Goal: Task Accomplishment & Management: Manage account settings

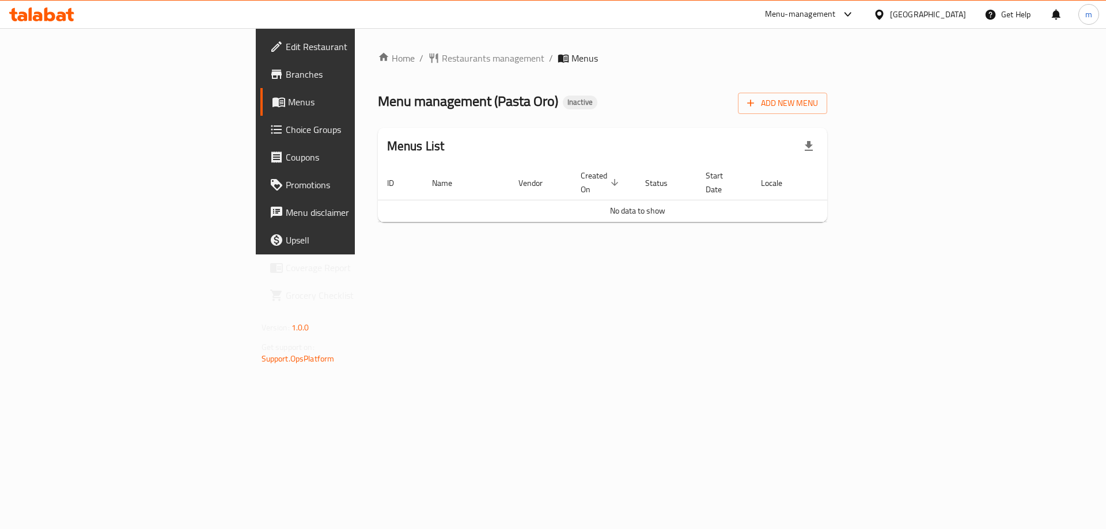
click at [818, 100] on span "Add New Menu" at bounding box center [782, 103] width 71 height 14
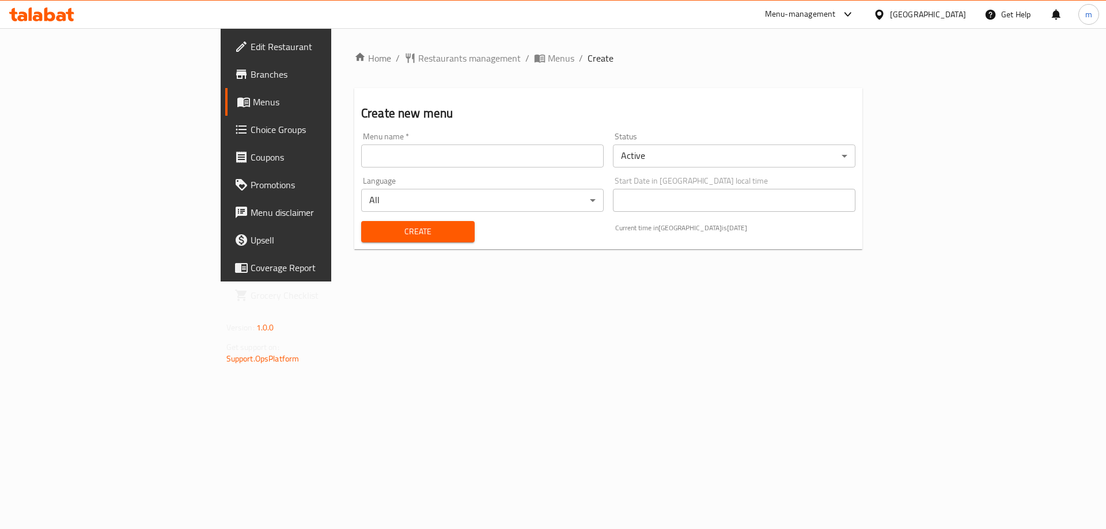
click at [410, 162] on input "text" at bounding box center [482, 156] width 242 height 23
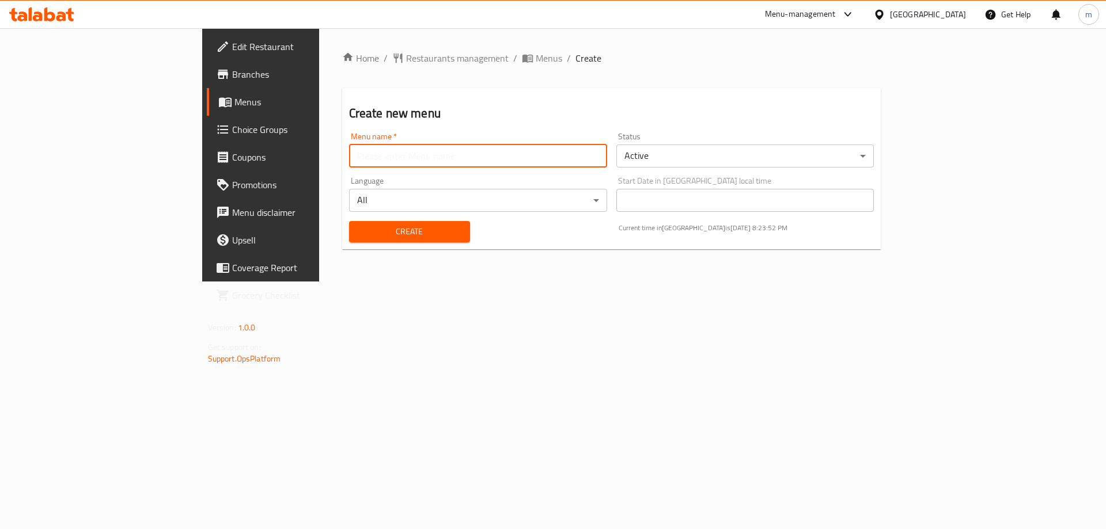
type input "ب"
type input "final menu"
click at [389, 242] on div "Create" at bounding box center [409, 231] width 135 height 35
click at [385, 240] on button "Create" at bounding box center [409, 231] width 121 height 21
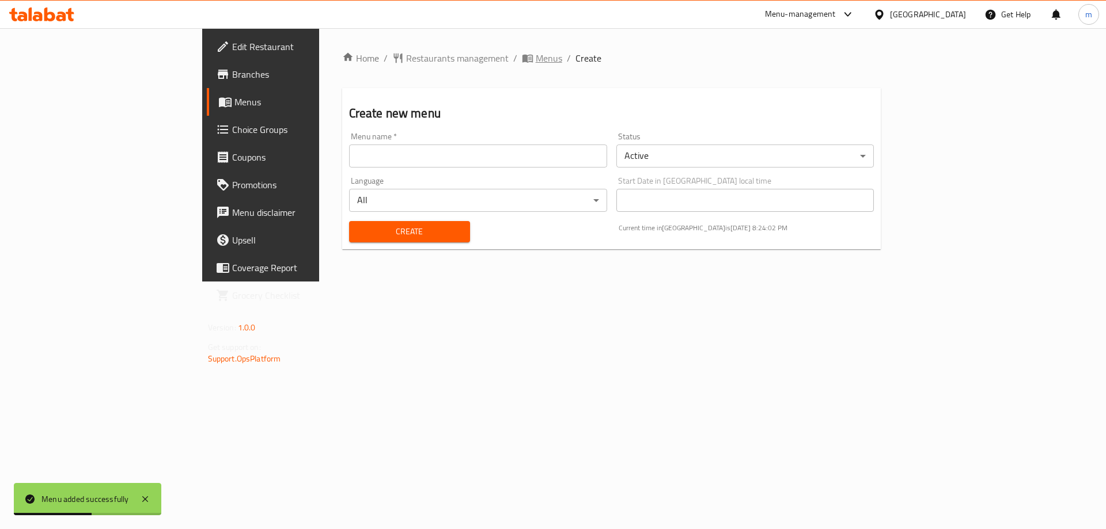
click at [536, 52] on span "Menus" at bounding box center [549, 58] width 26 height 14
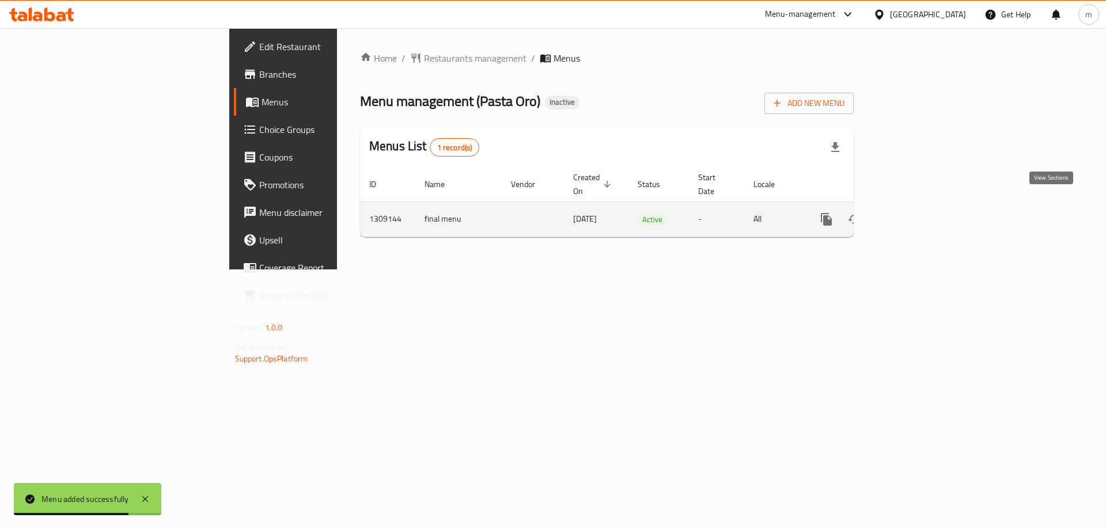
click at [923, 208] on link "enhanced table" at bounding box center [909, 220] width 28 height 28
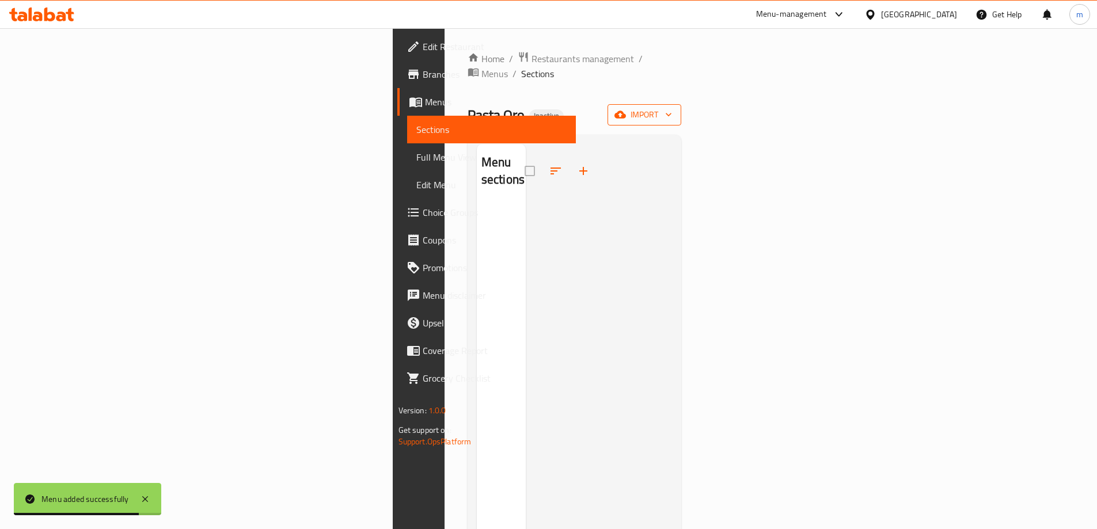
click at [626, 111] on icon "button" at bounding box center [620, 114] width 12 height 7
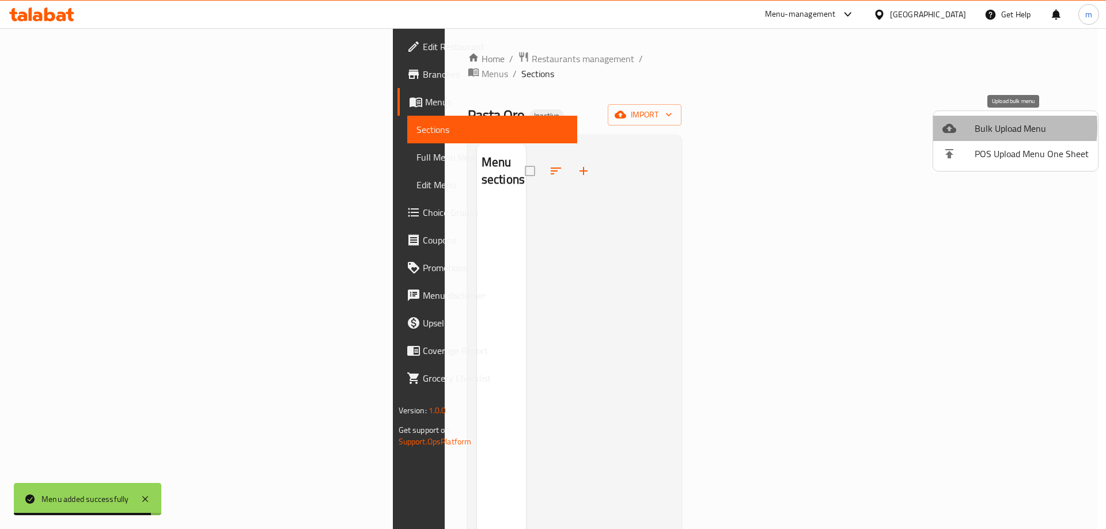
click at [967, 127] on div at bounding box center [958, 128] width 32 height 14
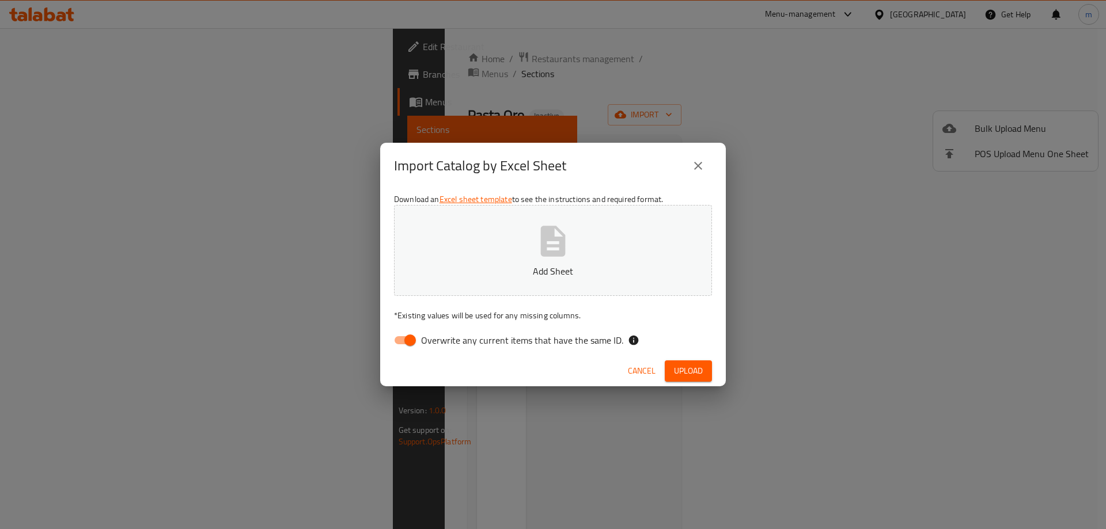
click at [514, 333] on span "Overwrite any current items that have the same ID." at bounding box center [522, 340] width 202 height 14
click at [443, 332] on input "Overwrite any current items that have the same ID." at bounding box center [410, 340] width 66 height 22
checkbox input "false"
click at [703, 369] on button "Upload" at bounding box center [688, 370] width 47 height 21
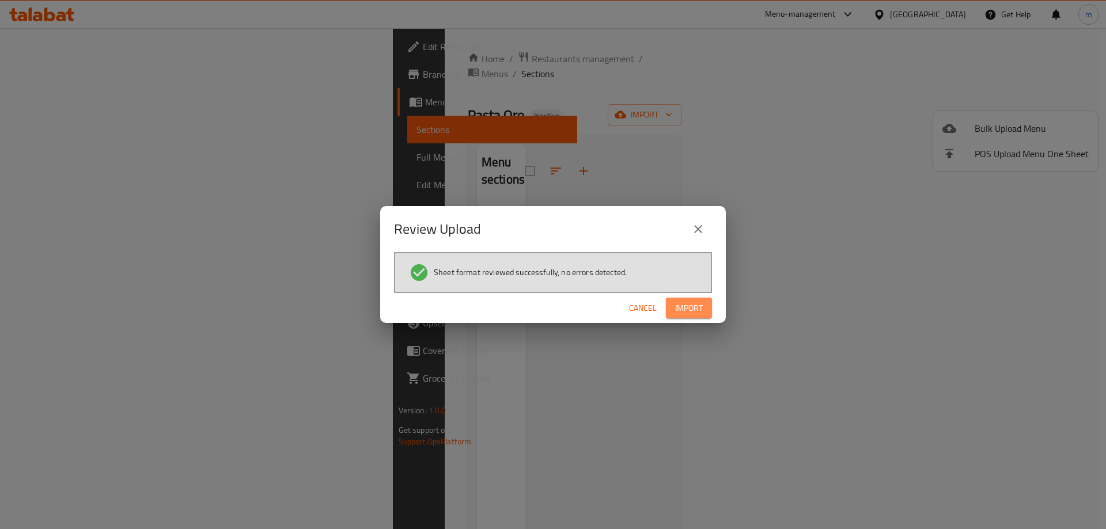
click at [699, 310] on span "Import" at bounding box center [689, 308] width 28 height 14
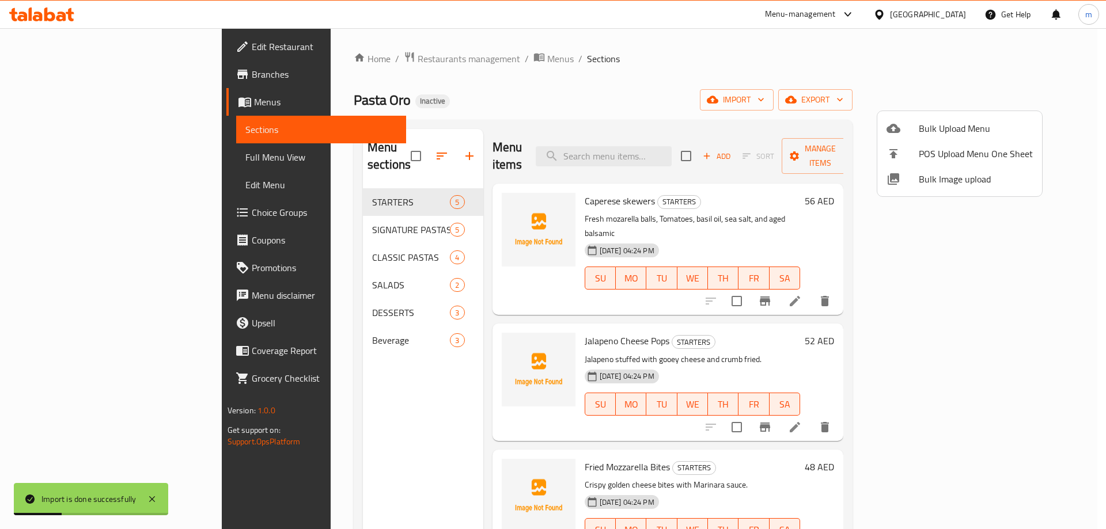
click at [743, 39] on div at bounding box center [553, 264] width 1106 height 529
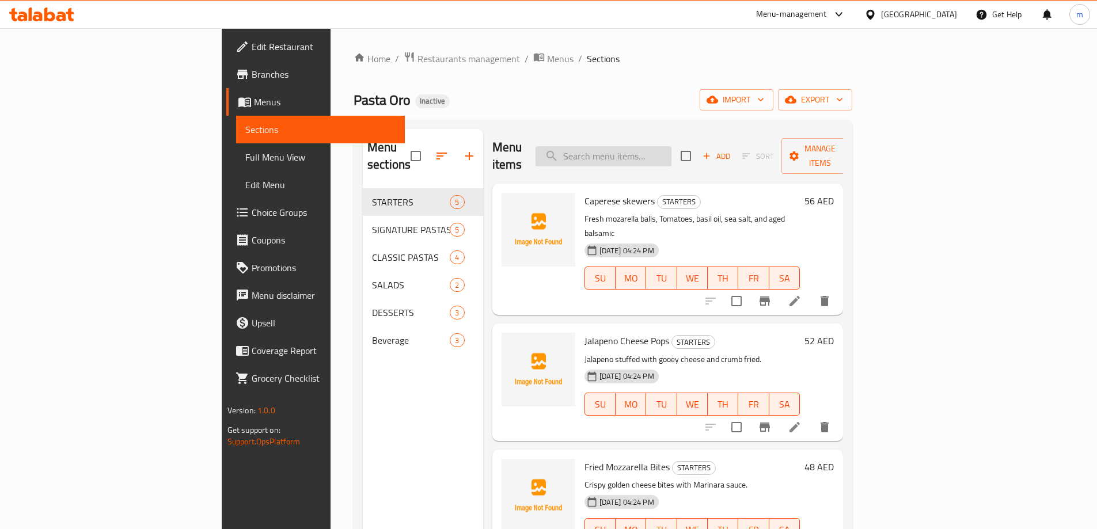
click at [644, 147] on input "search" at bounding box center [604, 156] width 136 height 20
paste input "Fettucine al Tartufo"
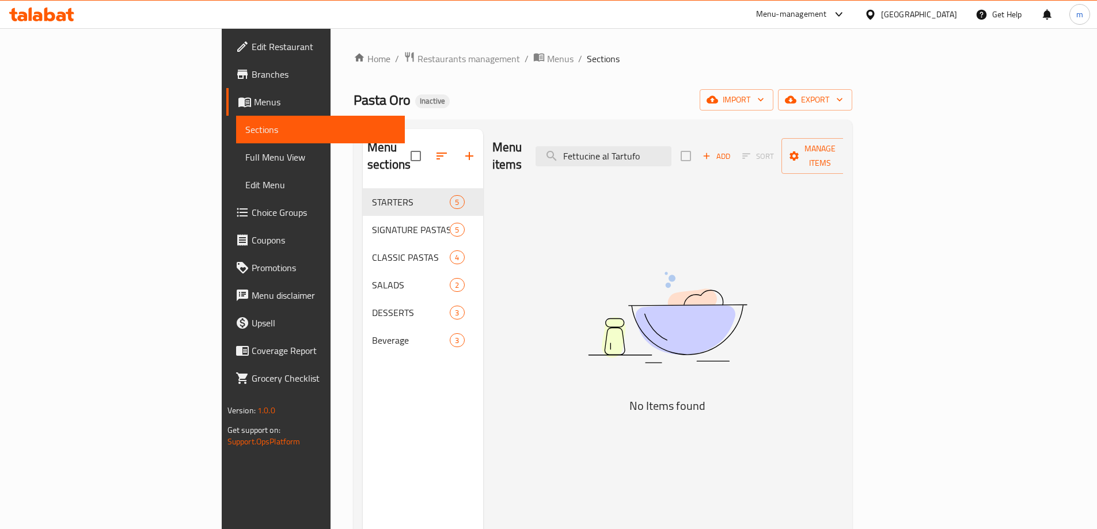
click at [728, 170] on div "Menu items Fettucine al Tartufo Add Sort Manage items No Items found" at bounding box center [663, 393] width 360 height 529
click at [671, 153] on input "Fettucine al Tartufo" at bounding box center [604, 156] width 136 height 20
click at [750, 207] on div "Menu items Fettucine al Tartuf Add Sort Manage items No Items found" at bounding box center [663, 393] width 360 height 529
click at [671, 150] on input "Fettucine al Tartuf" at bounding box center [604, 156] width 136 height 20
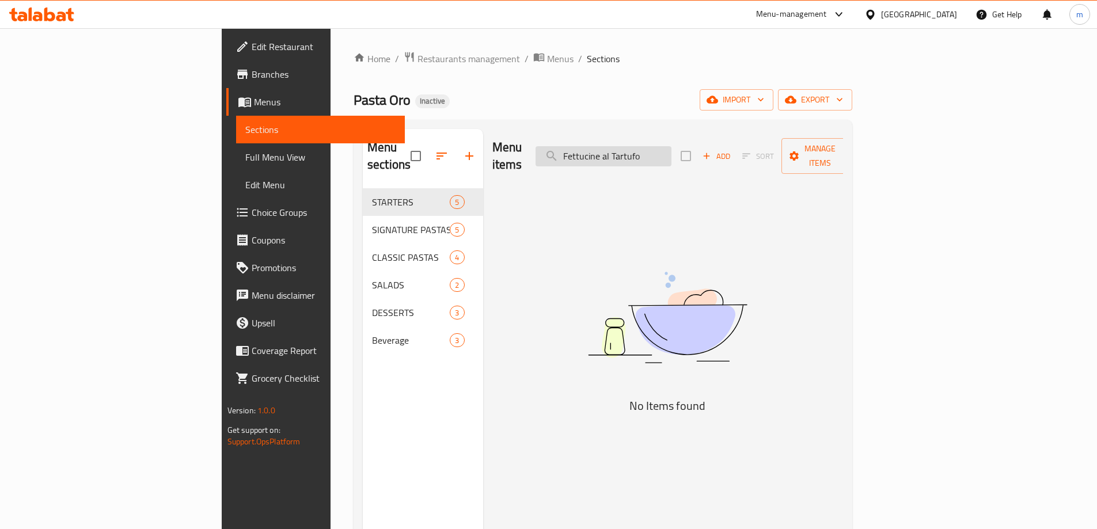
click at [670, 146] on input "Fettucine al Tartufo" at bounding box center [604, 156] width 136 height 20
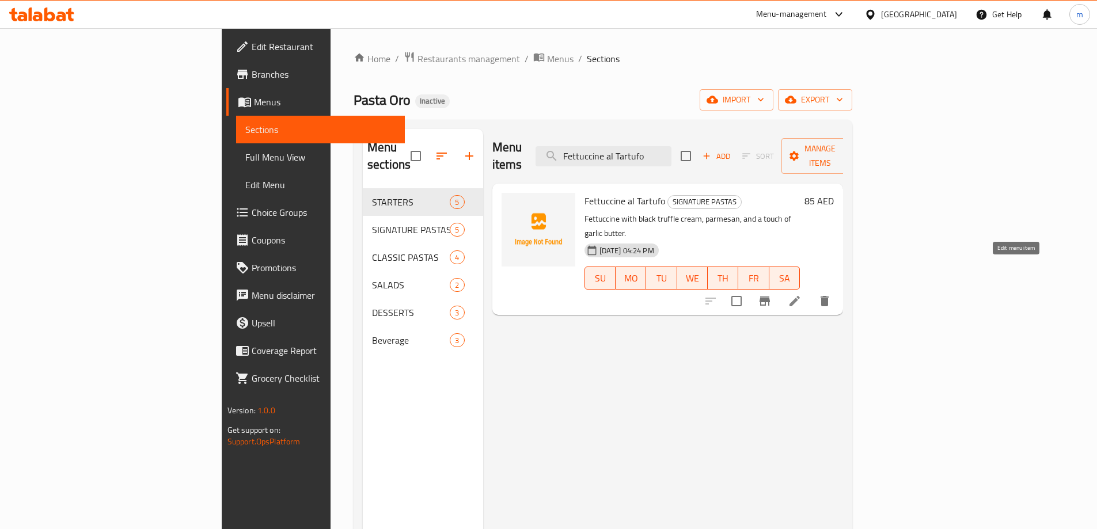
type input "Fettuccine al Tartufo"
click at [802, 294] on icon at bounding box center [795, 301] width 14 height 14
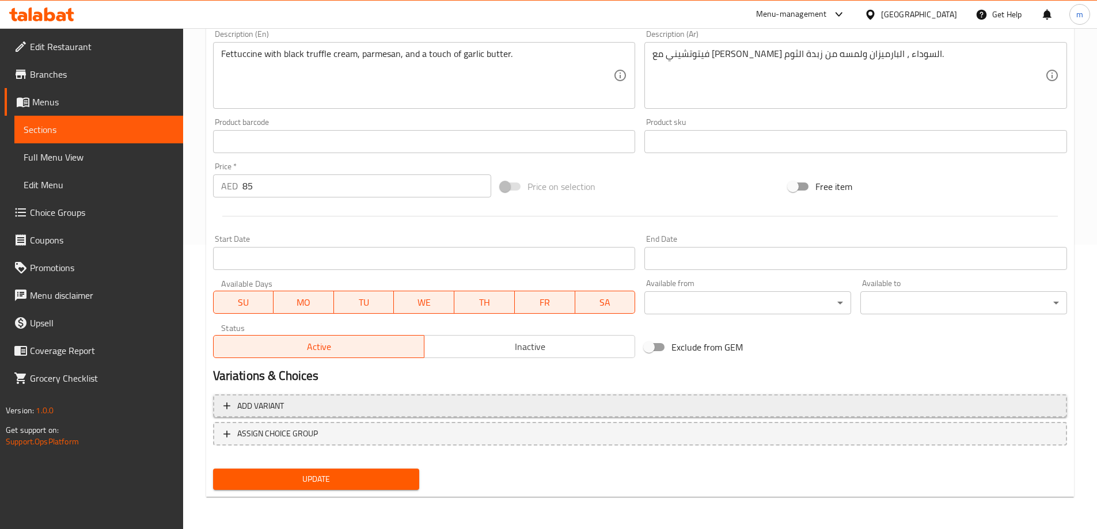
click at [783, 405] on span "Add variant" at bounding box center [639, 406] width 833 height 14
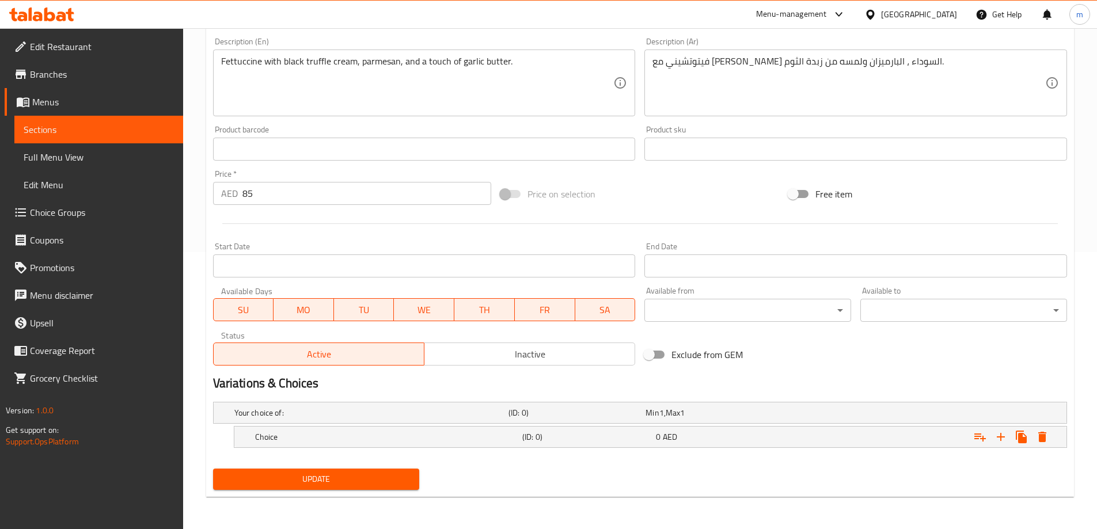
scroll to position [277, 0]
click at [1003, 439] on icon "Expand" at bounding box center [1001, 437] width 14 height 14
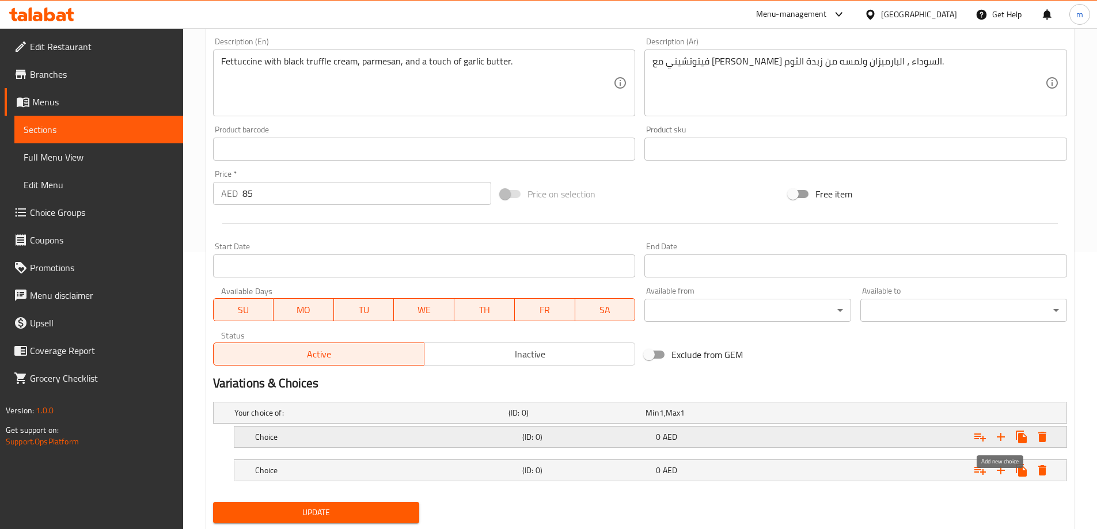
click at [1003, 439] on icon "Expand" at bounding box center [1001, 437] width 14 height 14
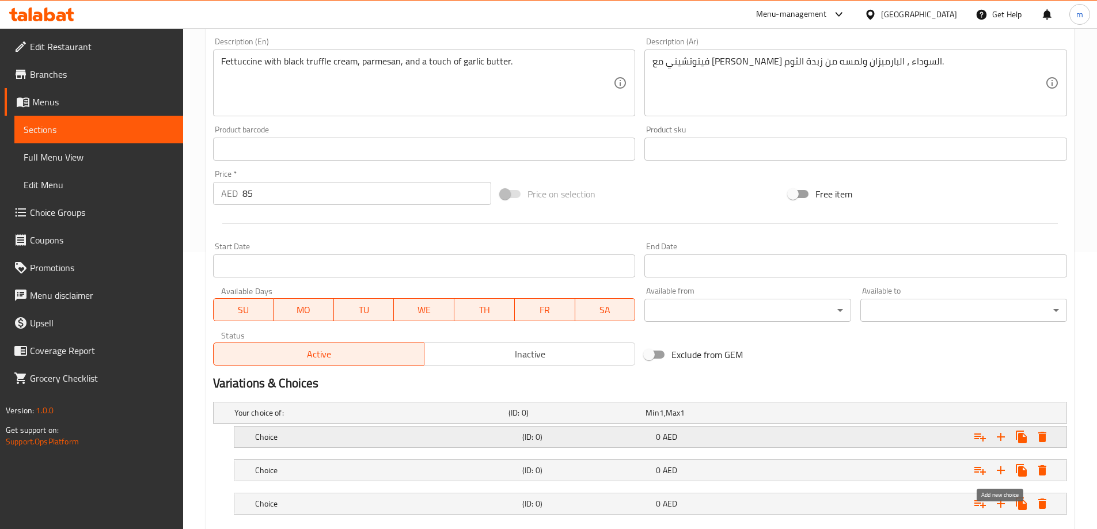
scroll to position [344, 0]
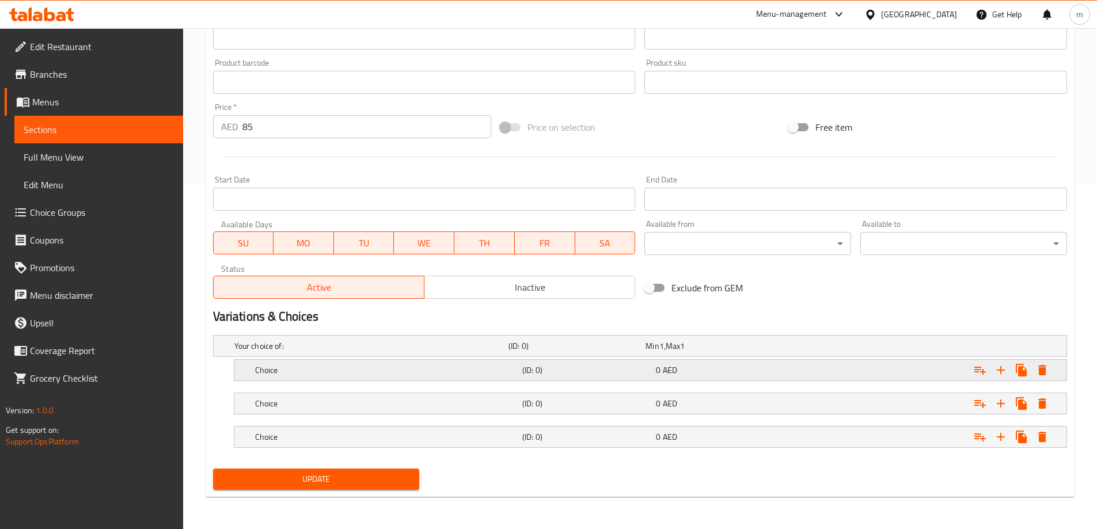
click at [699, 352] on div "0 AED" at bounding box center [712, 346] width 132 height 12
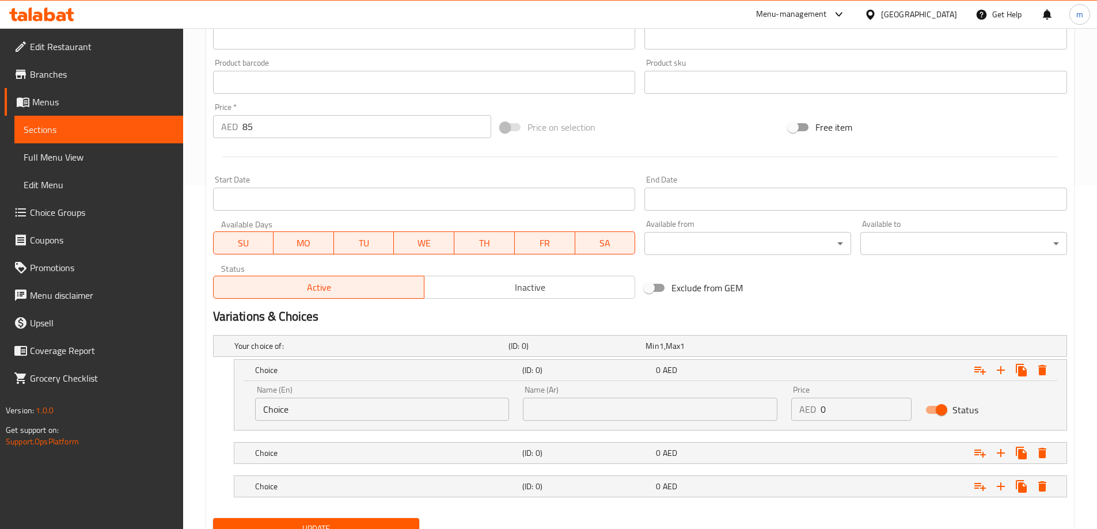
click at [364, 396] on div "Name (En) Choice Name (En)" at bounding box center [382, 403] width 255 height 35
click at [367, 404] on input "Choice" at bounding box center [382, 409] width 255 height 23
paste input "Fettucin"
click at [285, 410] on input "Fettucine" at bounding box center [382, 409] width 255 height 23
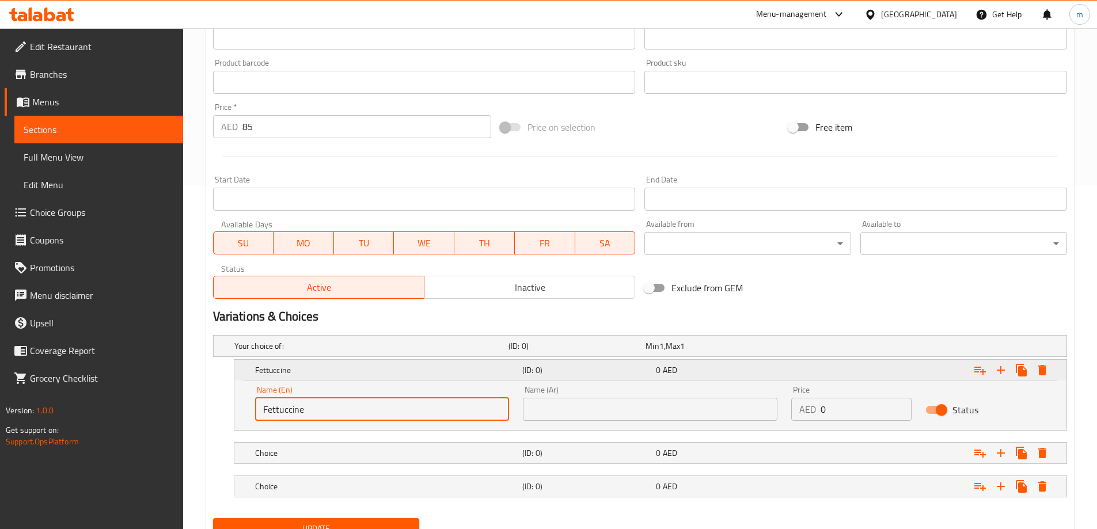
type input "Fettuccine"
click at [1046, 375] on icon "Expand" at bounding box center [1042, 370] width 14 height 14
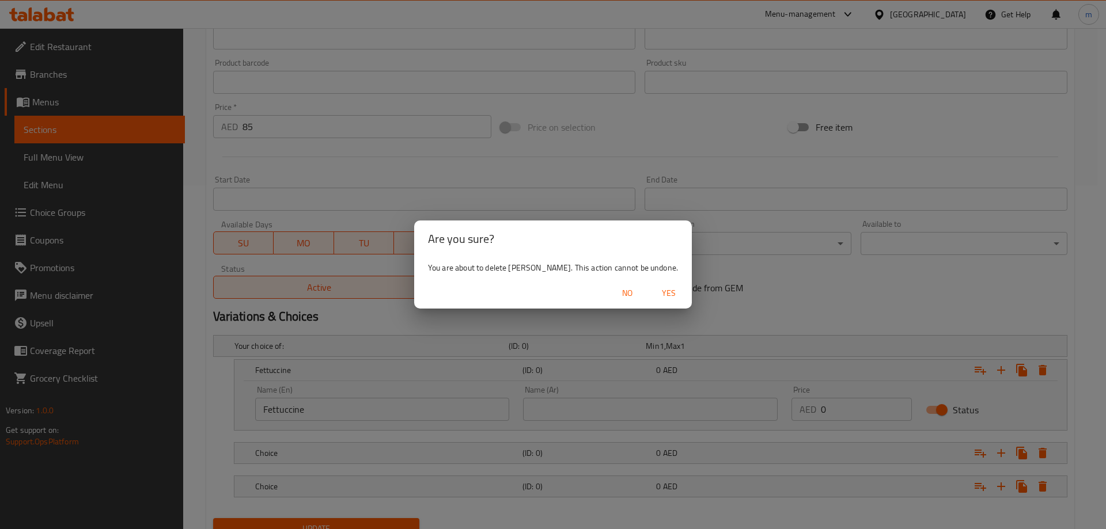
click at [663, 298] on span "Yes" at bounding box center [669, 293] width 28 height 14
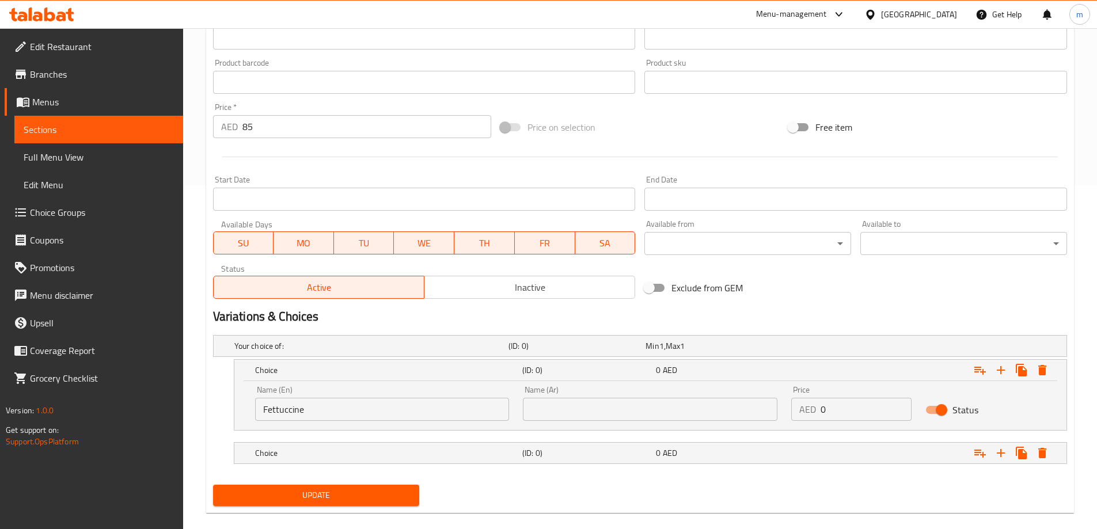
click at [90, 210] on span "Choice Groups" at bounding box center [102, 213] width 144 height 14
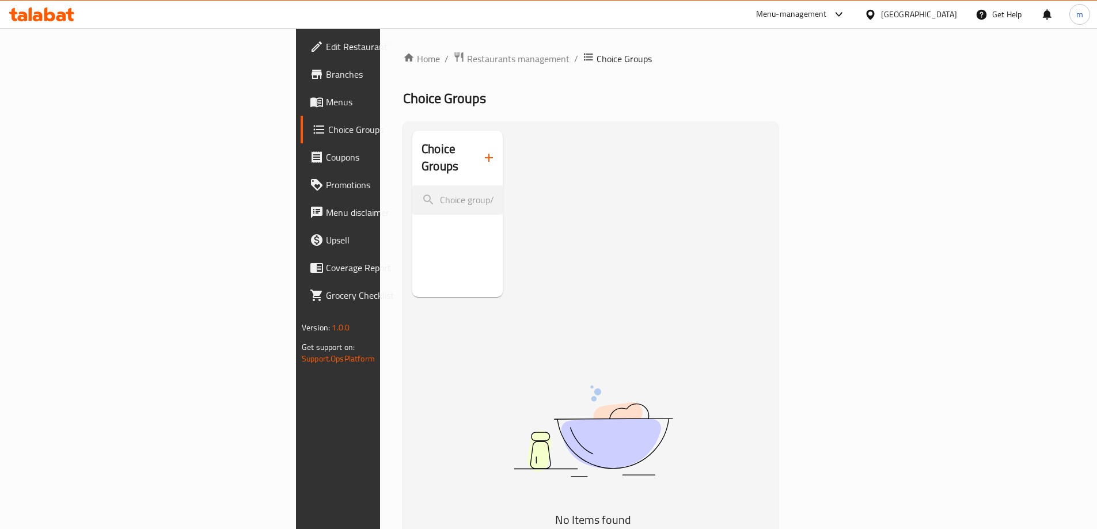
click at [482, 151] on icon "button" at bounding box center [489, 158] width 14 height 14
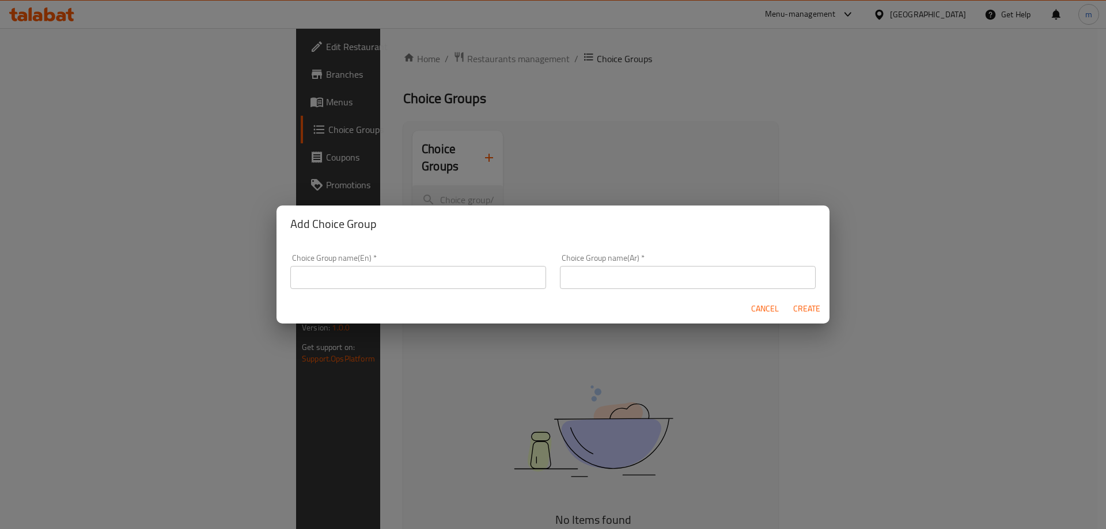
click at [454, 286] on input "text" at bounding box center [418, 277] width 256 height 23
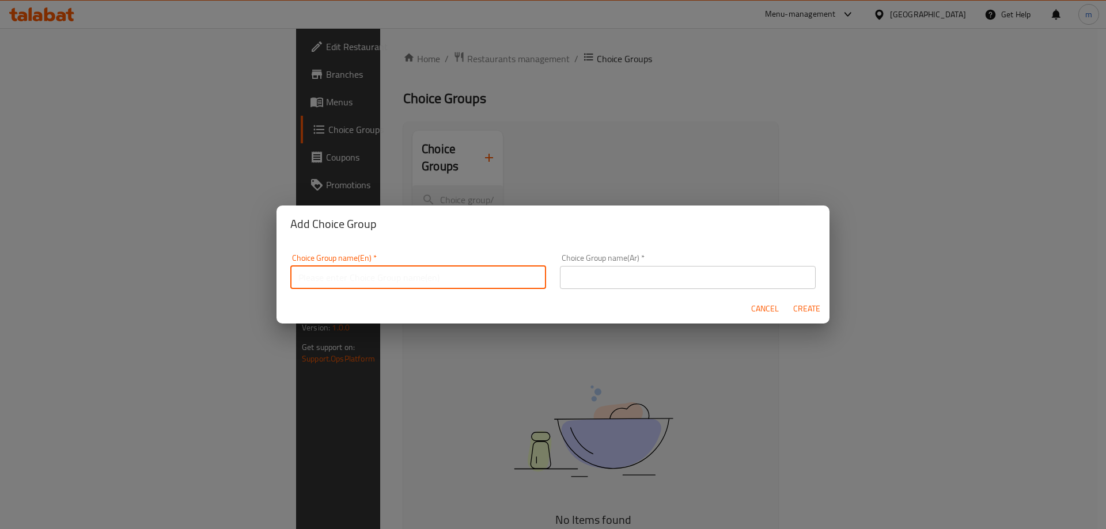
type input "Your Choice Of"
drag, startPoint x: 655, startPoint y: 281, endPoint x: 662, endPoint y: 289, distance: 10.6
click at [655, 281] on input "text" at bounding box center [688, 277] width 256 height 23
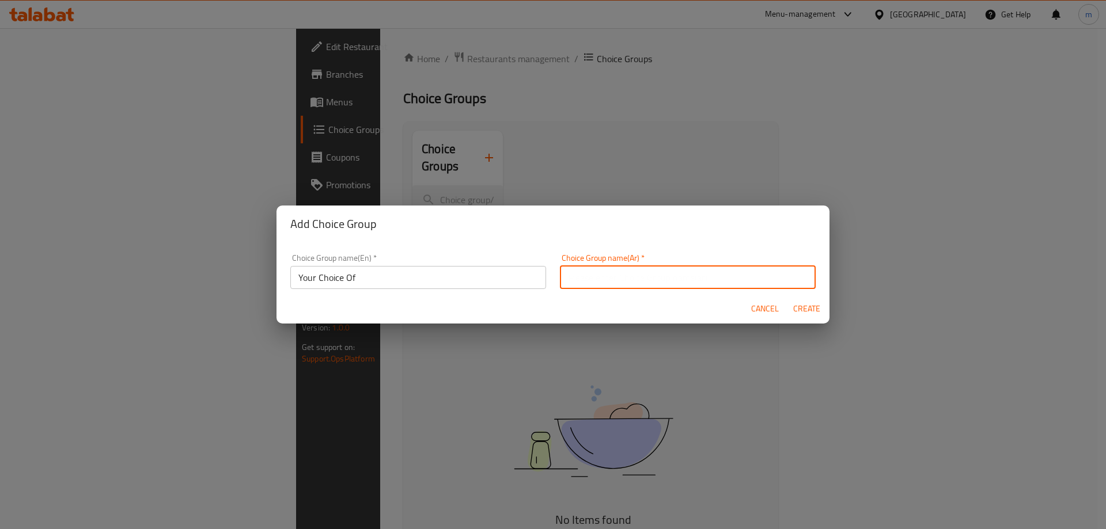
type input "اختيارك من"
click at [813, 306] on span "Create" at bounding box center [806, 309] width 28 height 14
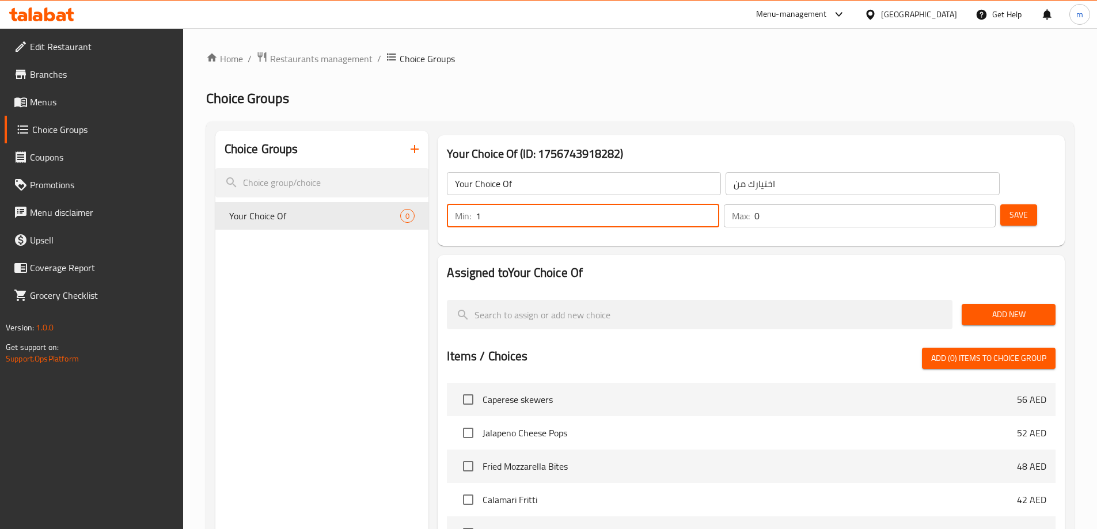
type input "1"
click at [719, 204] on input "1" at bounding box center [597, 215] width 243 height 23
type input "1"
click at [963, 204] on input "1" at bounding box center [874, 215] width 241 height 23
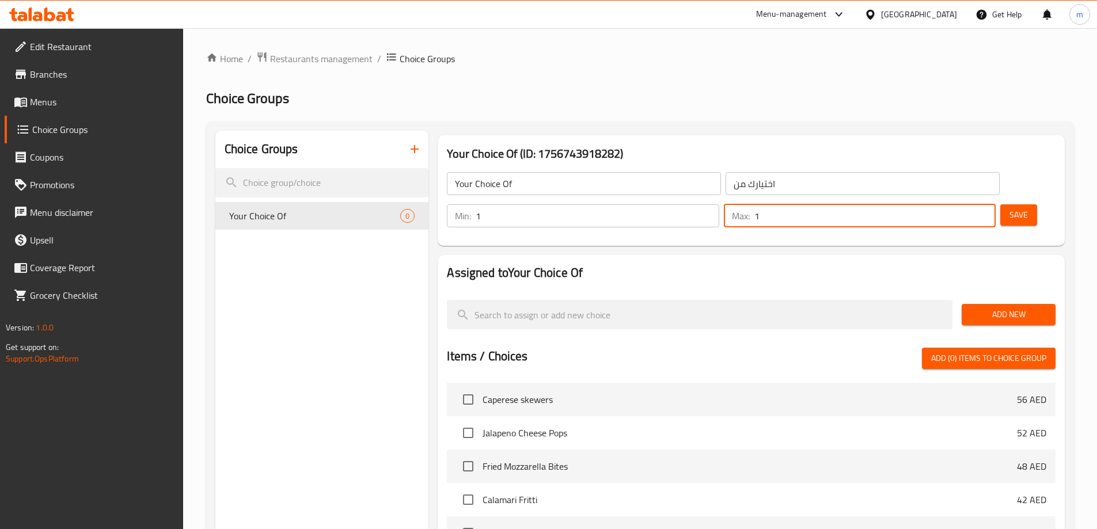
click at [1013, 307] on span "Add New" at bounding box center [1008, 314] width 75 height 14
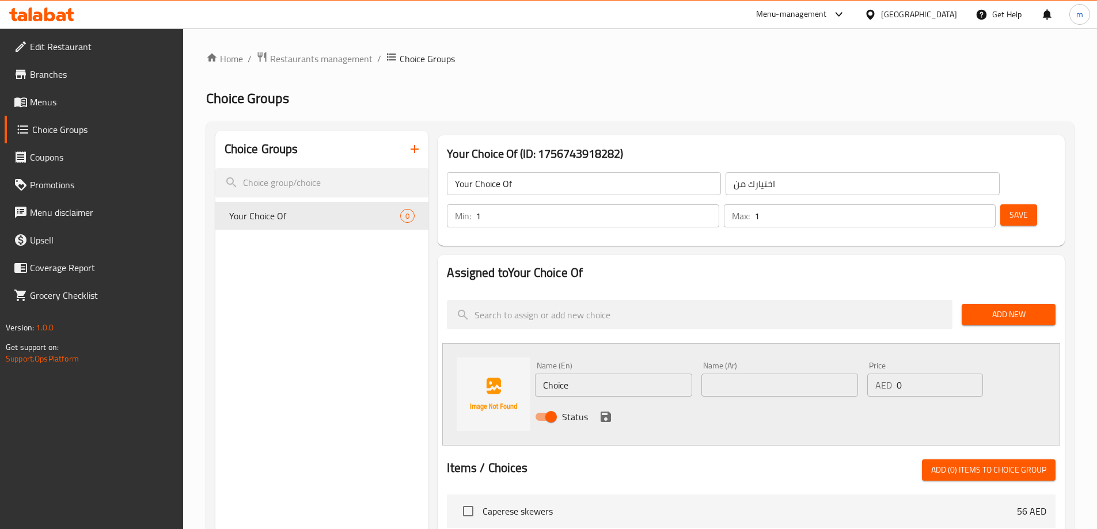
click at [616, 374] on input "Choice" at bounding box center [613, 385] width 157 height 23
paste input "Fettucin"
click at [569, 374] on input "Fettucine" at bounding box center [613, 385] width 157 height 23
type input "Fettucine"
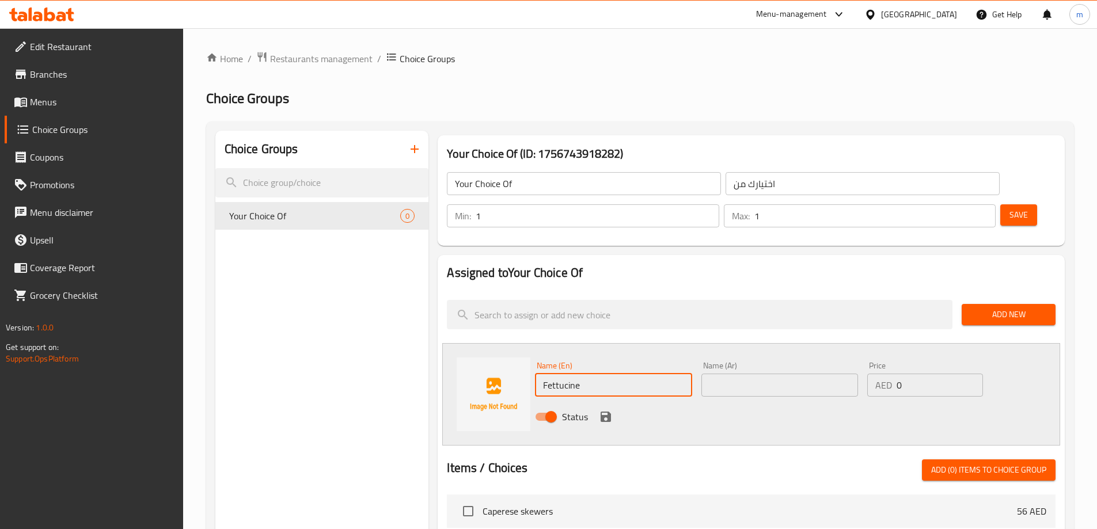
click at [822, 374] on input "text" at bounding box center [779, 385] width 157 height 23
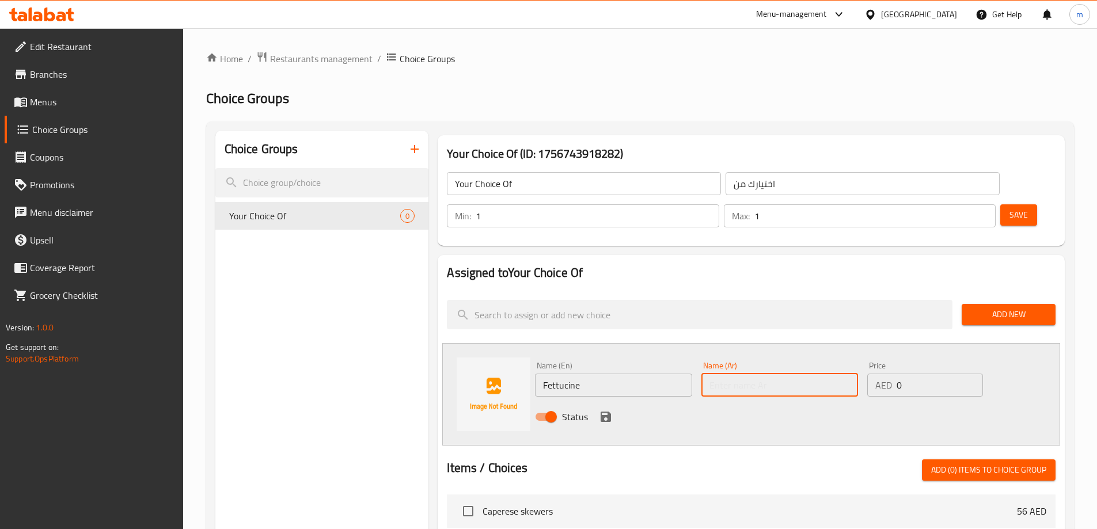
click at [775, 374] on input "text" at bounding box center [779, 385] width 157 height 23
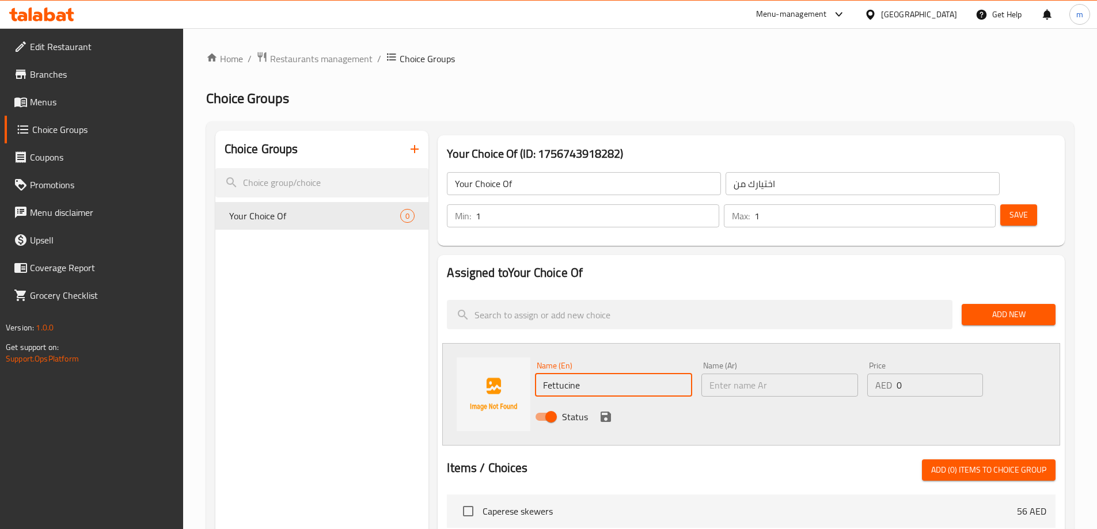
click at [574, 374] on input "Fettucine" at bounding box center [613, 385] width 157 height 23
click at [746, 374] on input "text" at bounding box center [779, 385] width 157 height 23
paste input "فيتوتشيني"
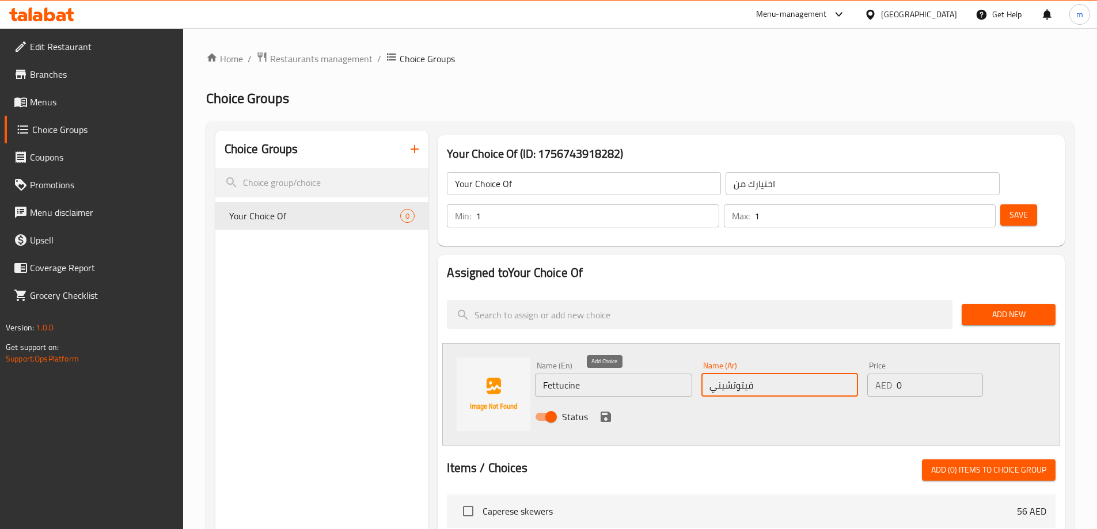
type input "فيتوتشيني"
click at [606, 412] on icon "save" at bounding box center [606, 417] width 10 height 10
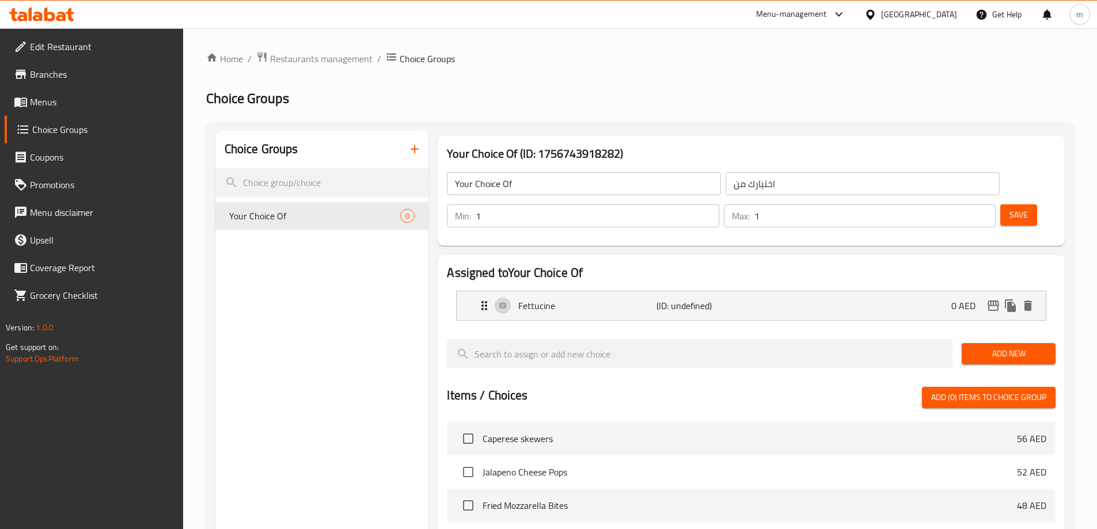
click at [1027, 347] on span "Add New" at bounding box center [1008, 354] width 75 height 14
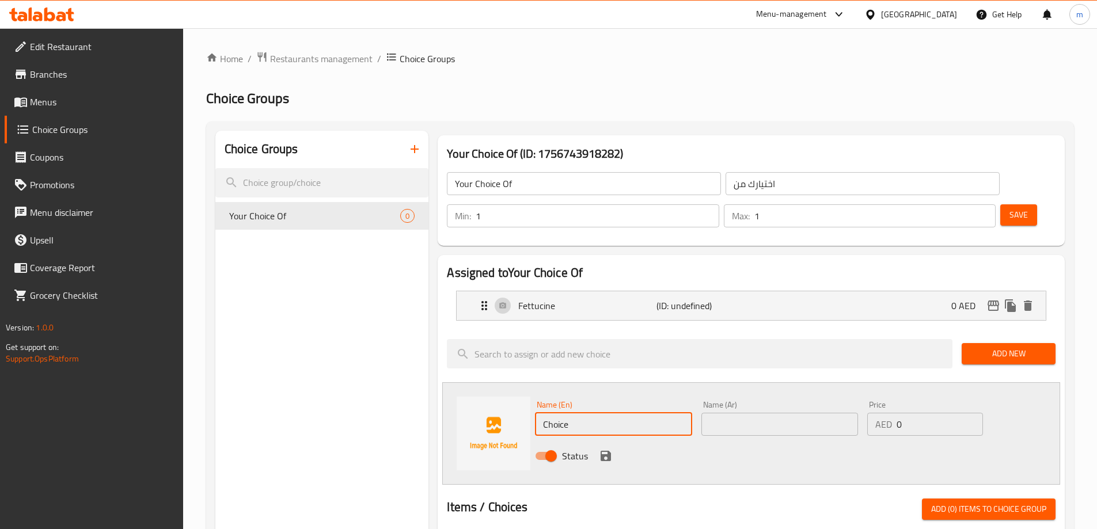
click at [580, 413] on input "Choice" at bounding box center [613, 424] width 157 height 23
paste input "Spaghetti"
type input "Spaghetti"
click at [787, 413] on input "text" at bounding box center [779, 424] width 157 height 23
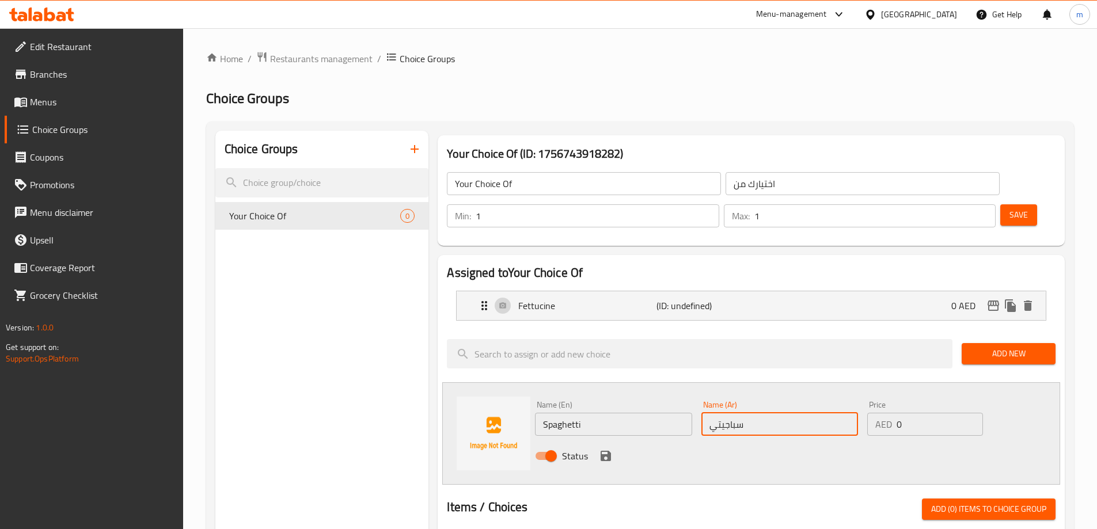
type input "سباجيتي"
click at [599, 449] on icon "save" at bounding box center [606, 456] width 14 height 14
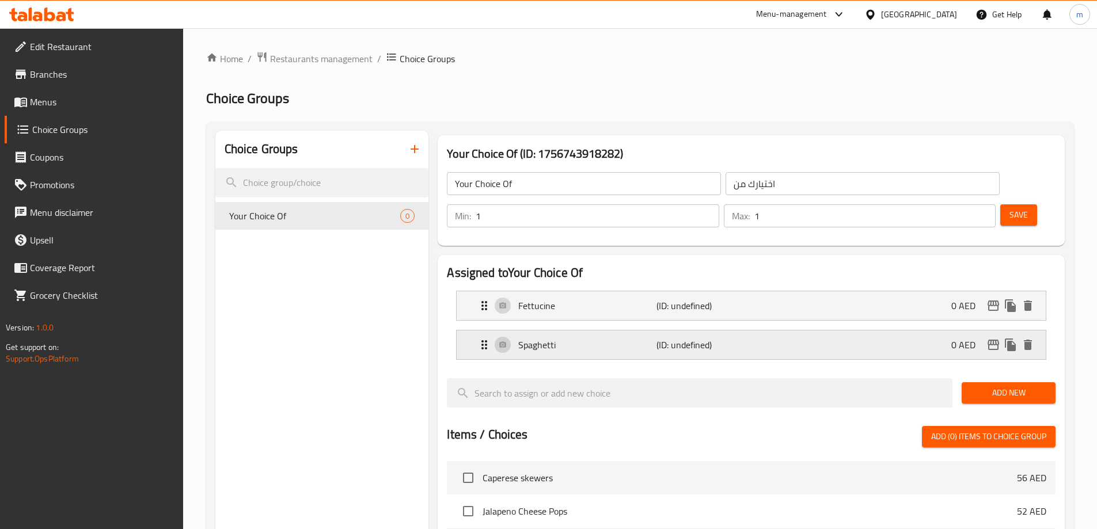
click at [781, 331] on div "Spaghetti (ID: undefined) 0 AED" at bounding box center [754, 345] width 555 height 29
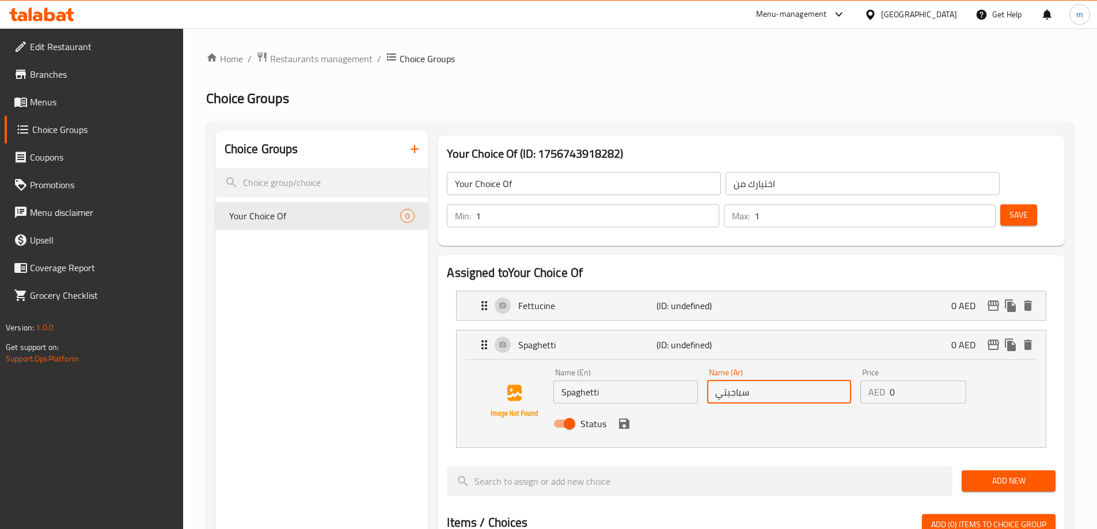
click at [763, 381] on input "سباجيتي" at bounding box center [779, 392] width 144 height 23
paste input "إ"
click at [659, 408] on div "Status" at bounding box center [779, 423] width 460 height 31
click at [626, 419] on icon "save" at bounding box center [624, 424] width 10 height 10
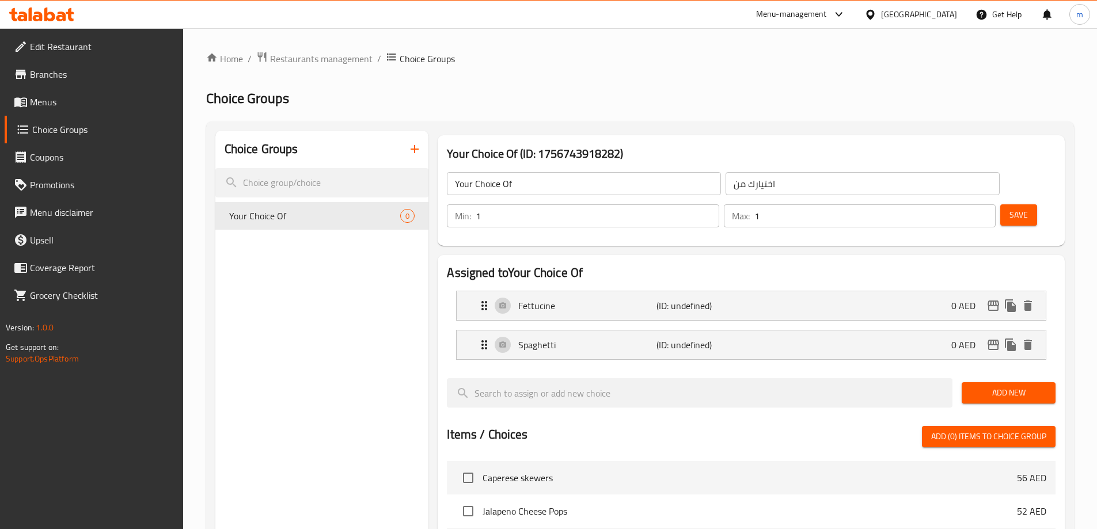
type input "إسباجيتي"
click at [1039, 386] on span "Add New" at bounding box center [1008, 393] width 75 height 14
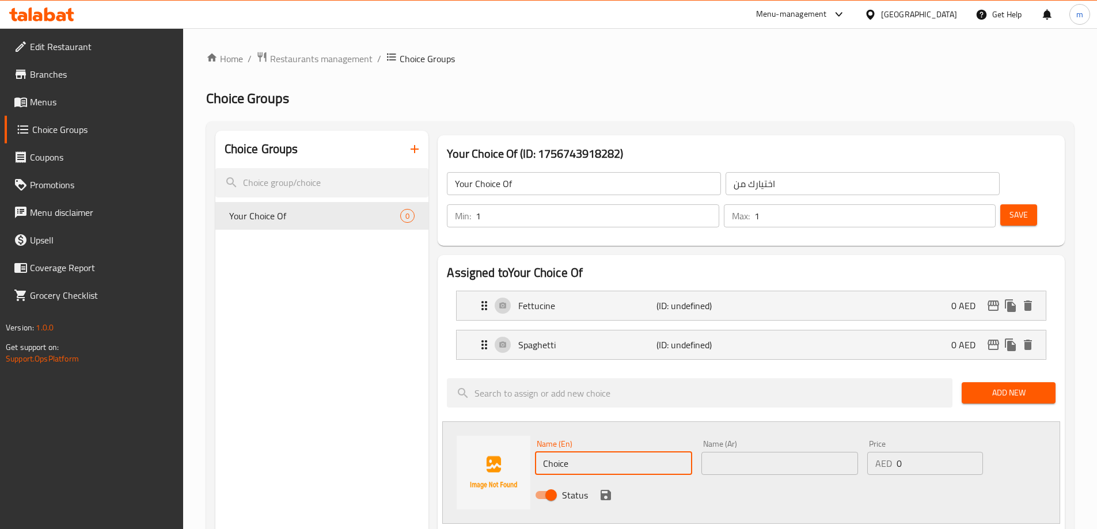
click at [621, 452] on input "Choice" at bounding box center [613, 463] width 157 height 23
paste input "Parpadell"
type input "Parpadelle"
click at [737, 452] on input "text" at bounding box center [779, 463] width 157 height 23
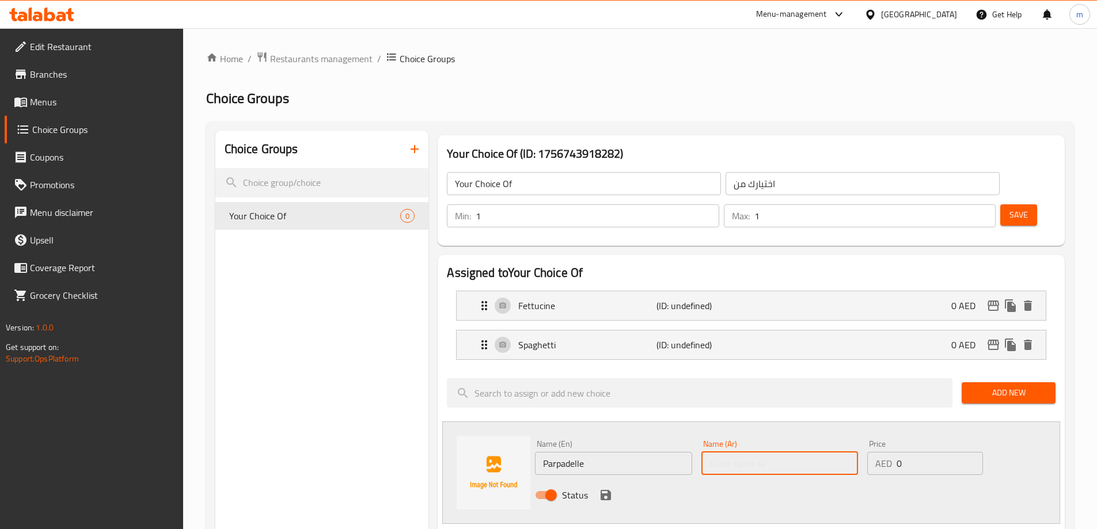
paste input "بارباديل"
type input "بارباديل"
click at [617, 480] on div "Status" at bounding box center [779, 495] width 499 height 31
click at [607, 488] on icon "save" at bounding box center [606, 495] width 14 height 14
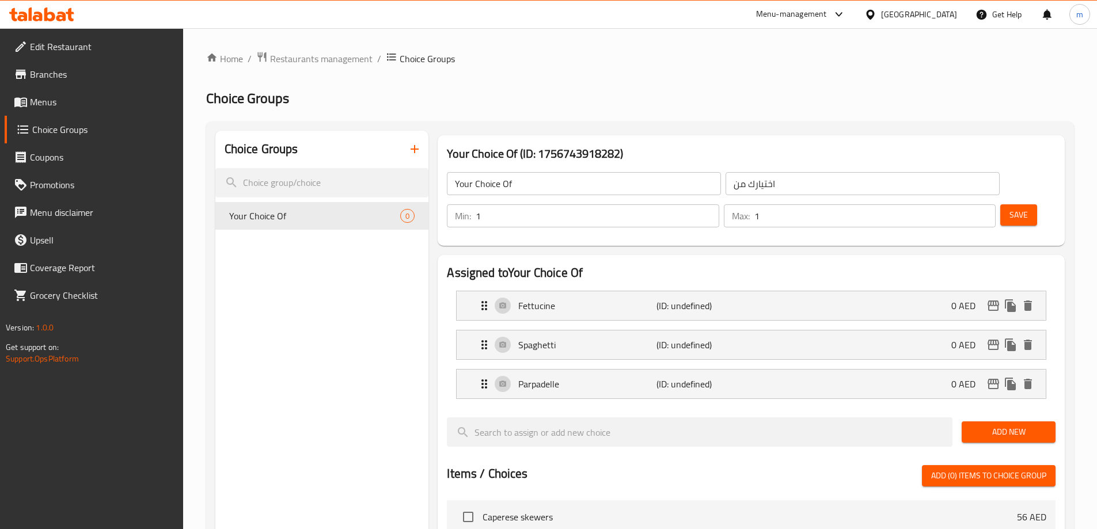
click at [1016, 204] on button "Save" at bounding box center [1018, 214] width 37 height 21
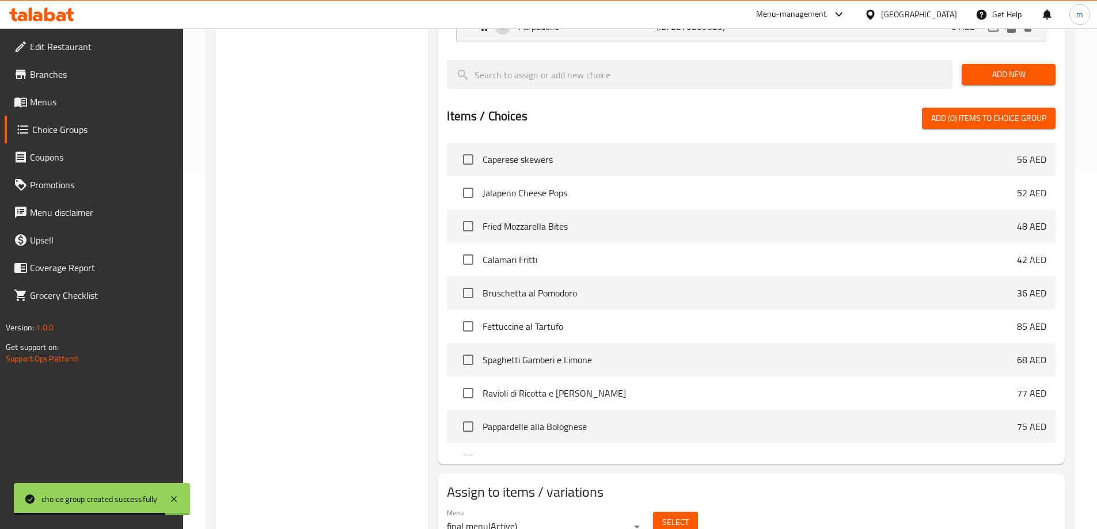
scroll to position [378, 0]
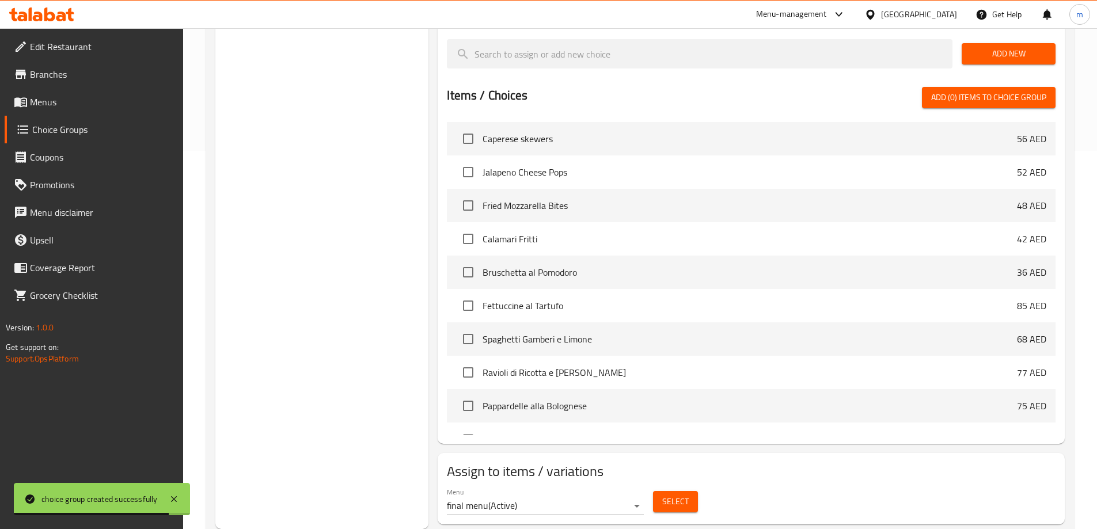
click at [687, 491] on button "Select" at bounding box center [675, 501] width 45 height 21
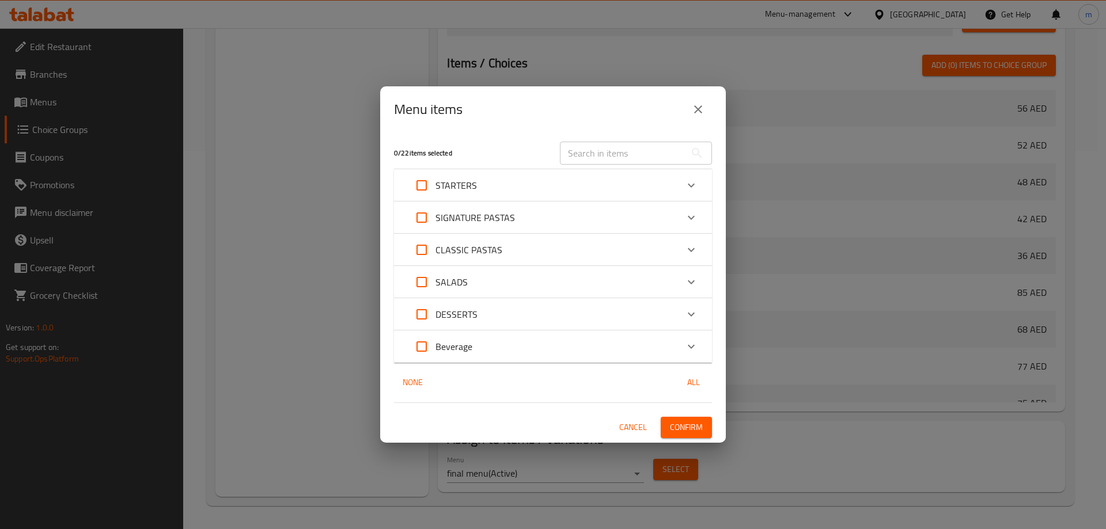
click at [629, 154] on input "text" at bounding box center [623, 153] width 126 height 23
paste input "Fettucine al Tartufo"
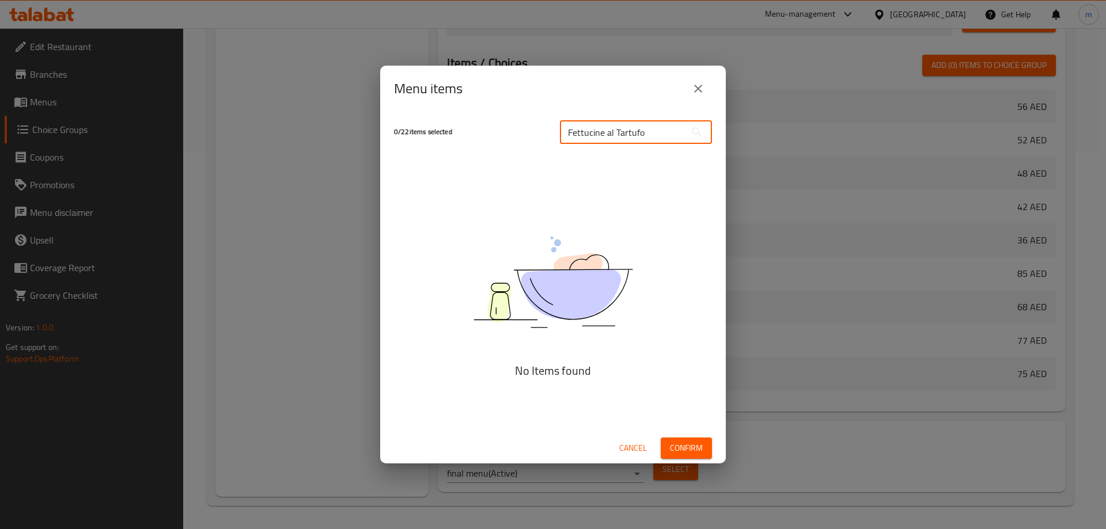
click at [588, 133] on input "Fettucine al Tartufo" at bounding box center [623, 132] width 126 height 23
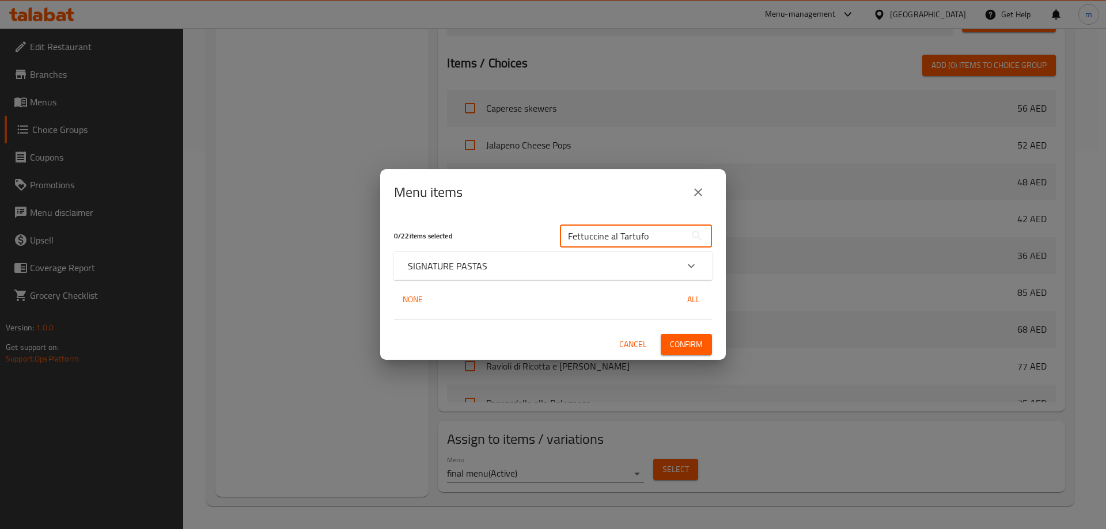
type input "Fettuccine al Tartufo"
click at [686, 266] on icon "Expand" at bounding box center [691, 266] width 14 height 14
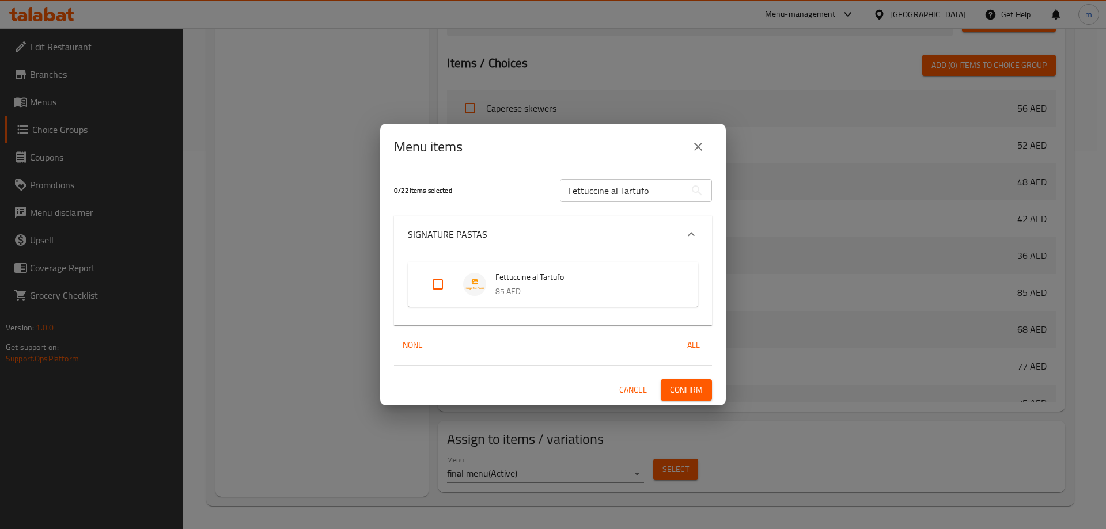
click at [498, 280] on span "Fettuccine al Tartufo" at bounding box center [585, 277] width 180 height 14
click at [439, 280] on input "Expand" at bounding box center [438, 285] width 28 height 28
checkbox input "true"
click at [687, 386] on span "Confirm" at bounding box center [686, 390] width 33 height 14
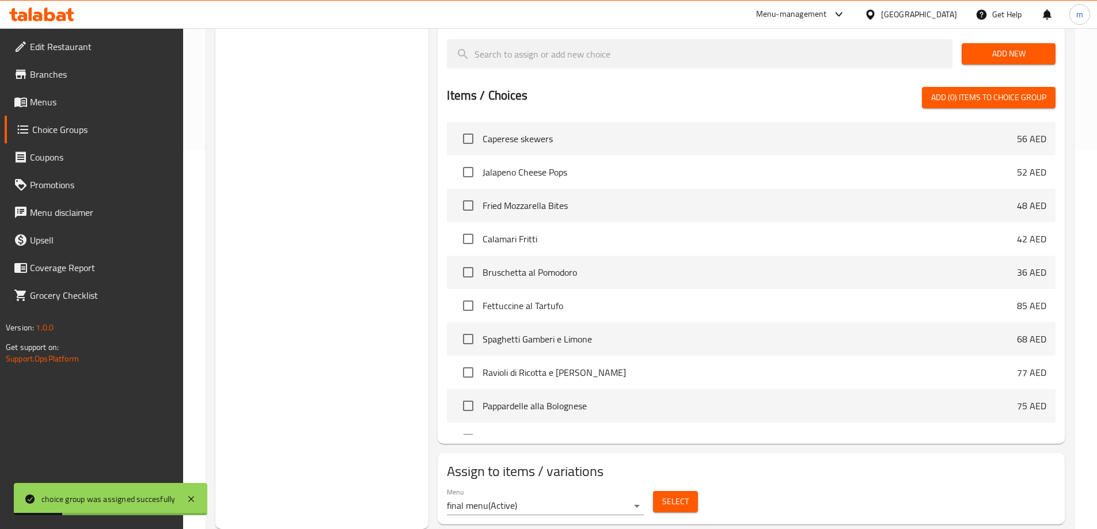
click at [141, 107] on span "Menus" at bounding box center [102, 102] width 144 height 14
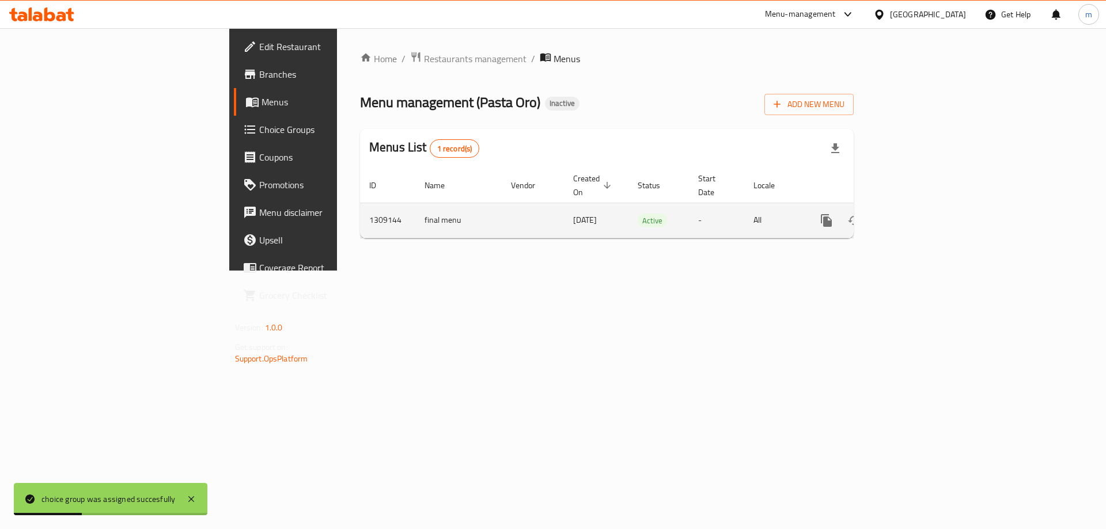
click at [923, 207] on link "enhanced table" at bounding box center [909, 221] width 28 height 28
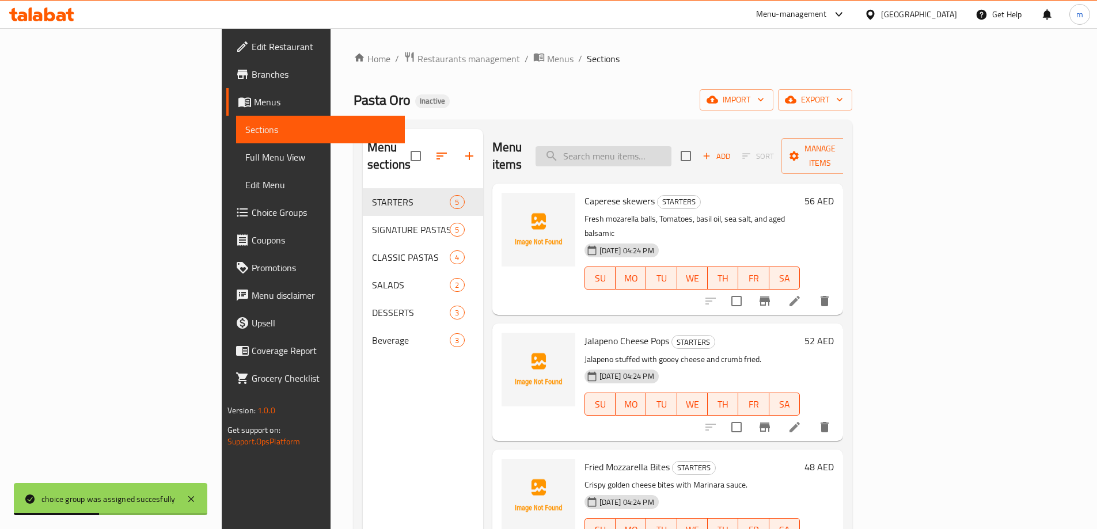
click at [639, 146] on input "search" at bounding box center [604, 156] width 136 height 20
paste input "Fettucine al Tartufo"
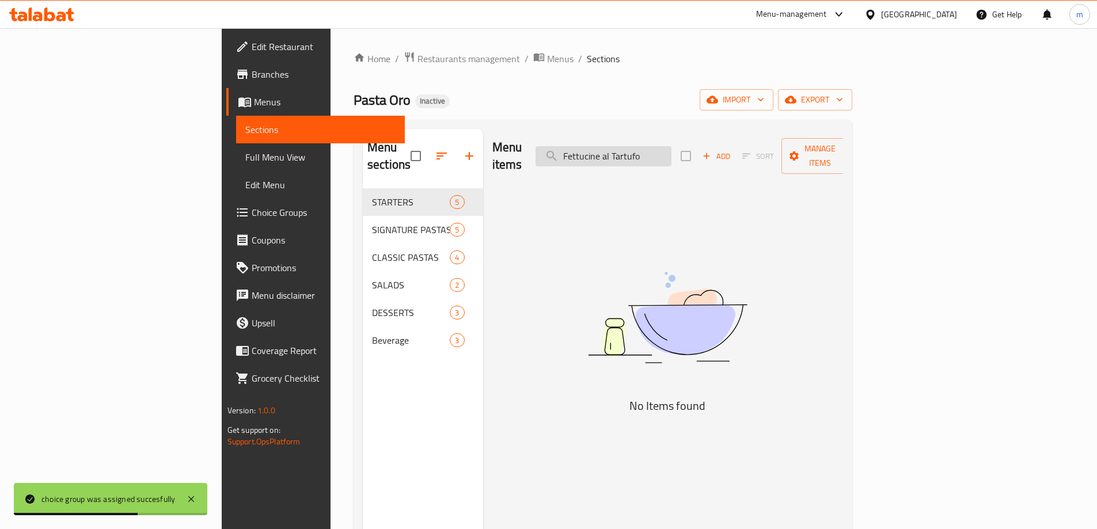
click at [662, 153] on input "Fettucine al Tartufo" at bounding box center [604, 156] width 136 height 20
click at [844, 328] on div "Menu items Fettuccine al Tartufo Add Sort Manage items No Items found" at bounding box center [663, 393] width 360 height 529
click at [671, 148] on input "Fettuccine al Tartufo" at bounding box center [604, 156] width 136 height 20
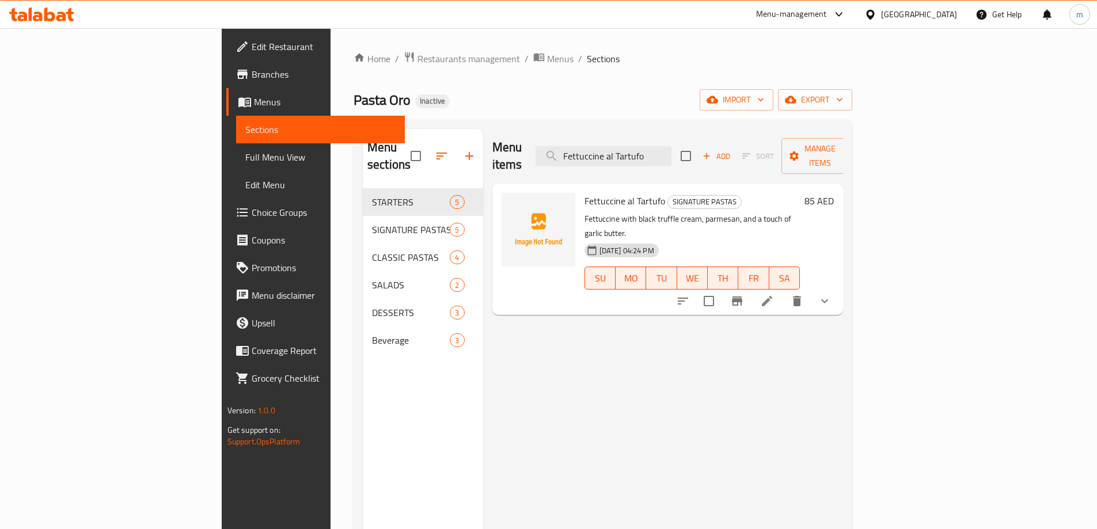
type input "Fettuccine al Tartufo"
click at [783, 291] on li at bounding box center [767, 301] width 32 height 21
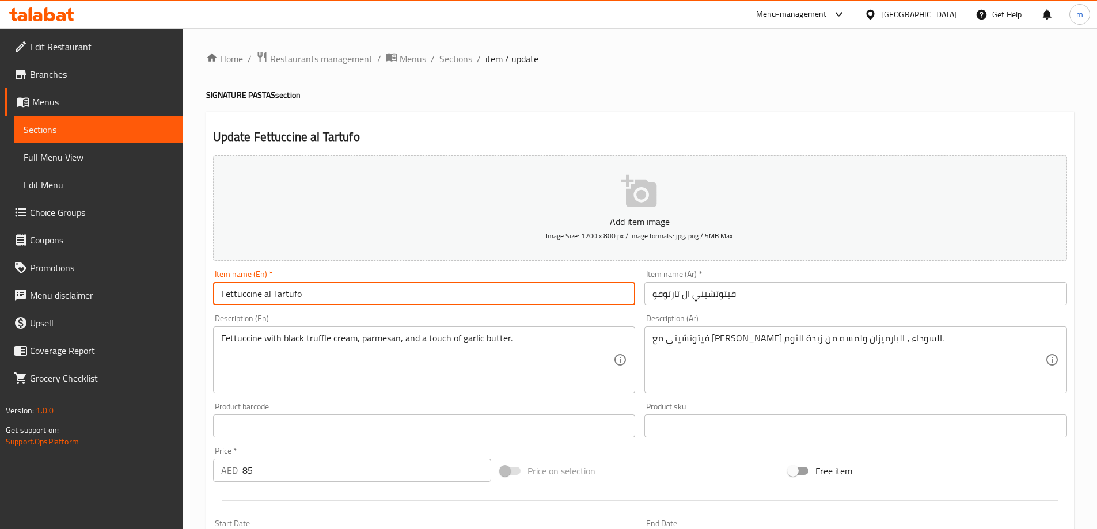
click at [248, 295] on input "Fettuccine al Tartufo" at bounding box center [424, 293] width 423 height 23
type input "Fettucine al Tartufo"
click at [776, 110] on div "Home / Restaurants management / Menus / Sections / item / update SIGNATURE PAST…" at bounding box center [640, 430] width 868 height 758
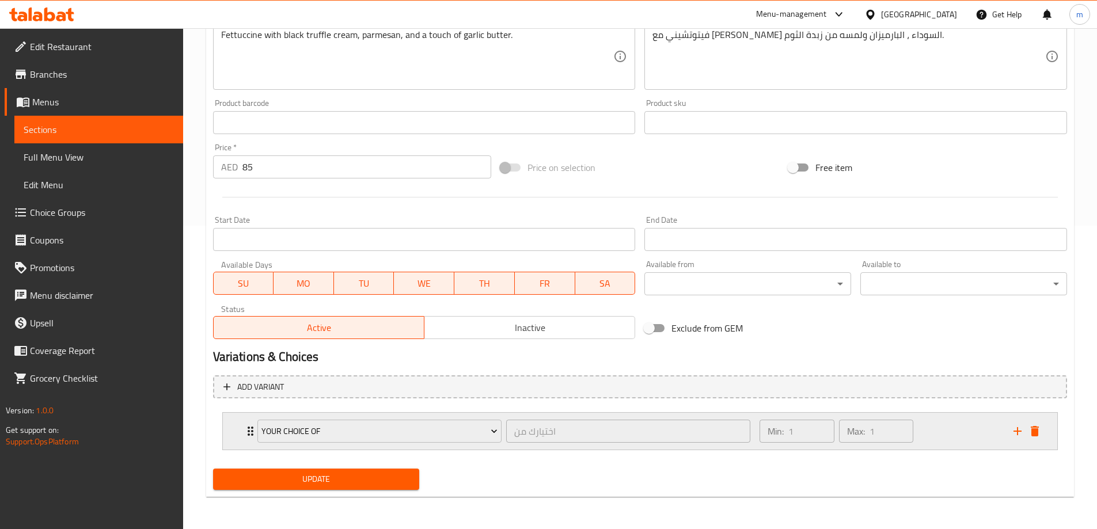
scroll to position [303, 0]
click at [371, 474] on span "Update" at bounding box center [316, 479] width 188 height 14
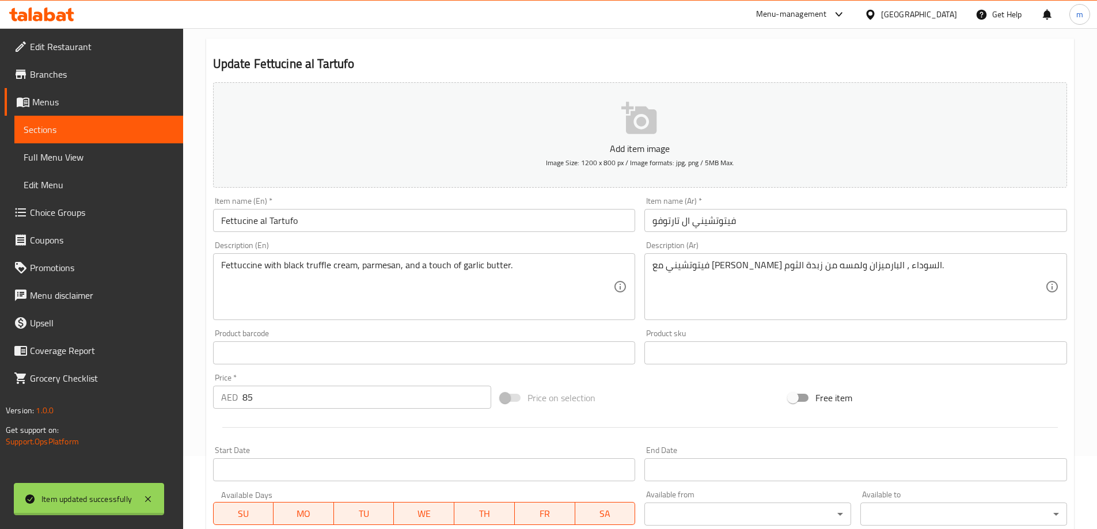
scroll to position [0, 0]
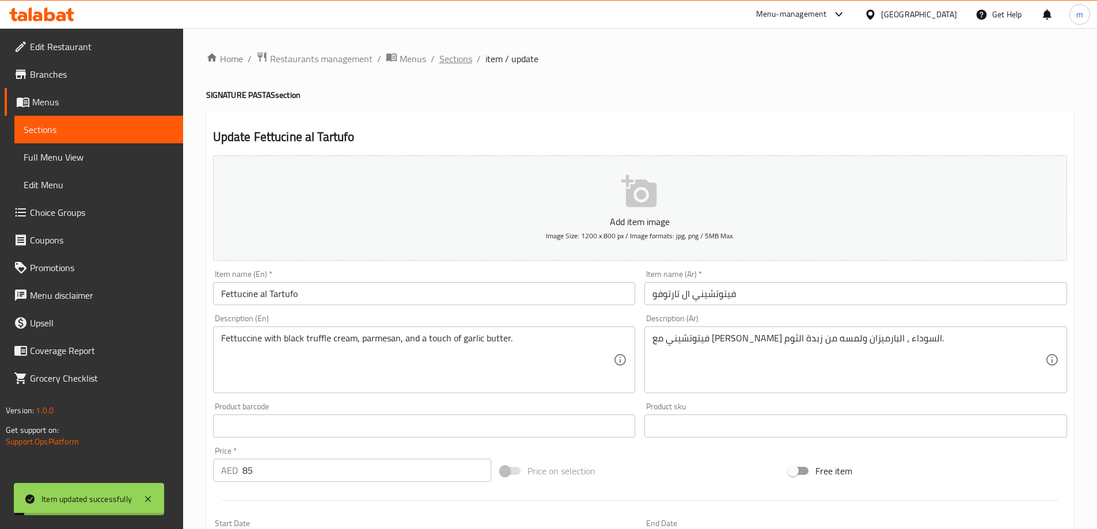
click at [446, 62] on span "Sections" at bounding box center [455, 59] width 33 height 14
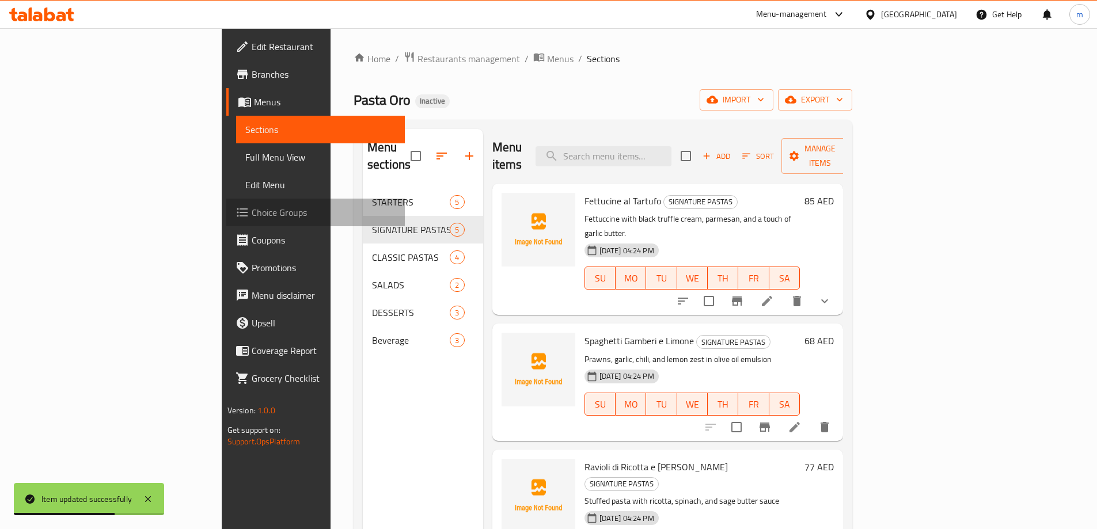
click at [252, 214] on span "Choice Groups" at bounding box center [324, 213] width 144 height 14
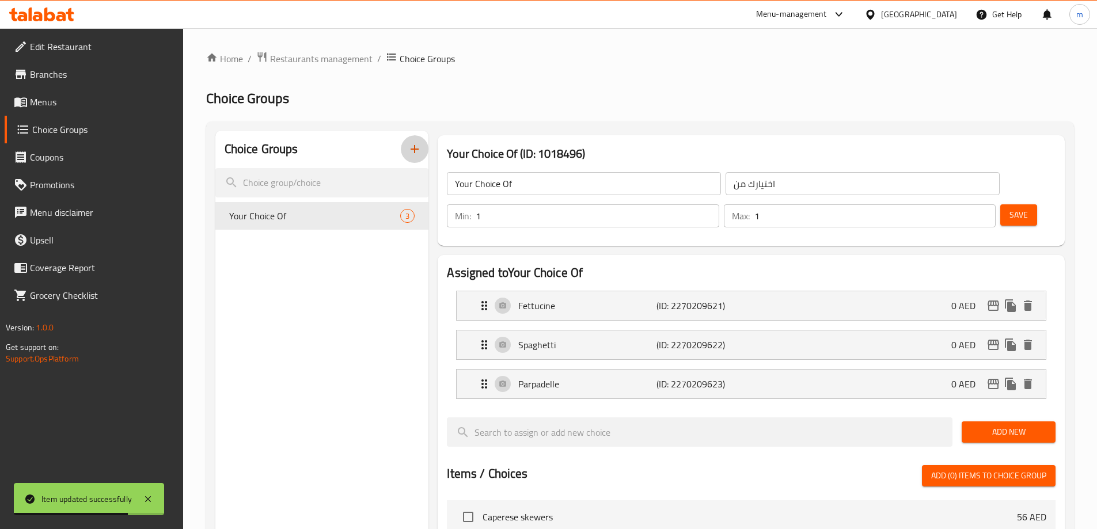
click at [414, 151] on icon "button" at bounding box center [415, 149] width 14 height 14
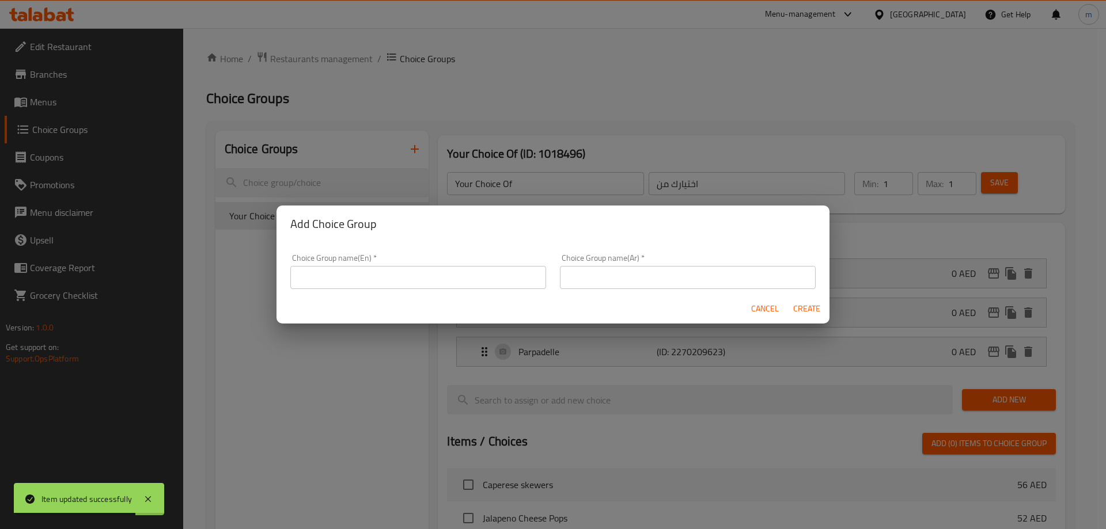
click at [406, 278] on input "text" at bounding box center [418, 277] width 256 height 23
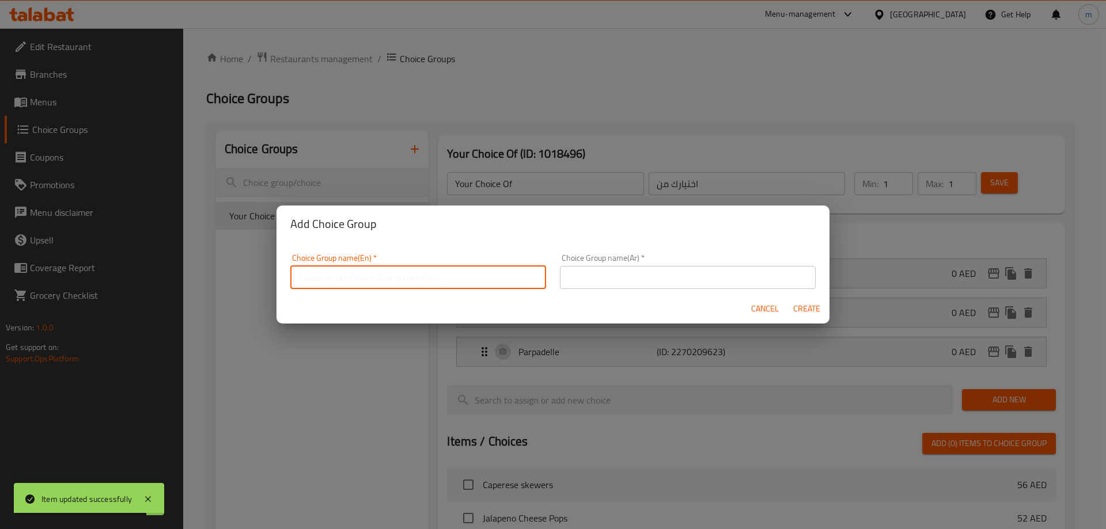
type input "Your Choice Of"
click at [658, 273] on input "text" at bounding box center [688, 277] width 256 height 23
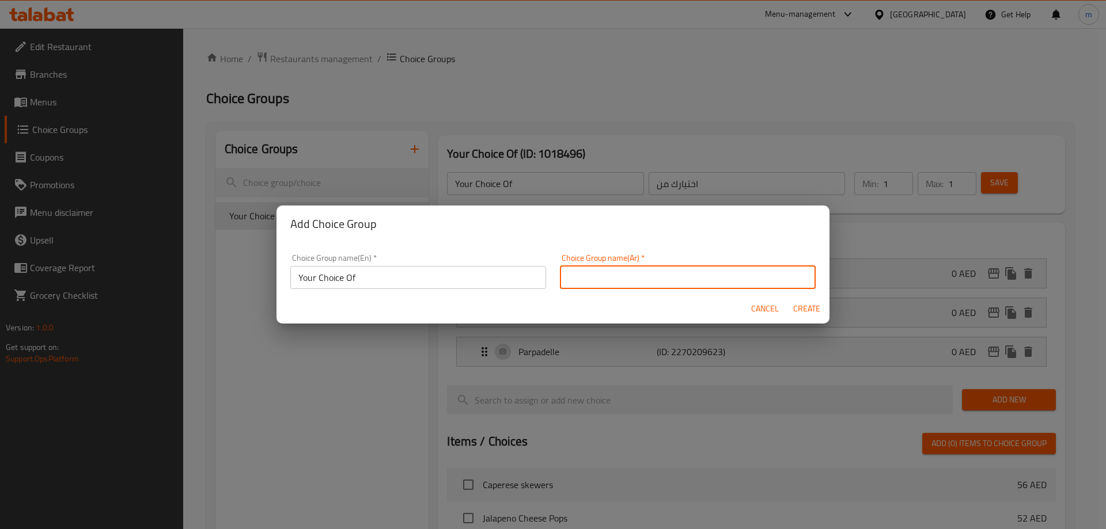
click at [614, 278] on input "text" at bounding box center [688, 277] width 256 height 23
click at [583, 286] on input "text" at bounding box center [688, 277] width 256 height 23
click at [594, 303] on div "Cancel Create" at bounding box center [552, 309] width 553 height 31
click at [597, 278] on input "text" at bounding box center [688, 277] width 256 height 23
click at [599, 282] on input "text" at bounding box center [688, 277] width 256 height 23
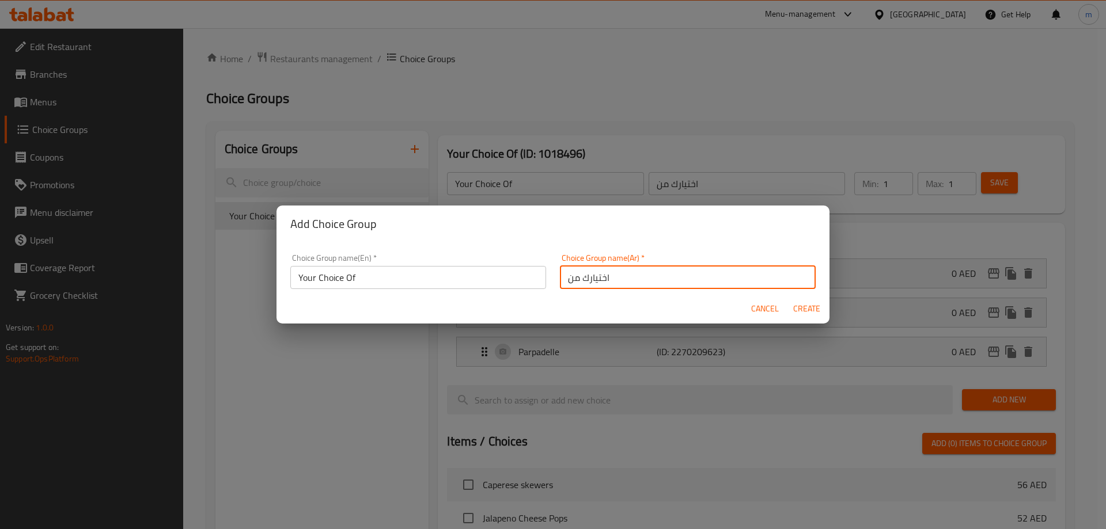
type input "اختيارك من"
click at [815, 298] on button "Create" at bounding box center [806, 308] width 37 height 21
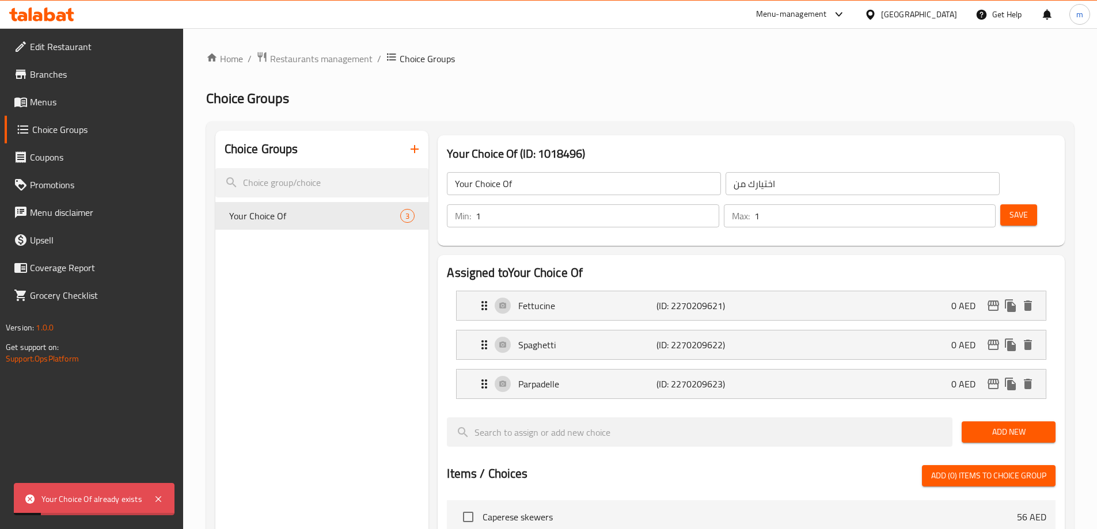
click at [417, 146] on icon "button" at bounding box center [415, 149] width 14 height 14
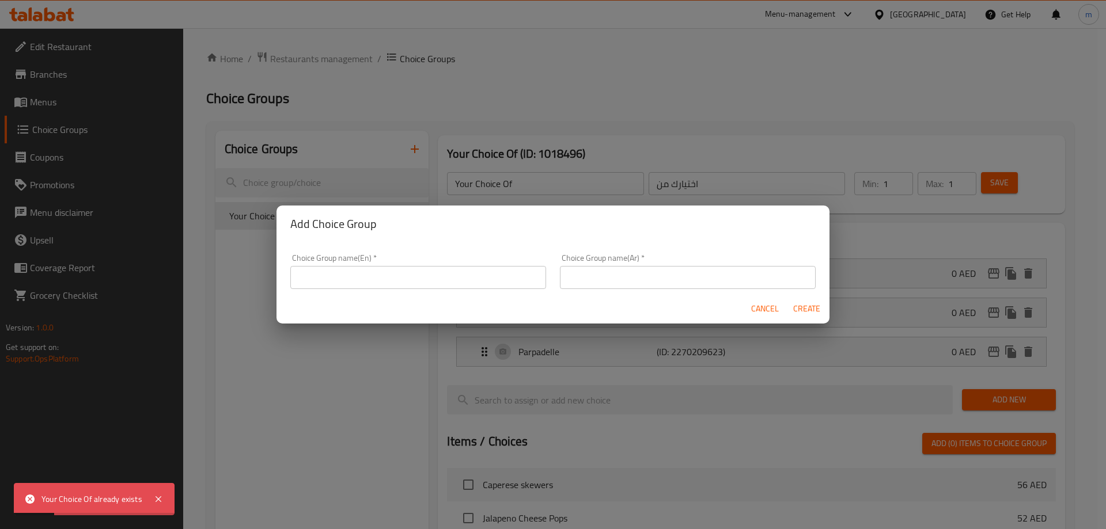
click at [385, 276] on input "text" at bounding box center [418, 277] width 256 height 23
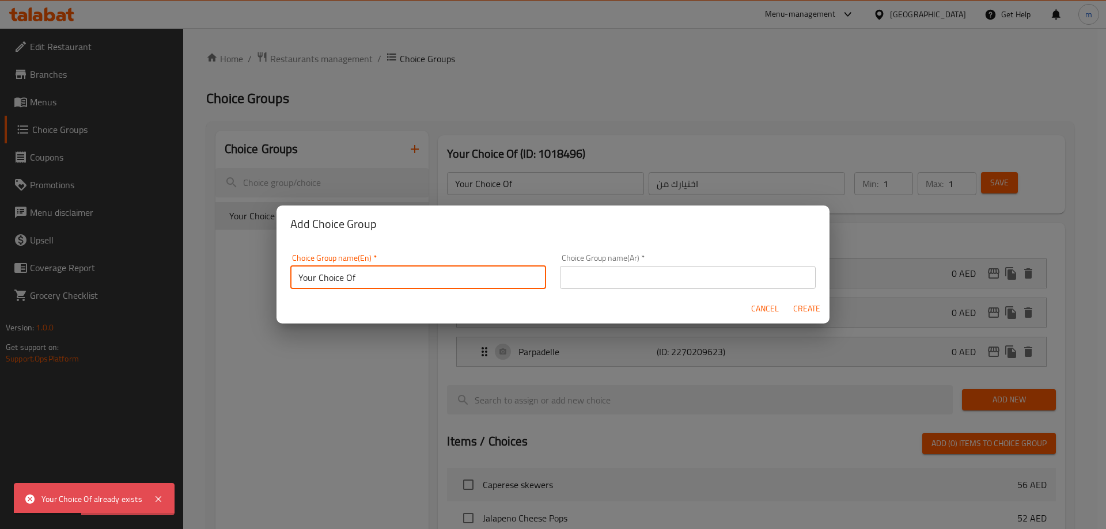
type input "Your Choice Of"
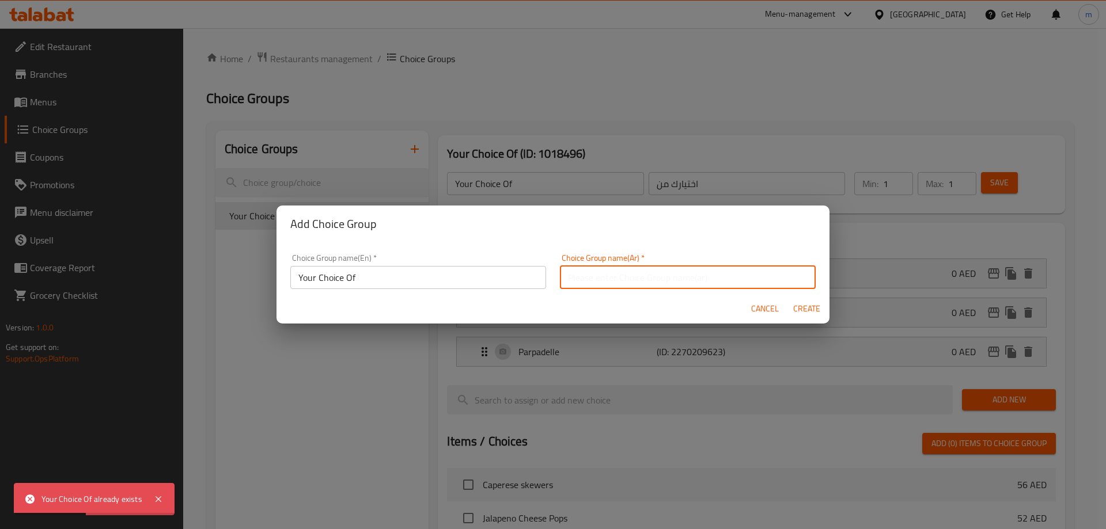
click at [613, 279] on input "text" at bounding box center [688, 277] width 256 height 23
click at [620, 281] on input "text" at bounding box center [688, 277] width 256 height 23
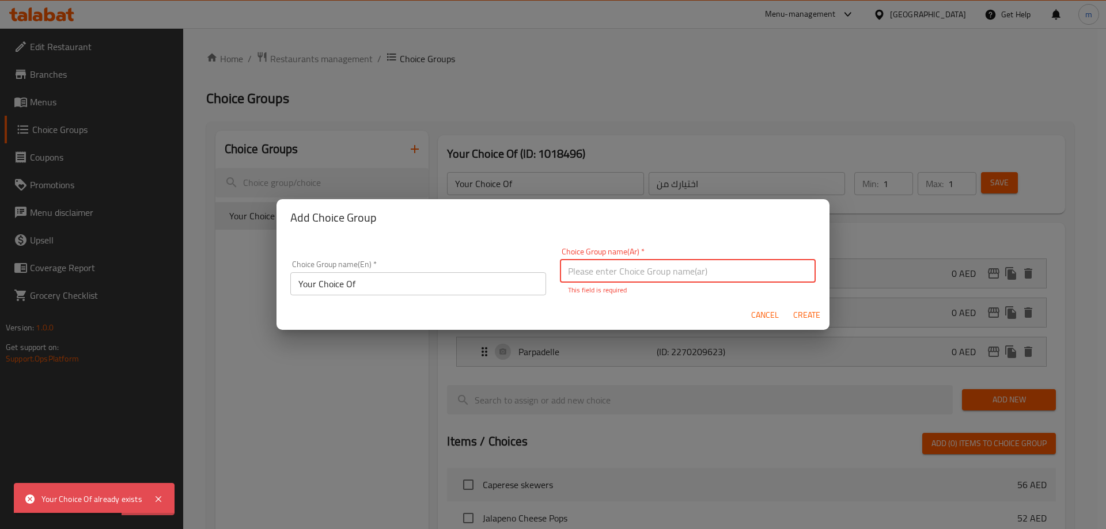
click at [620, 281] on input "text" at bounding box center [688, 271] width 256 height 23
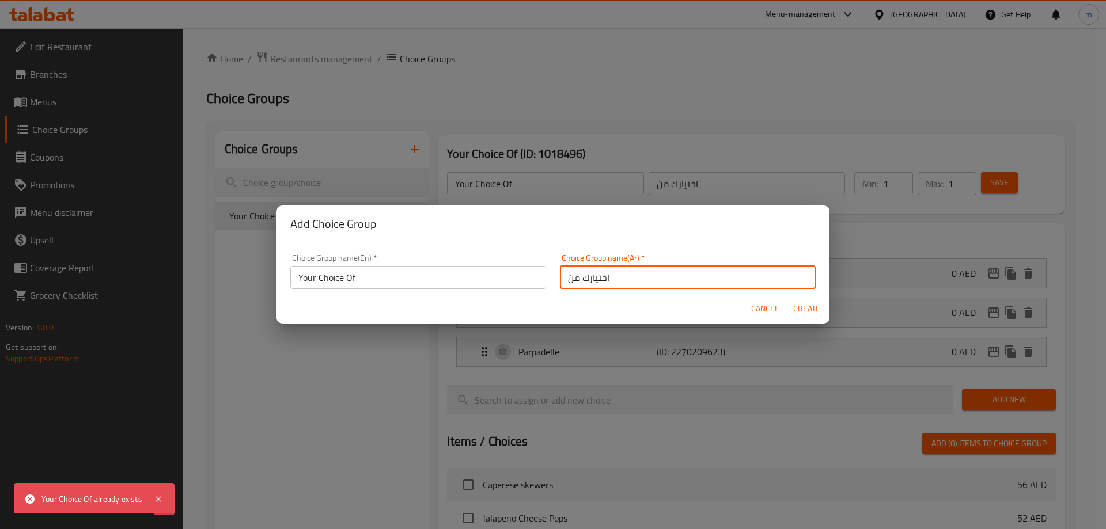
type input "اختيارك من"
click at [802, 307] on span "Create" at bounding box center [806, 309] width 28 height 14
type input "Your Choice Of"
type input "اختيارك من"
type input "0"
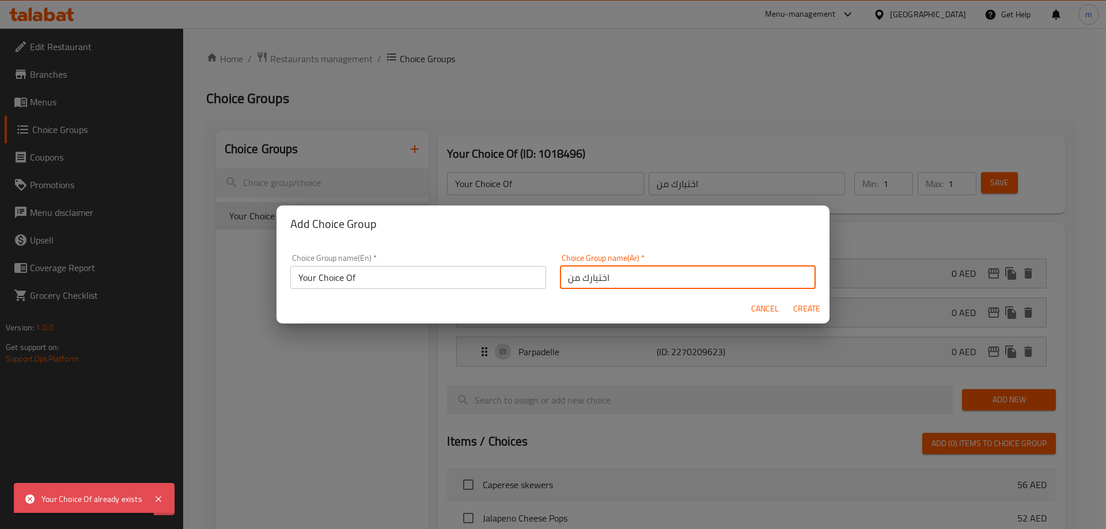
type input "0"
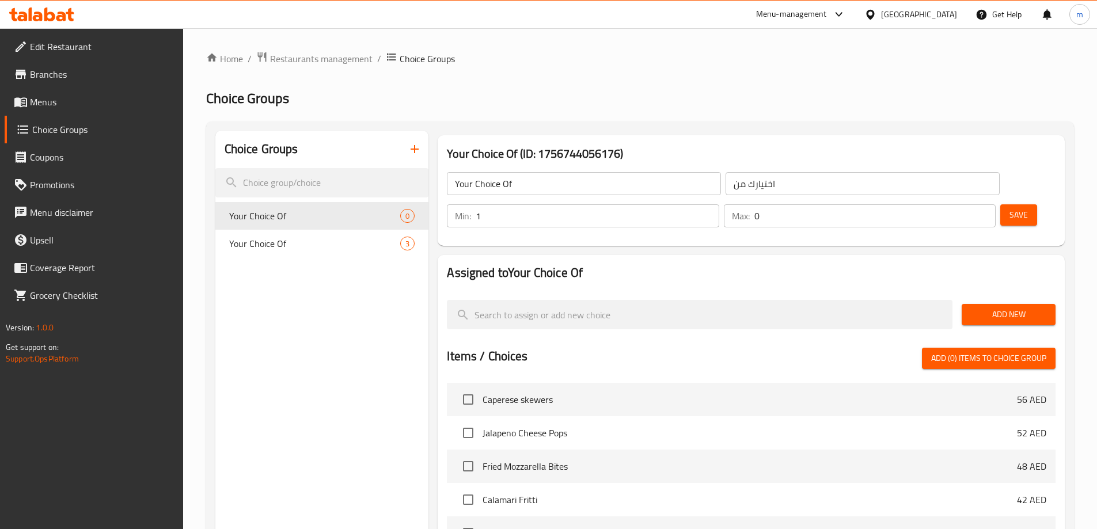
type input "1"
click at [719, 204] on input "1" at bounding box center [597, 215] width 243 height 23
type input "1"
click at [963, 204] on input "1" at bounding box center [874, 215] width 241 height 23
click at [1039, 307] on span "Add New" at bounding box center [1008, 314] width 75 height 14
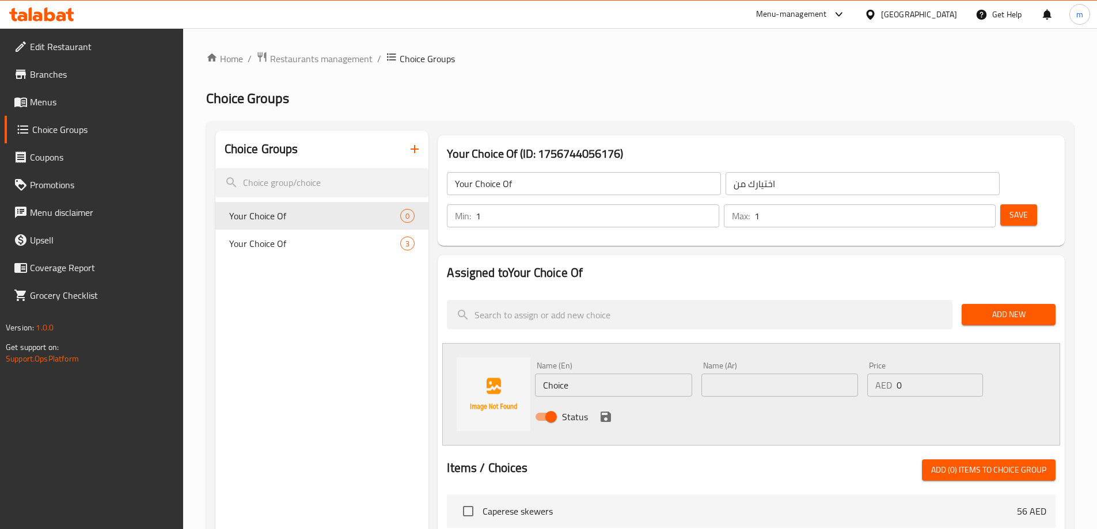
click at [550, 374] on input "Choice" at bounding box center [613, 385] width 157 height 23
paste input "Spaghetti"
type input "Spaghetti"
click at [749, 374] on input "text" at bounding box center [779, 385] width 157 height 23
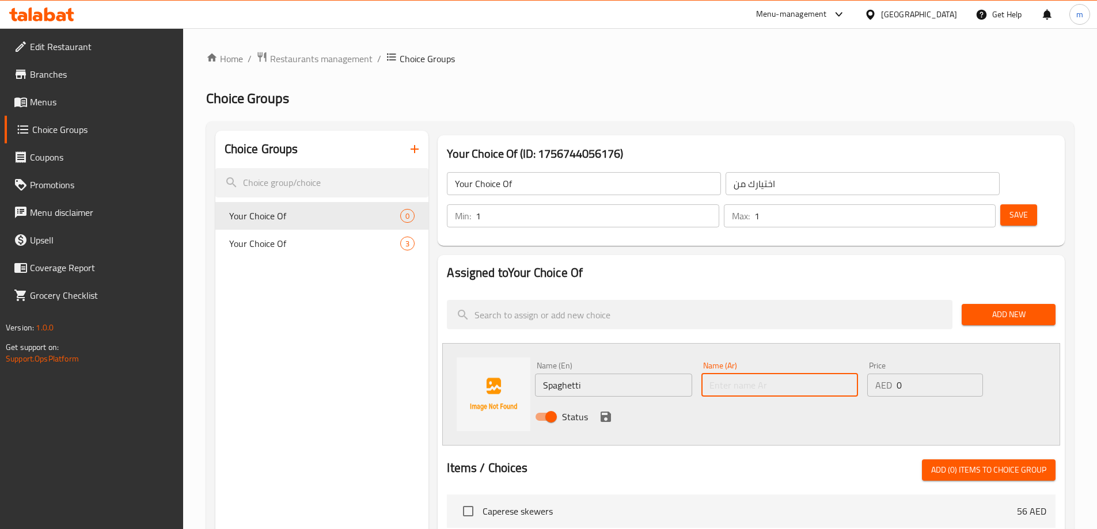
paste input "إسباجيتي"
type input "إسباجيتي"
click at [606, 412] on icon "save" at bounding box center [606, 417] width 10 height 10
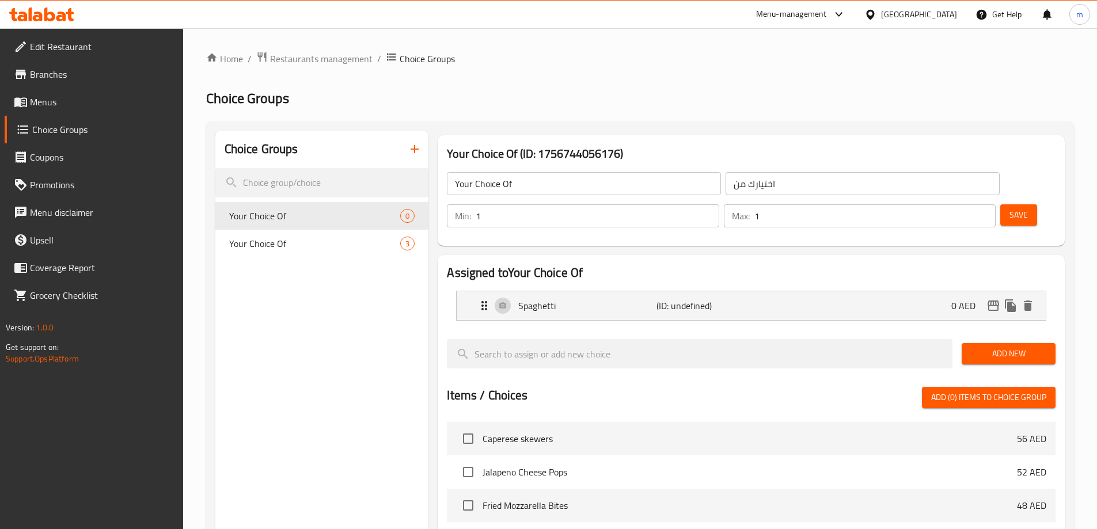
click at [1000, 204] on button "Save" at bounding box center [1018, 214] width 37 height 21
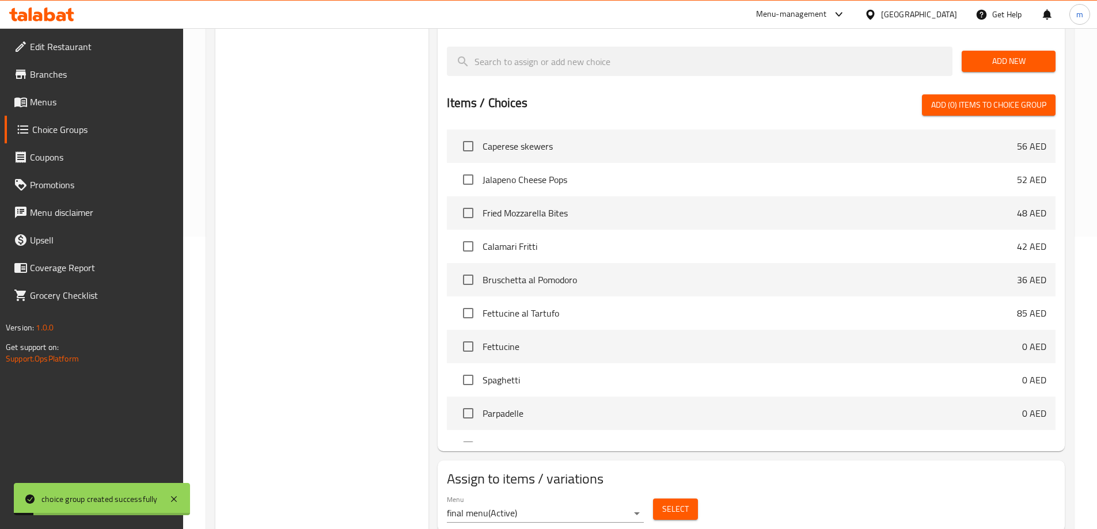
scroll to position [300, 0]
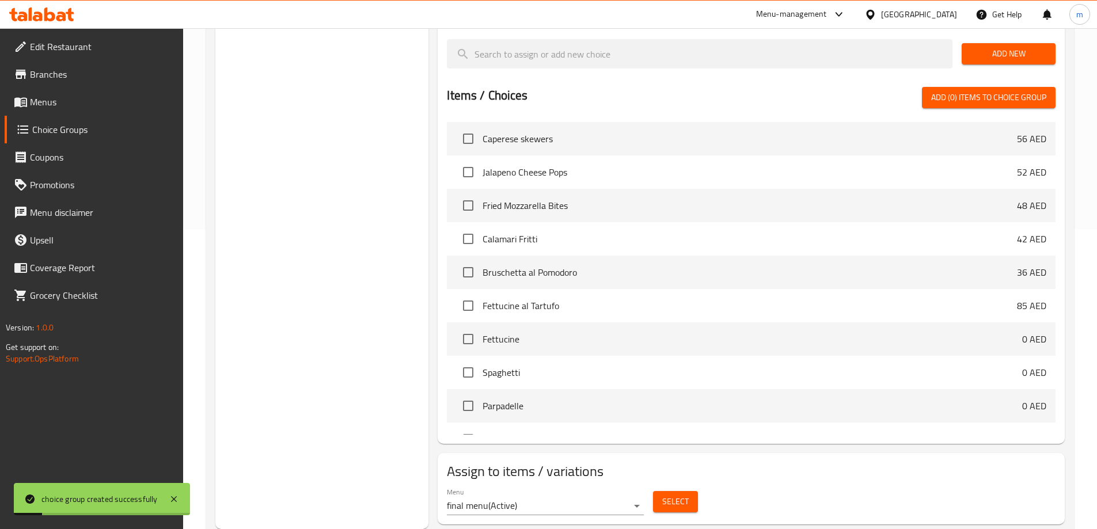
click at [666, 495] on span "Select" at bounding box center [675, 502] width 26 height 14
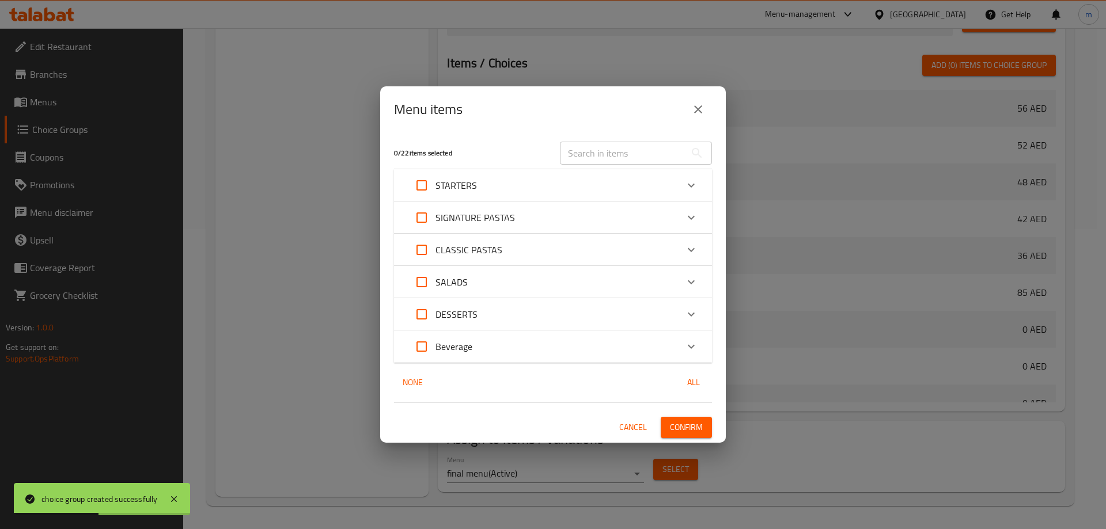
click at [568, 149] on input "text" at bounding box center [623, 153] width 126 height 23
paste input "Spaghetti Gamberi e Limone"
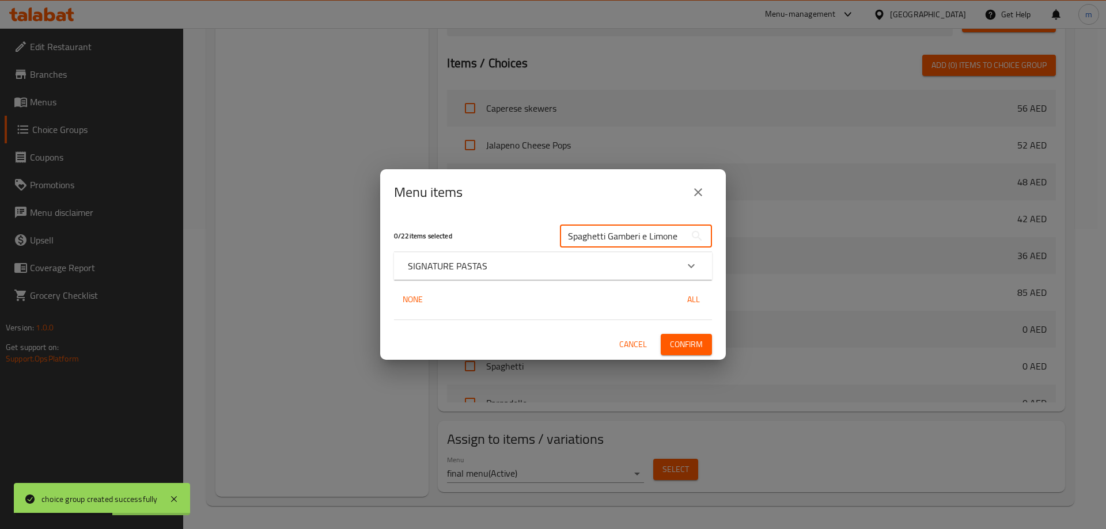
type input "Spaghetti Gamberi e Limone"
click at [545, 269] on div "SIGNATURE PASTAS" at bounding box center [542, 266] width 269 height 14
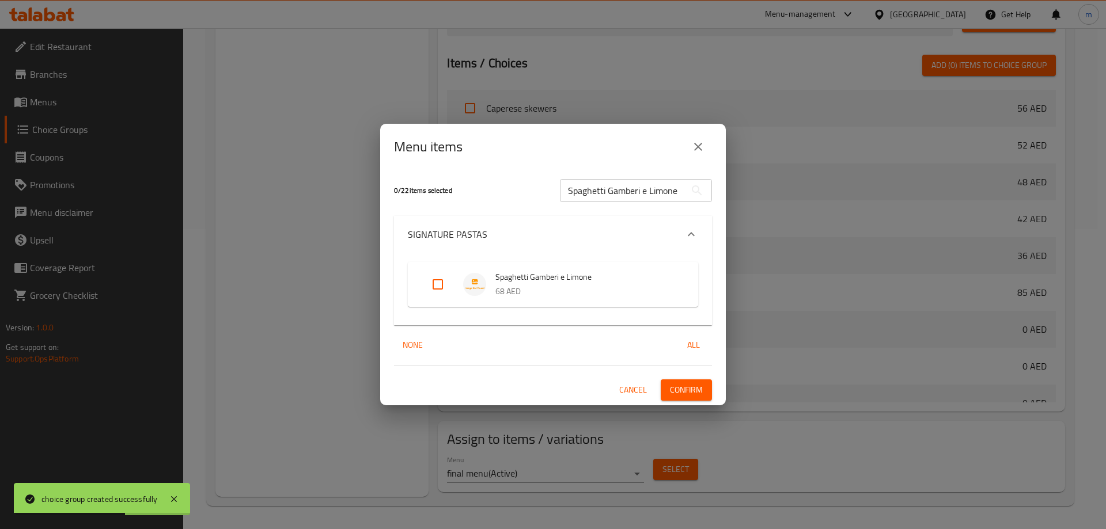
click at [438, 291] on input "Expand" at bounding box center [438, 285] width 28 height 28
checkbox input "true"
click at [696, 389] on span "Confirm" at bounding box center [686, 390] width 33 height 14
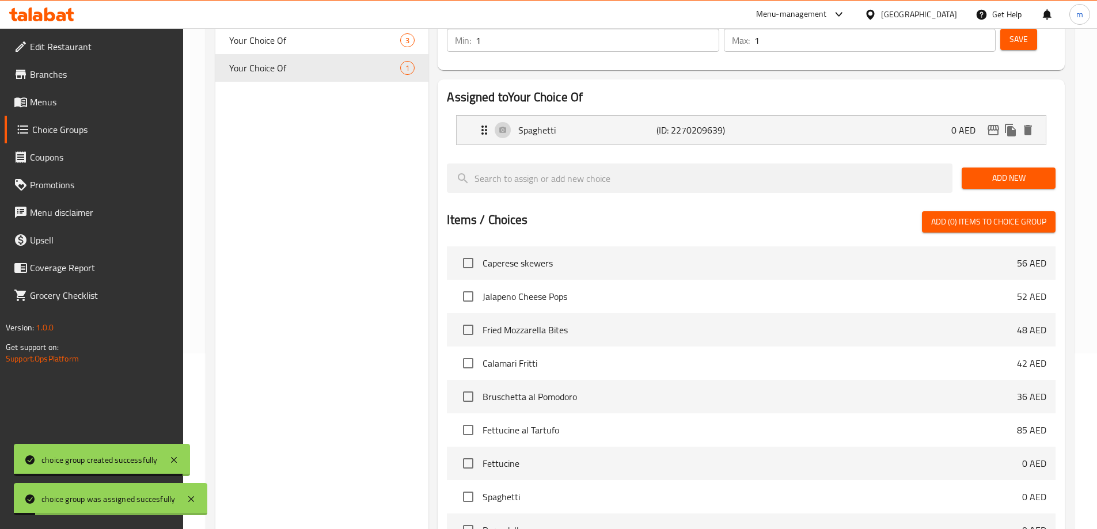
scroll to position [12, 0]
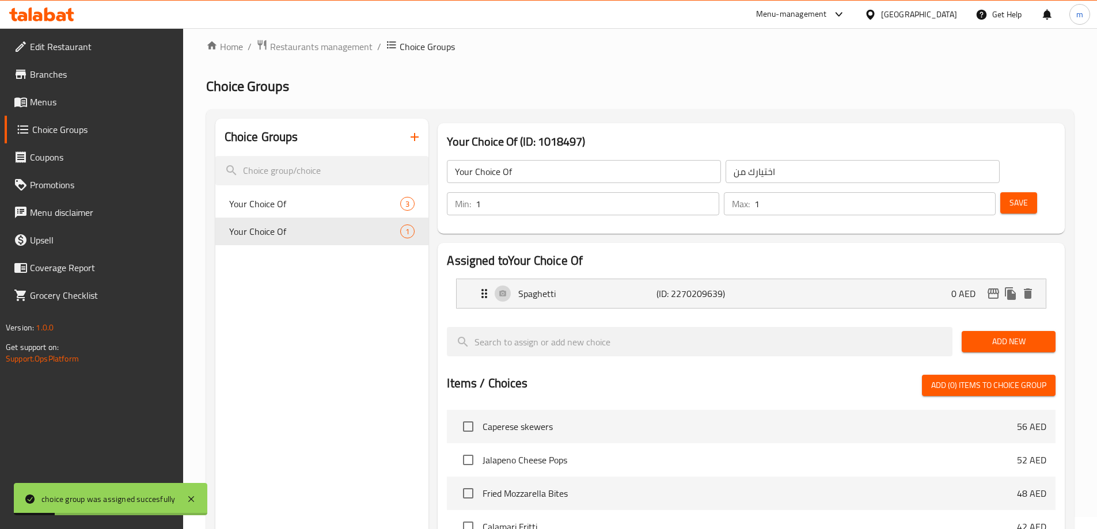
click at [413, 139] on icon "button" at bounding box center [415, 137] width 14 height 14
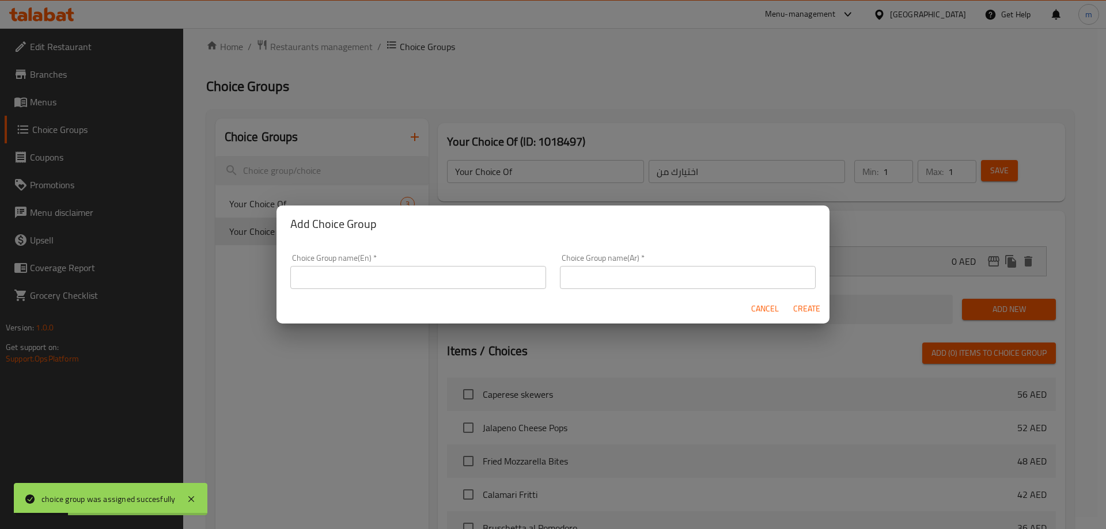
click at [468, 265] on div "Choice Group name(En)   * Choice Group name(En) *" at bounding box center [418, 271] width 256 height 35
click at [468, 269] on input "text" at bounding box center [418, 277] width 256 height 23
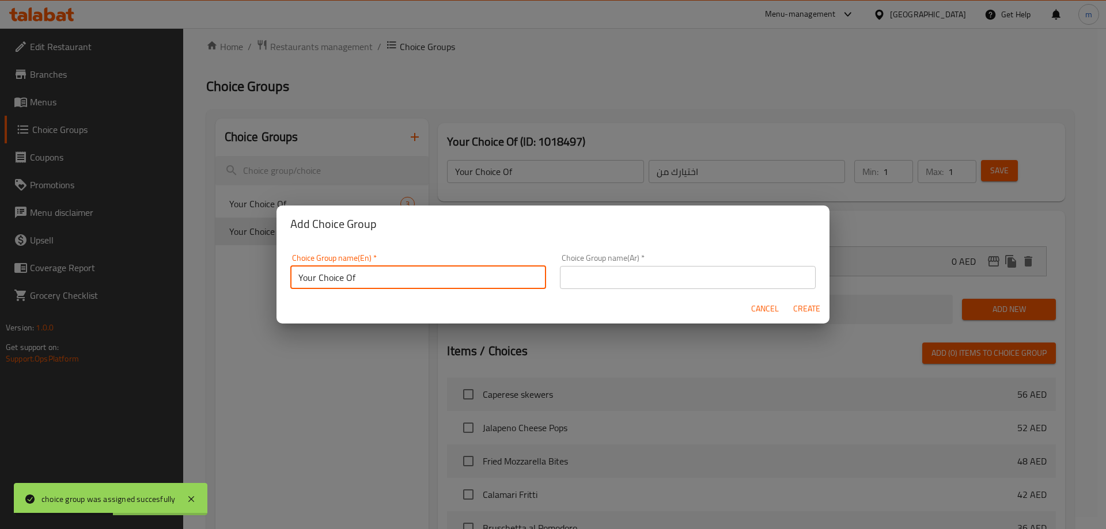
type input "Your Choice Of"
click at [652, 271] on input "text" at bounding box center [688, 277] width 256 height 23
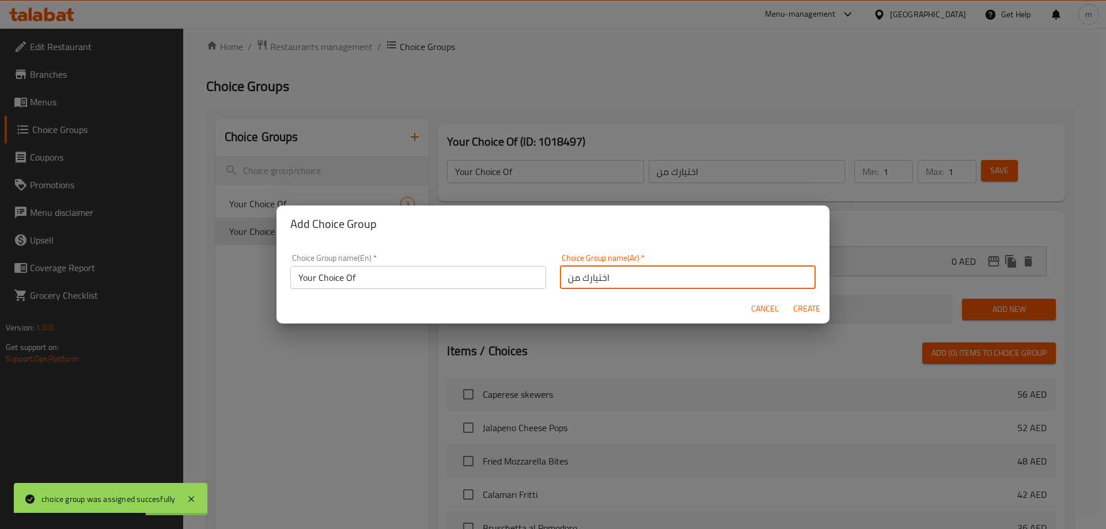
type input "اختيارك من"
click at [810, 306] on span "Create" at bounding box center [806, 309] width 28 height 14
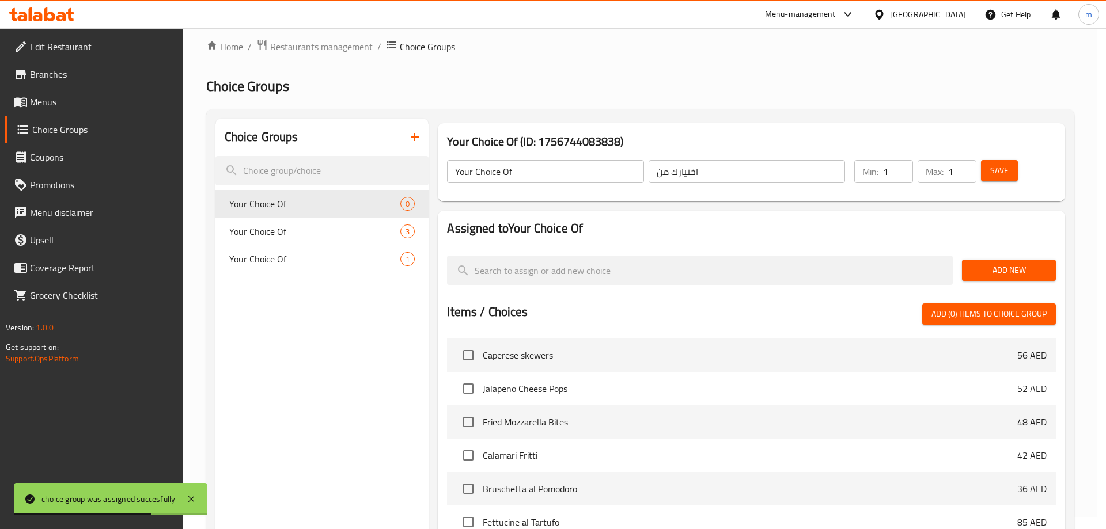
type input "Your Choice Of"
type input "اختيارك من"
type input "0"
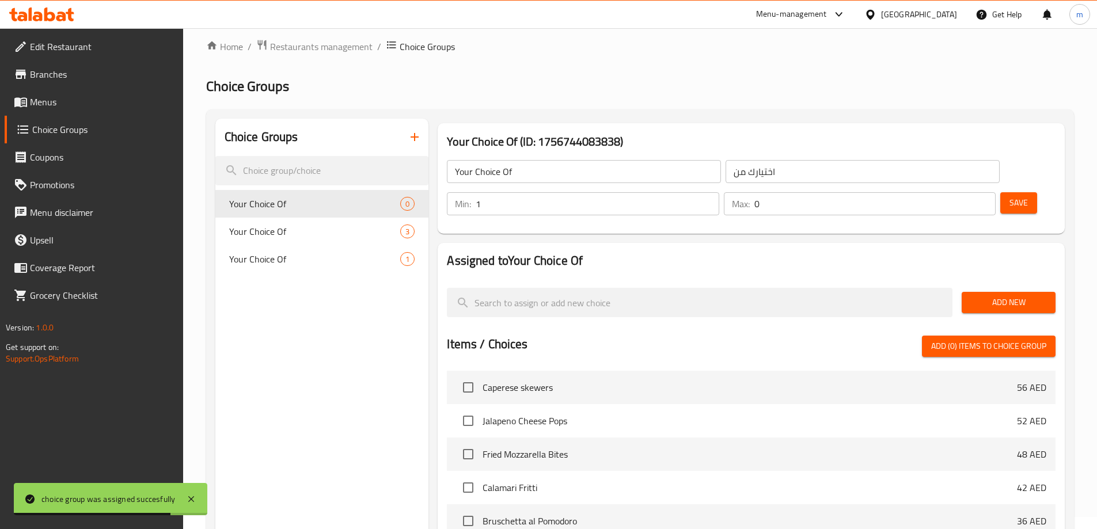
drag, startPoint x: 898, startPoint y: 168, endPoint x: 929, endPoint y: 179, distance: 33.0
type input "1"
click at [719, 192] on input "1" at bounding box center [597, 203] width 243 height 23
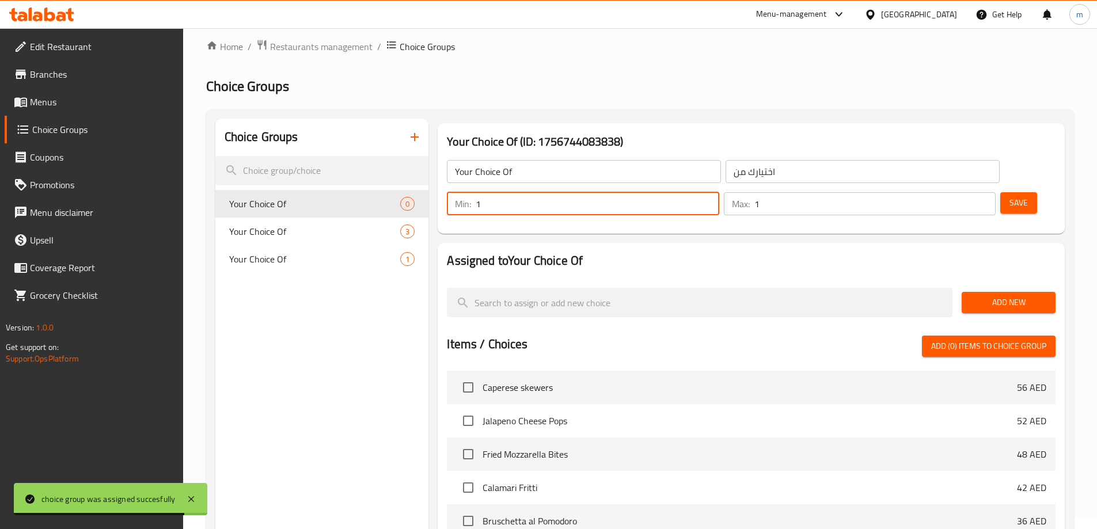
type input "1"
click at [964, 192] on input "1" at bounding box center [874, 203] width 241 height 23
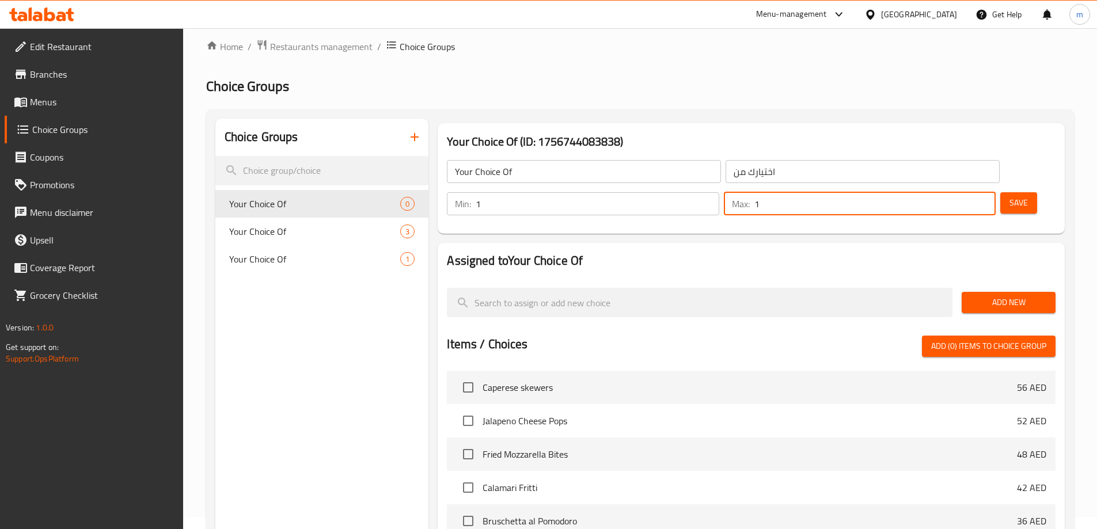
click at [1010, 295] on span "Add New" at bounding box center [1008, 302] width 75 height 14
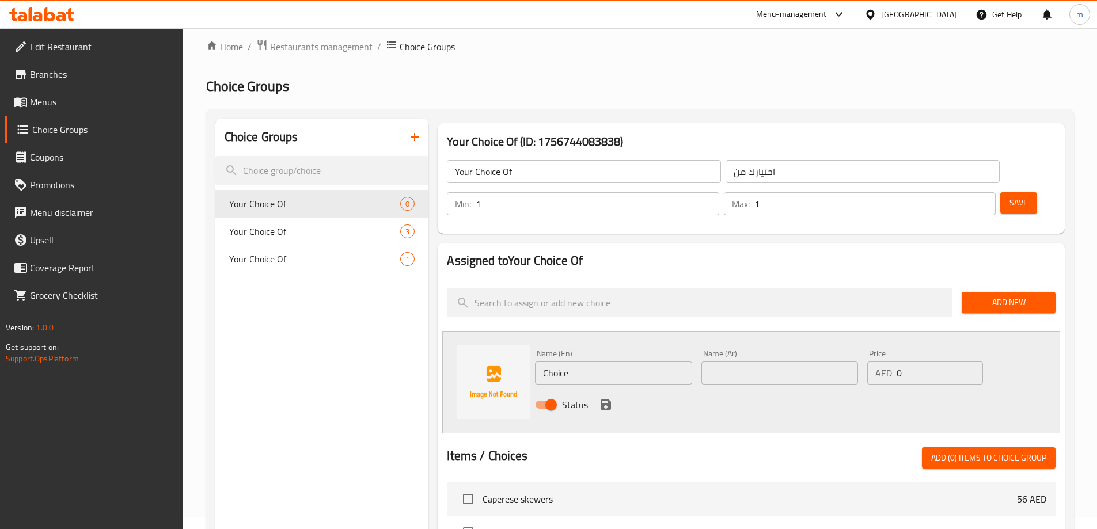
click at [618, 362] on input "Choice" at bounding box center [613, 373] width 157 height 23
paste input "Spaghetti"
type input "Spaghetti"
click at [729, 362] on input "text" at bounding box center [779, 373] width 157 height 23
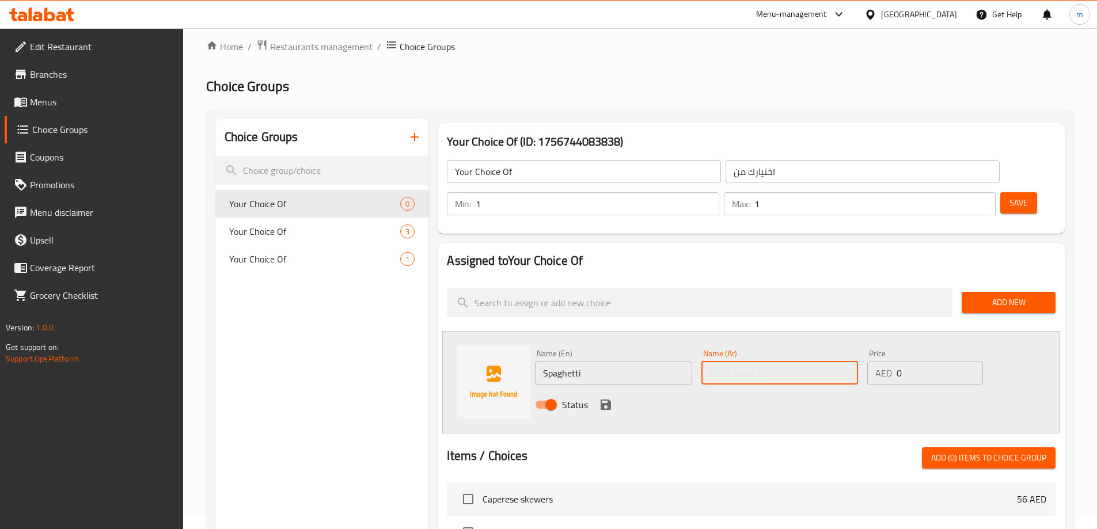
paste input "إسباجيتي"
type input "إسباجيتي"
click at [603, 398] on icon "save" at bounding box center [606, 405] width 14 height 14
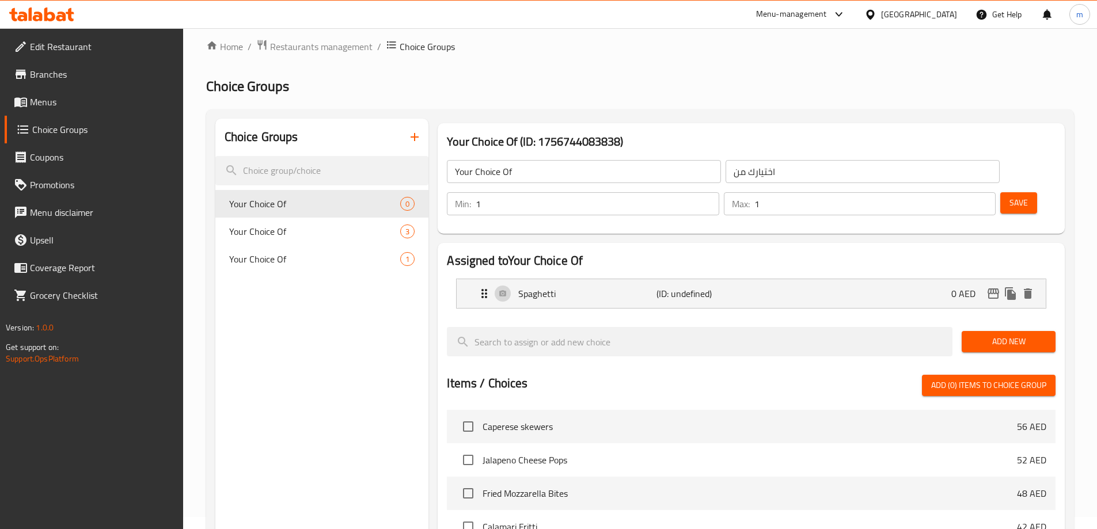
click at [1022, 335] on span "Add New" at bounding box center [1008, 342] width 75 height 14
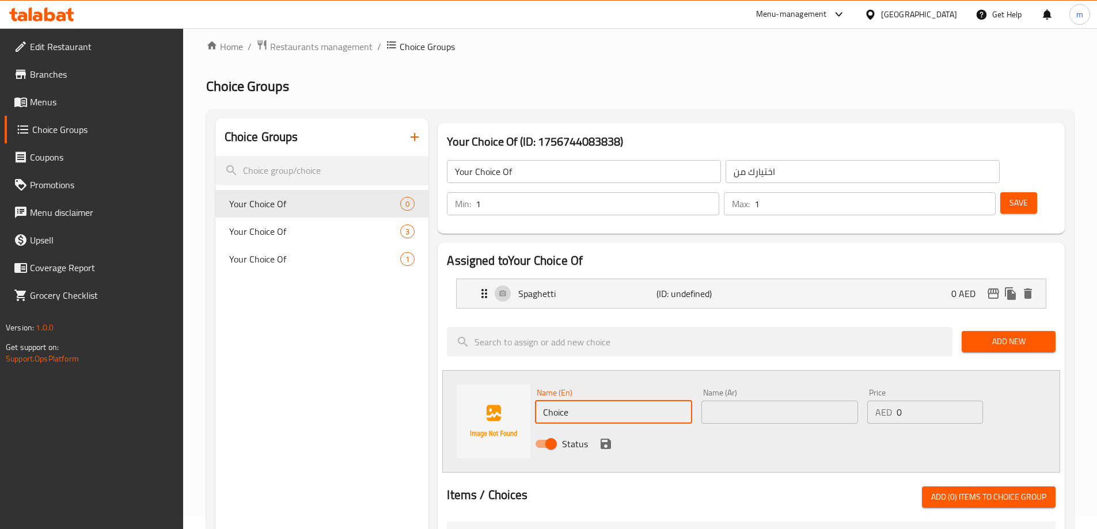
click at [628, 401] on input "Choice" at bounding box center [613, 412] width 157 height 23
paste input "Fettucin"
type input "Fettucine"
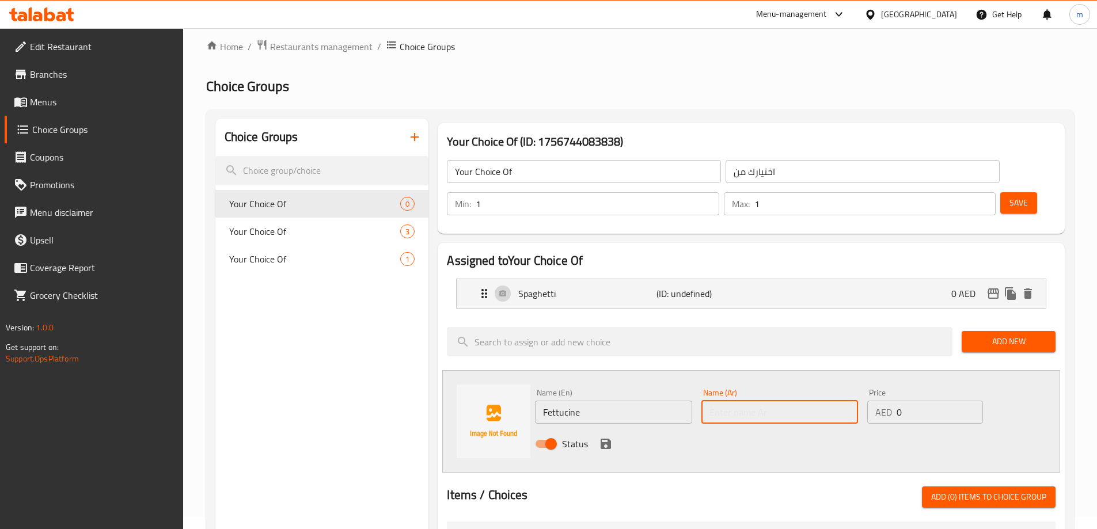
click at [723, 401] on input "text" at bounding box center [779, 412] width 157 height 23
paste input "فيتوتشيني"
type input "فيتوتشيني"
click at [602, 437] on icon "save" at bounding box center [606, 444] width 14 height 14
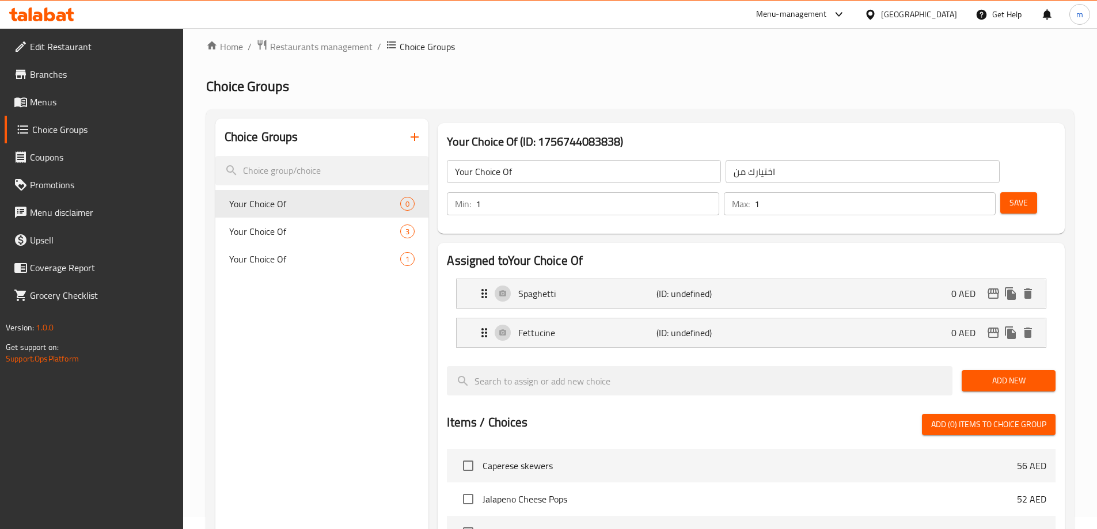
click at [1009, 196] on span "Save" at bounding box center [1018, 203] width 18 height 14
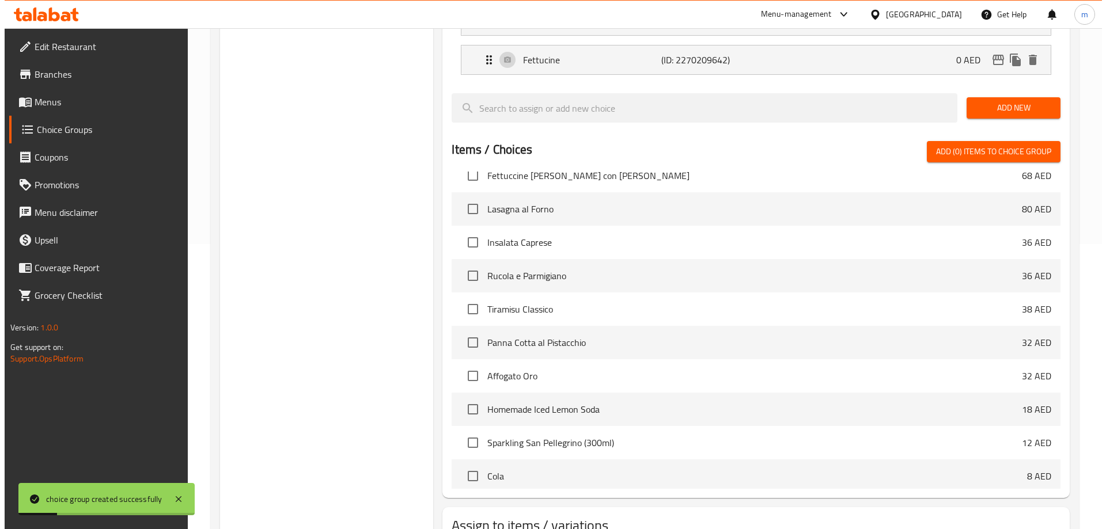
scroll to position [339, 0]
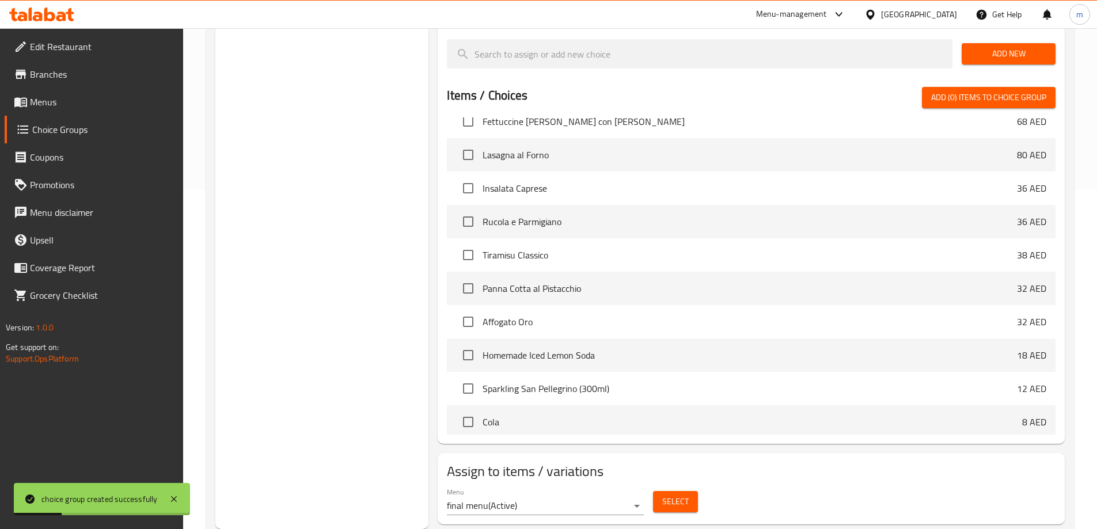
click at [692, 491] on button "Select" at bounding box center [675, 501] width 45 height 21
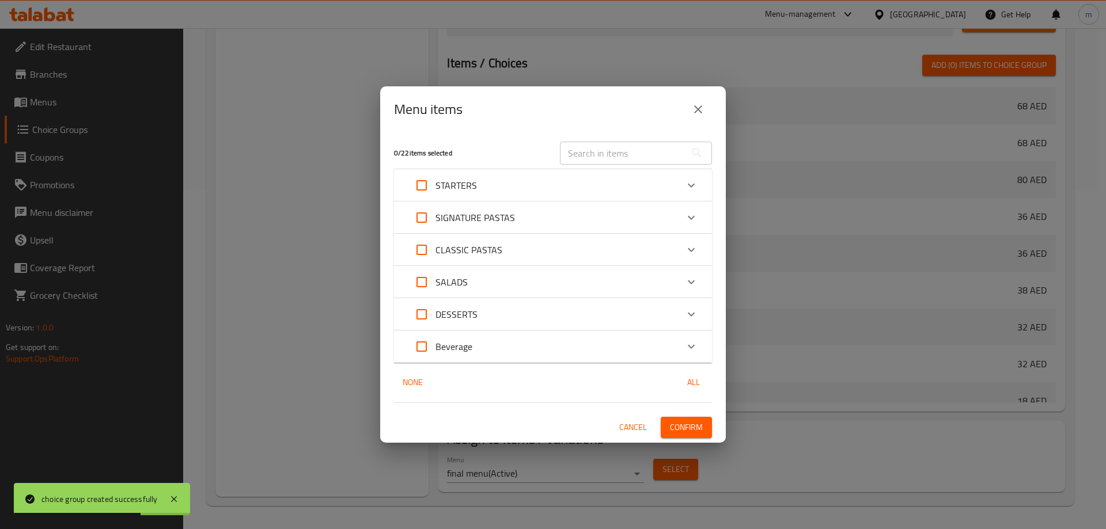
click at [625, 152] on input "text" at bounding box center [623, 153] width 126 height 23
paste input "Spaghetti Pistacchio e Burrata"
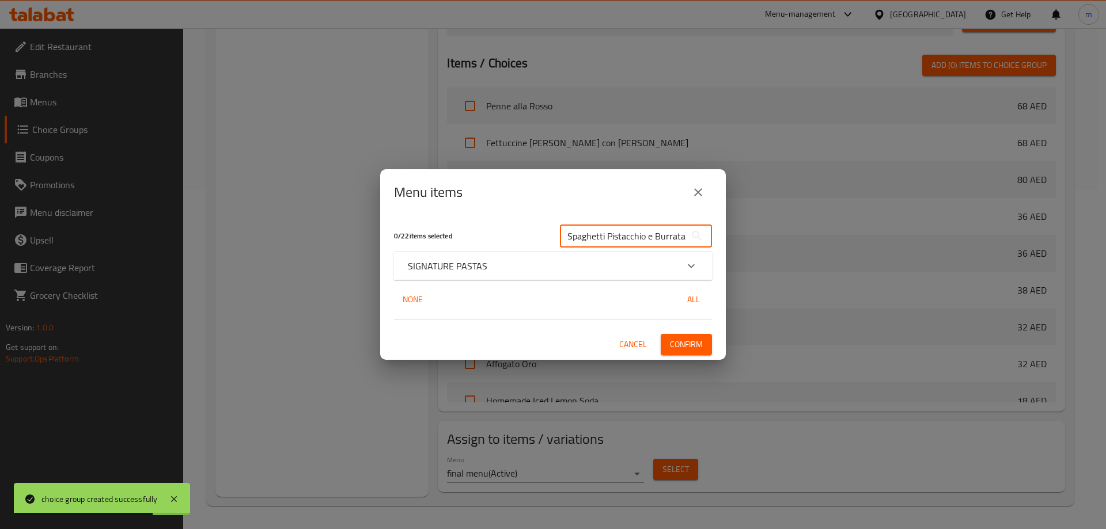
type input "Spaghetti Pistacchio e Burrata"
click at [526, 260] on div "SIGNATURE PASTAS" at bounding box center [542, 266] width 269 height 14
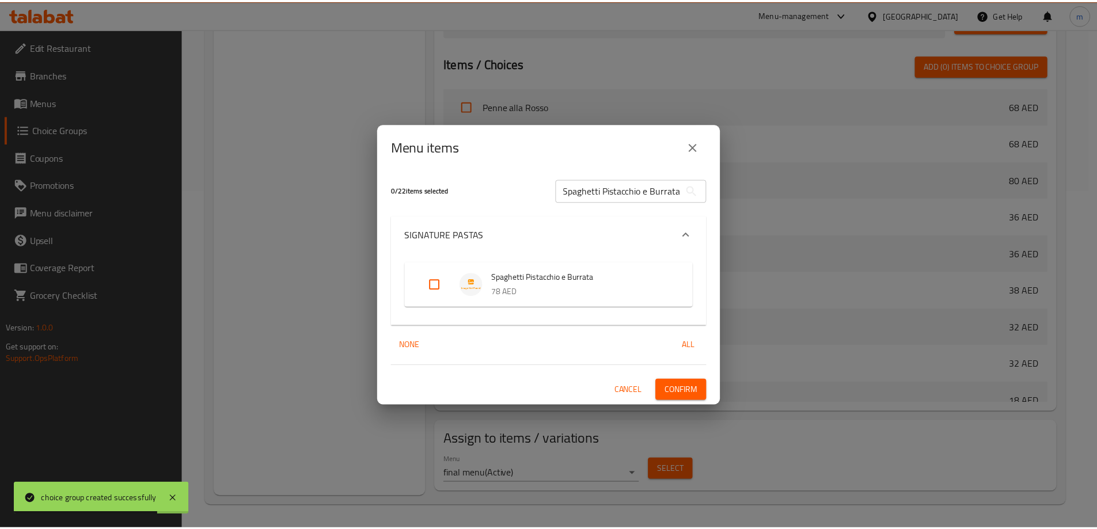
scroll to position [0, 0]
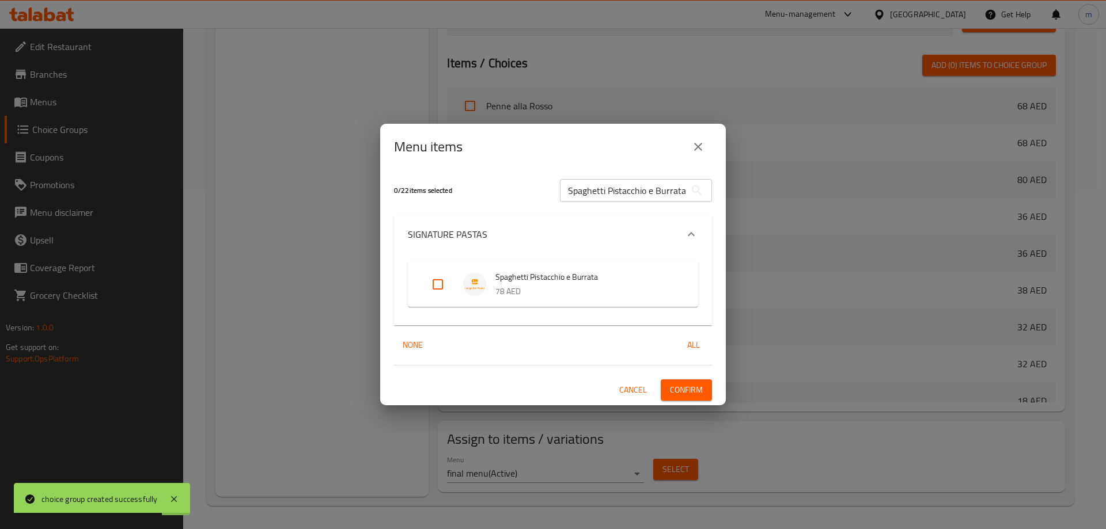
click at [450, 296] on input "Expand" at bounding box center [438, 285] width 28 height 28
checkbox input "true"
click at [675, 392] on span "Confirm" at bounding box center [686, 390] width 33 height 14
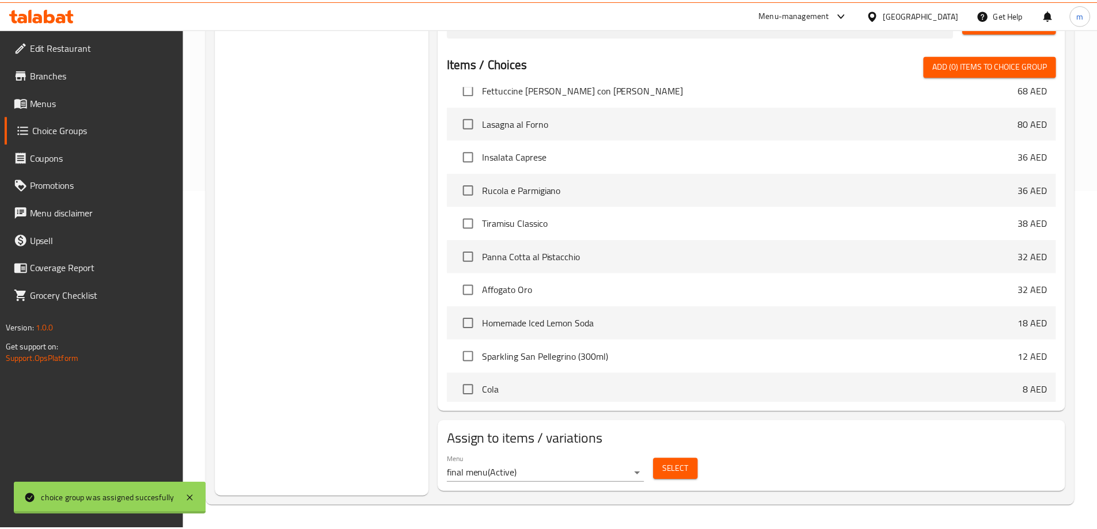
scroll to position [473, 0]
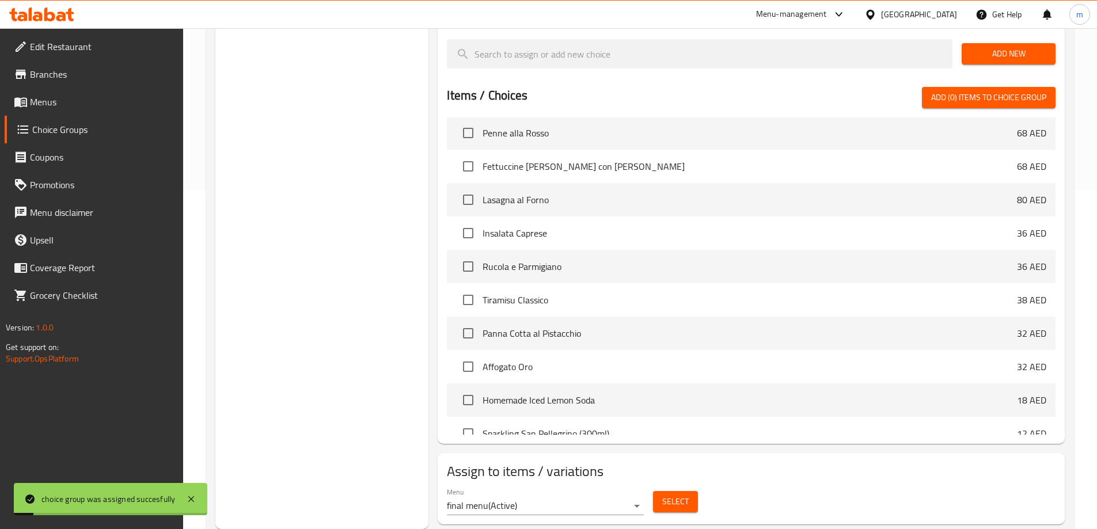
click at [86, 100] on span "Menus" at bounding box center [102, 102] width 144 height 14
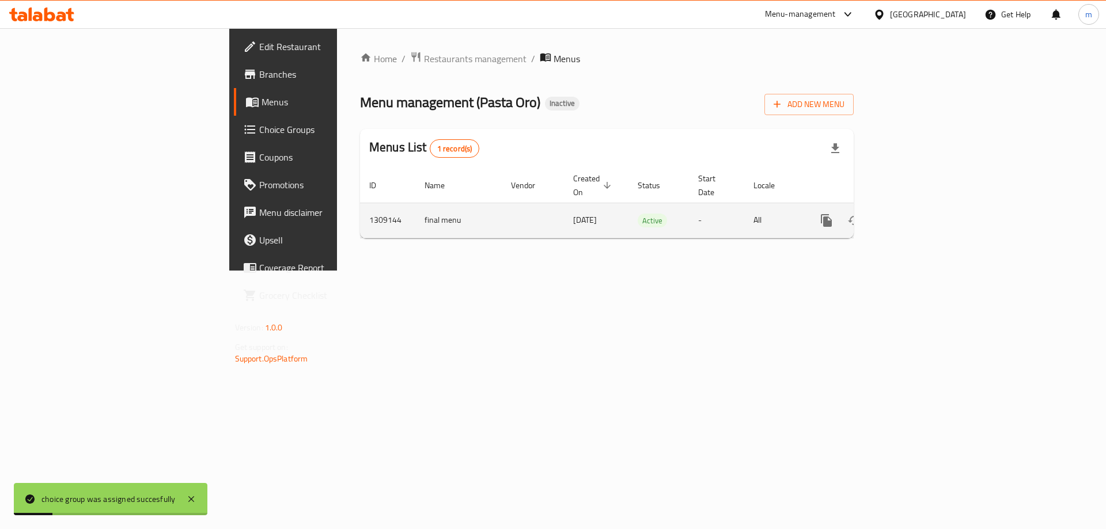
click at [916, 214] on icon "enhanced table" at bounding box center [909, 221] width 14 height 14
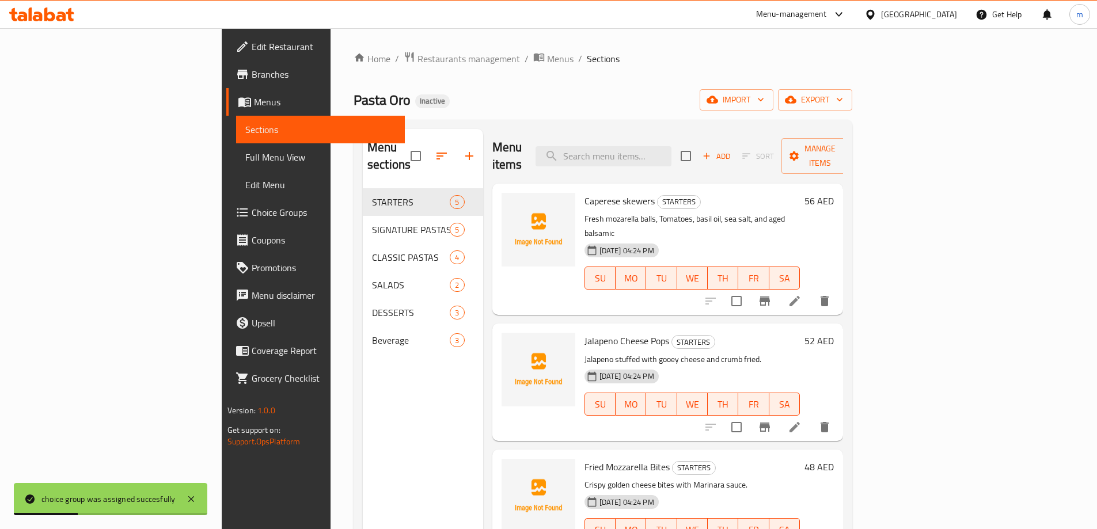
click at [245, 157] on span "Full Menu View" at bounding box center [320, 157] width 150 height 14
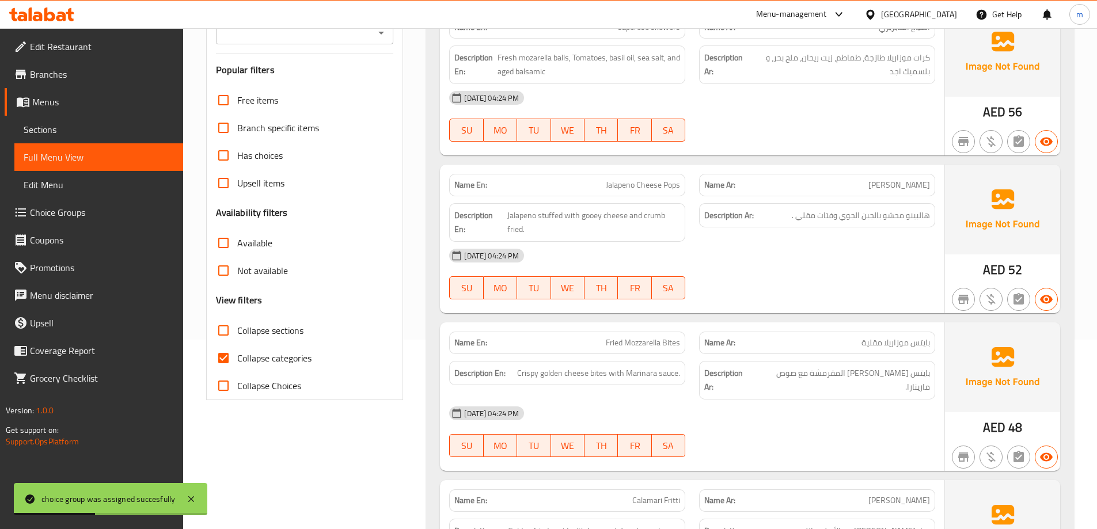
scroll to position [345, 0]
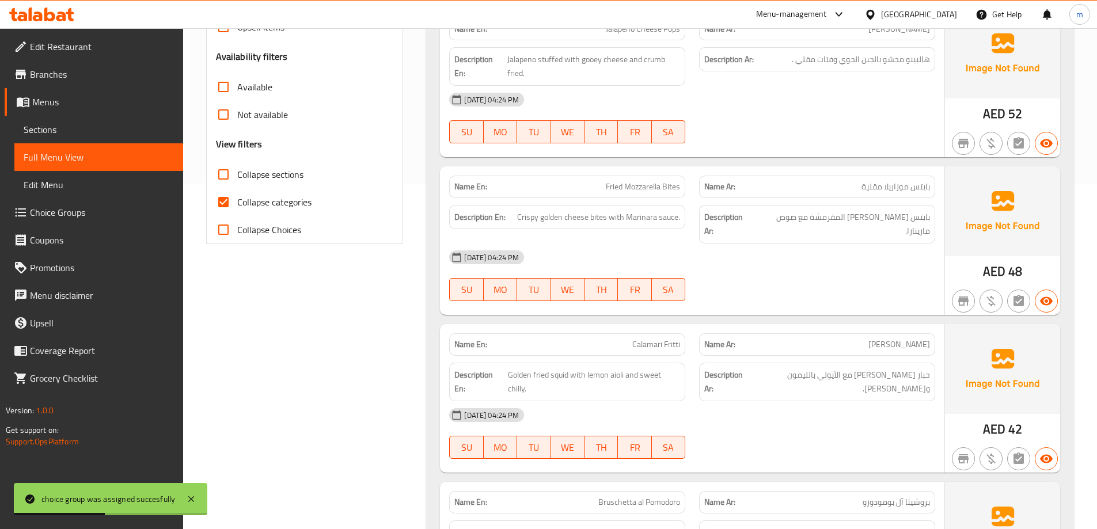
click at [306, 203] on span "Collapse categories" at bounding box center [274, 202] width 74 height 14
click at [237, 203] on input "Collapse categories" at bounding box center [224, 202] width 28 height 28
checkbox input "false"
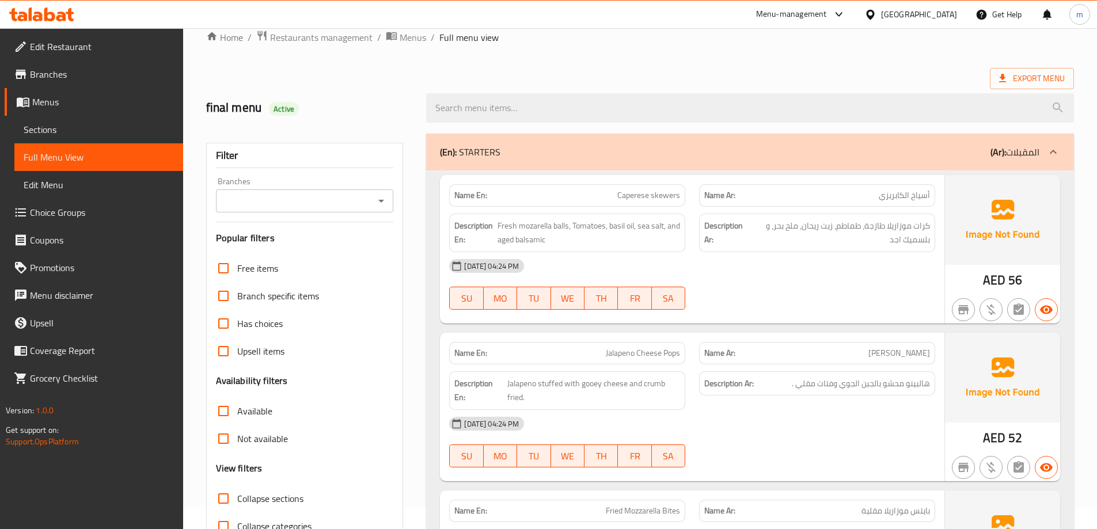
scroll to position [58, 0]
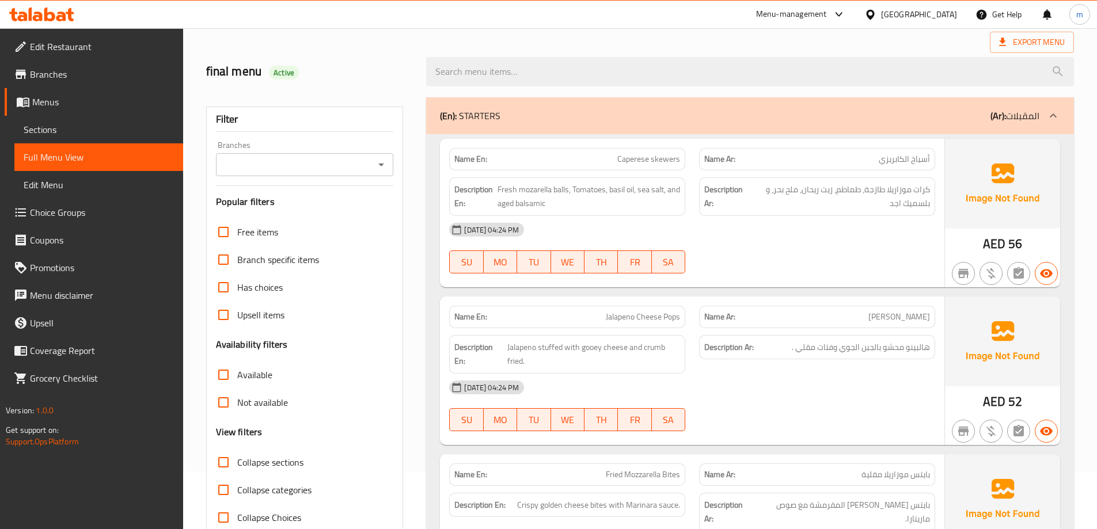
click at [882, 257] on div "[DATE] 04:24 PM SU MO TU WE TH FR SA" at bounding box center [692, 248] width 500 height 64
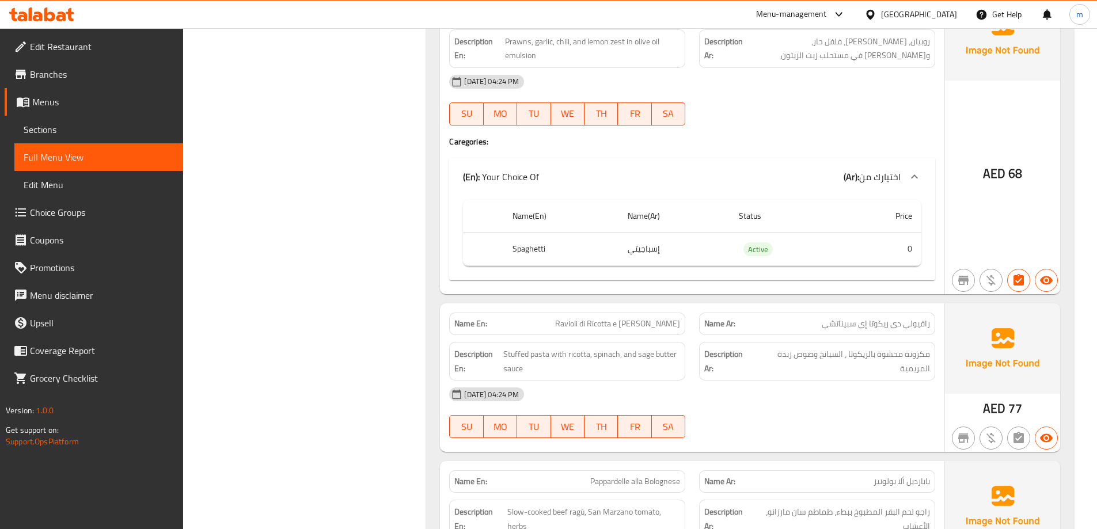
scroll to position [1440, 0]
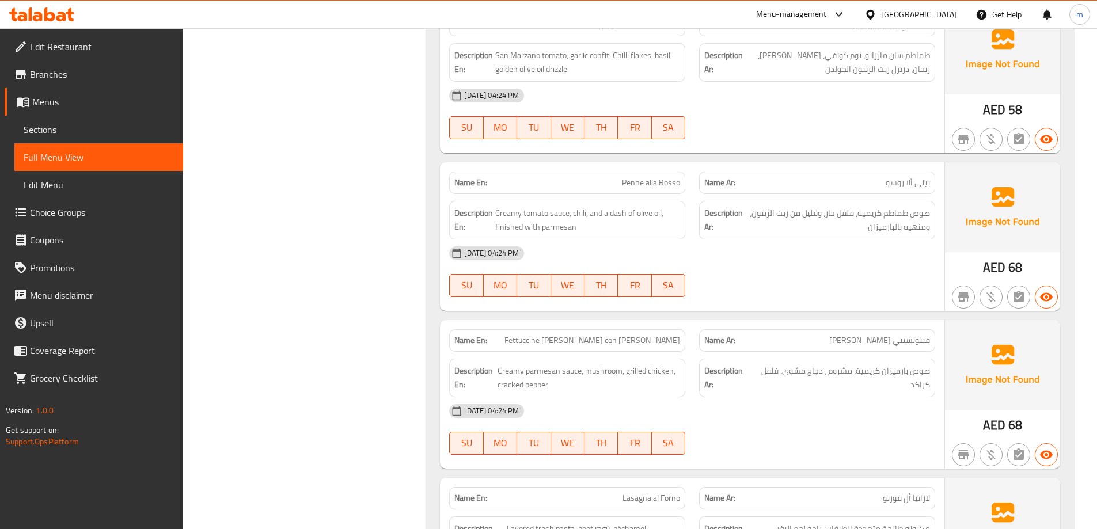
scroll to position [2534, 0]
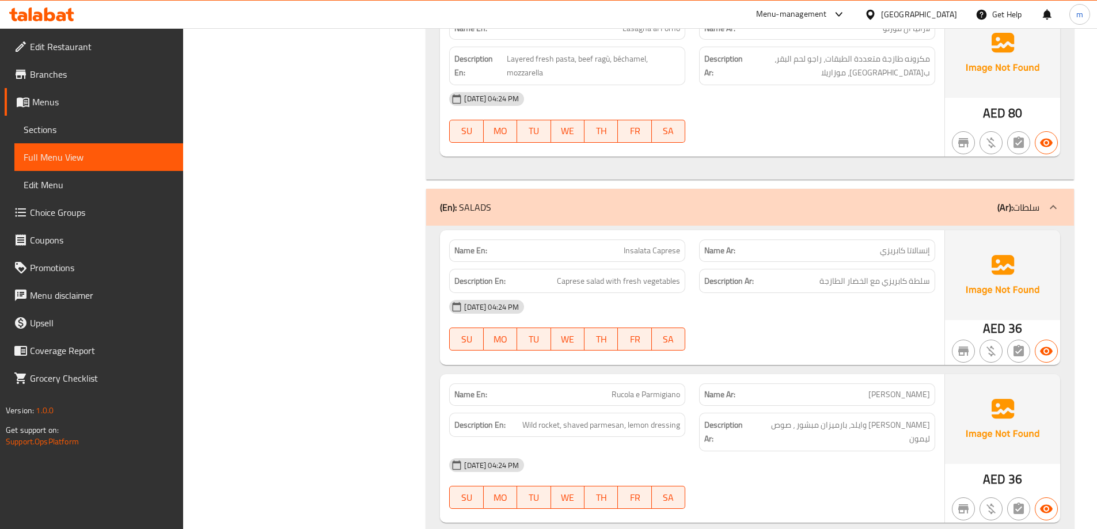
scroll to position [2937, 0]
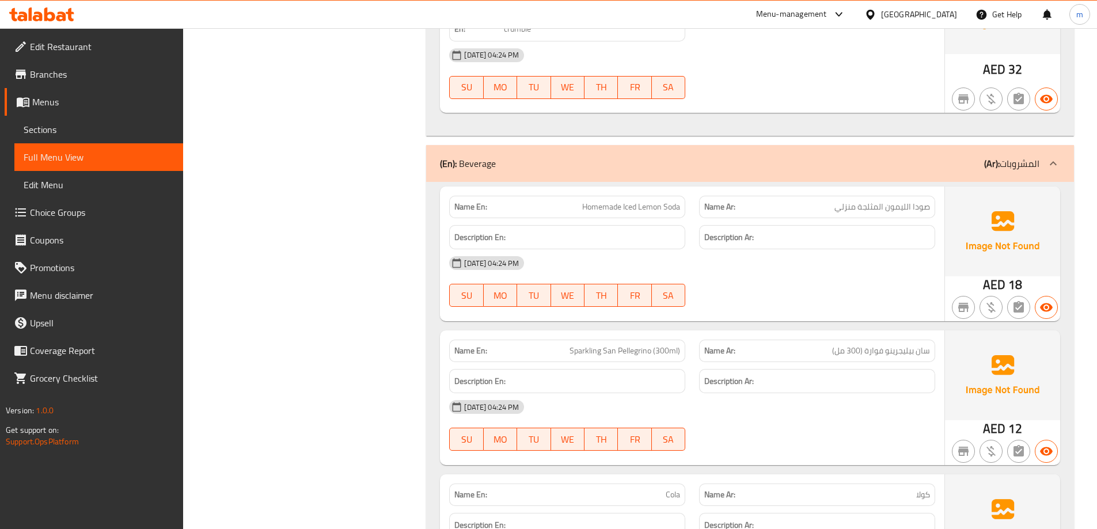
scroll to position [3916, 0]
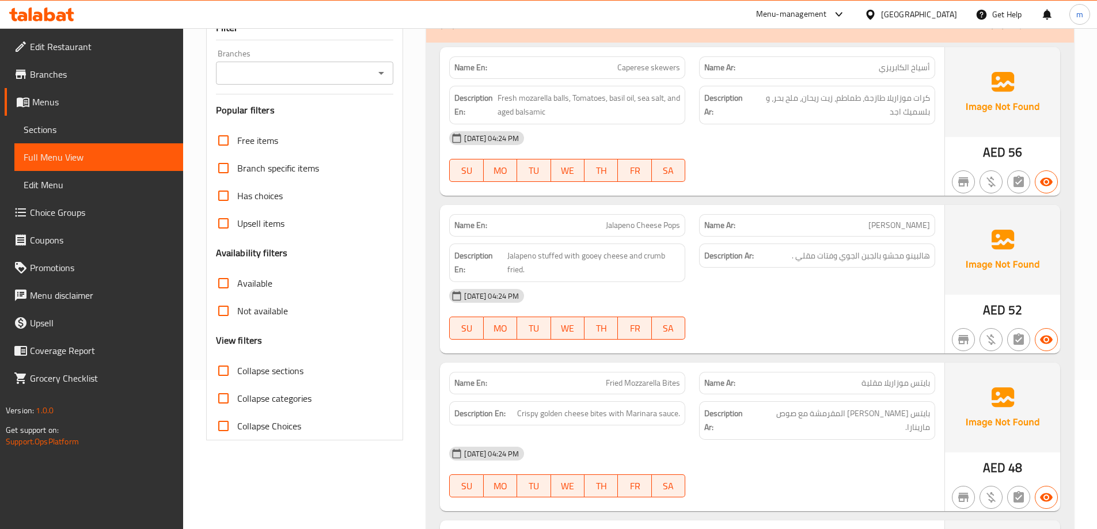
scroll to position [0, 0]
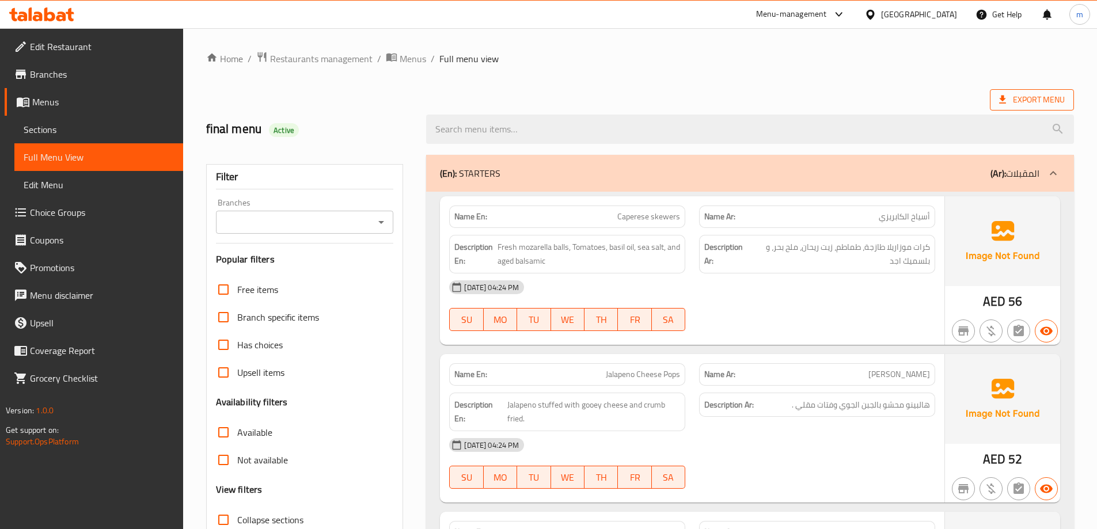
click at [1023, 104] on span "Export Menu" at bounding box center [1032, 100] width 66 height 14
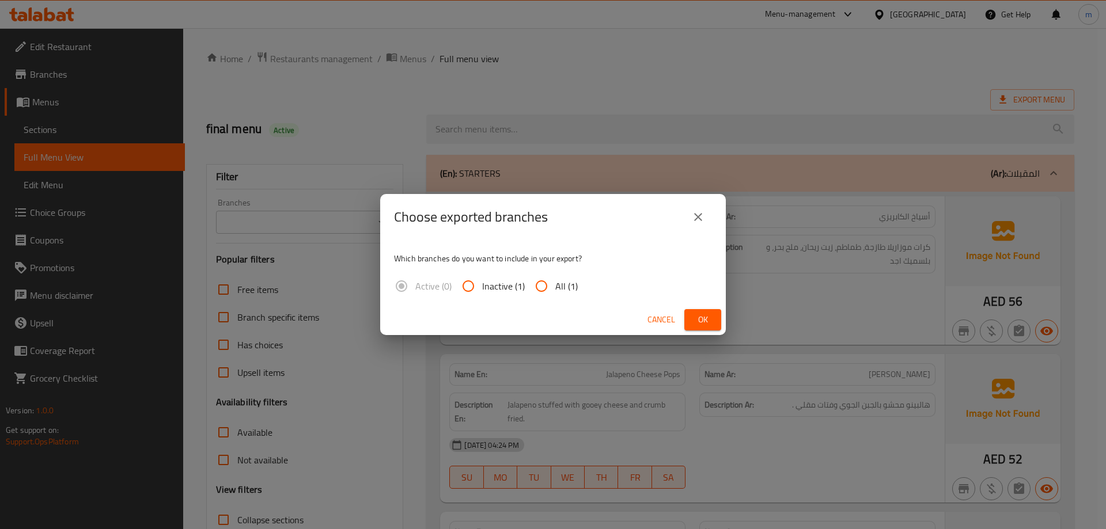
click at [543, 285] on input "All (1)" at bounding box center [541, 286] width 28 height 28
radio input "true"
click at [723, 319] on div "Cancel Ok" at bounding box center [552, 320] width 345 height 31
click at [716, 319] on button "Ok" at bounding box center [702, 319] width 37 height 21
